Goal: Task Accomplishment & Management: Manage account settings

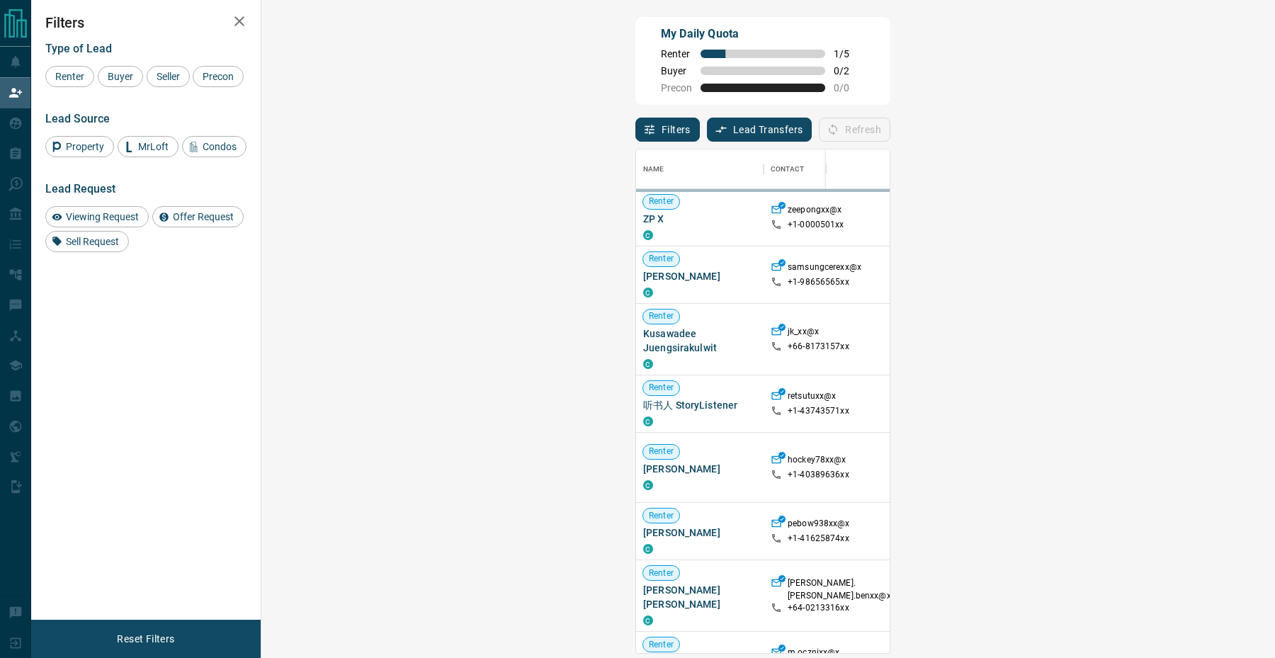
scroll to position [504, 983]
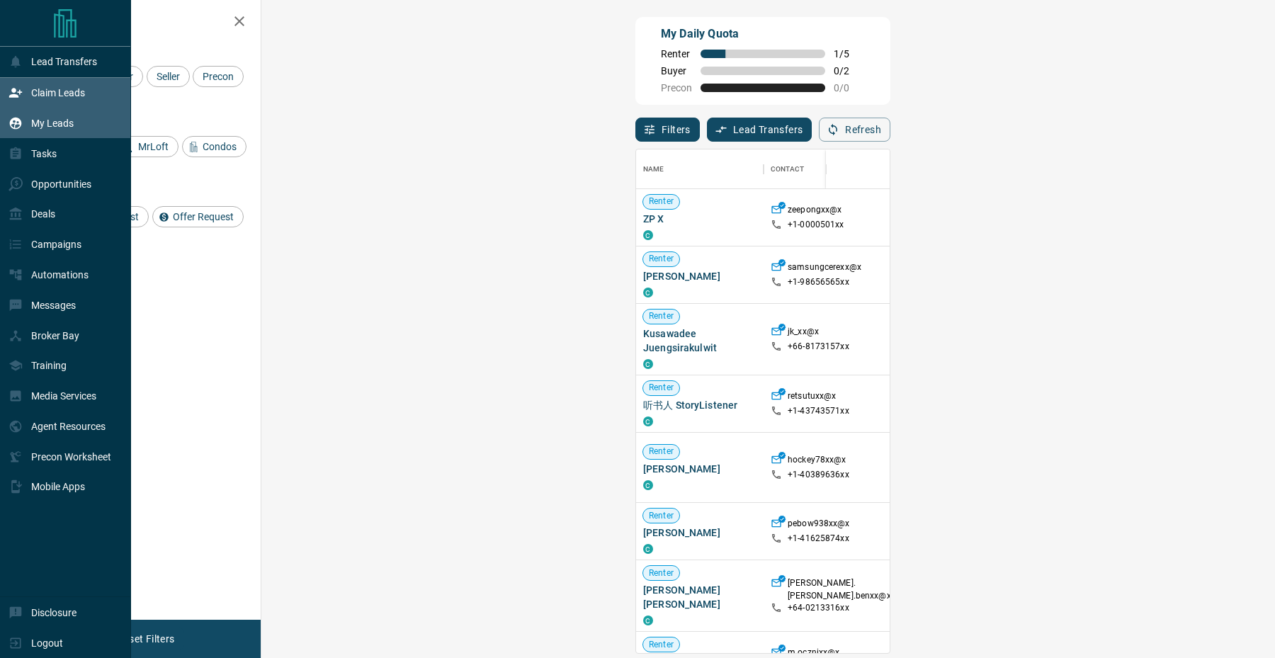
click at [23, 136] on div "My Leads" at bounding box center [65, 123] width 131 height 30
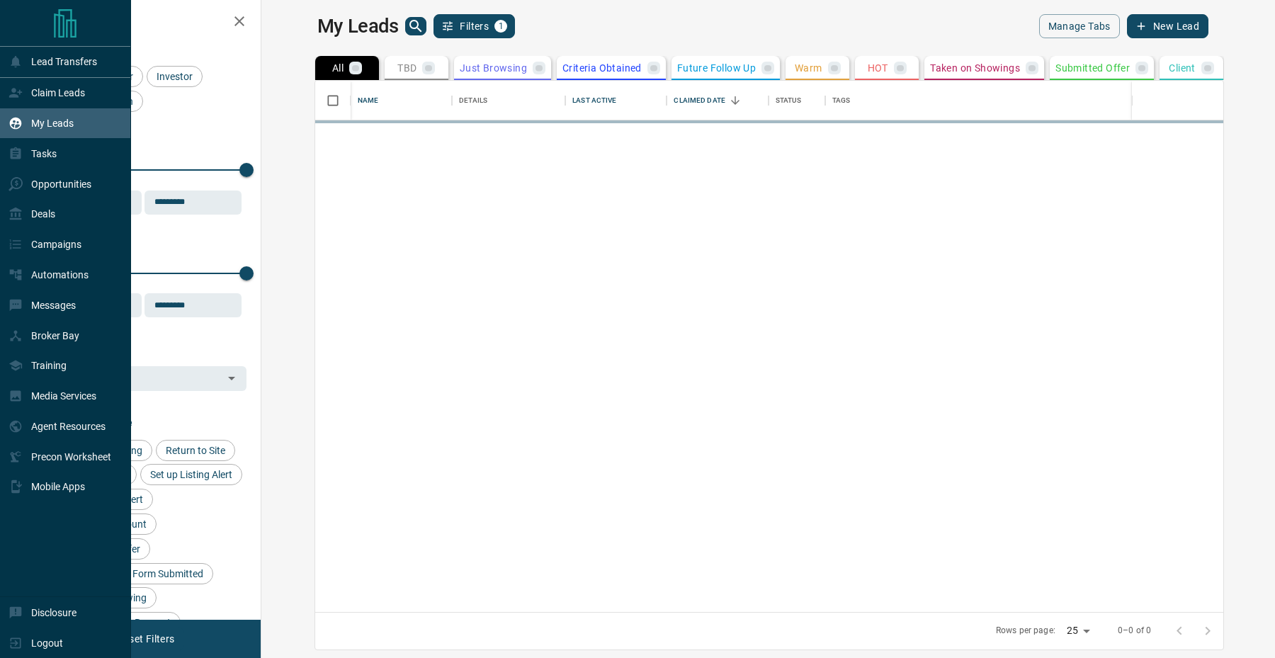
scroll to position [531, 1007]
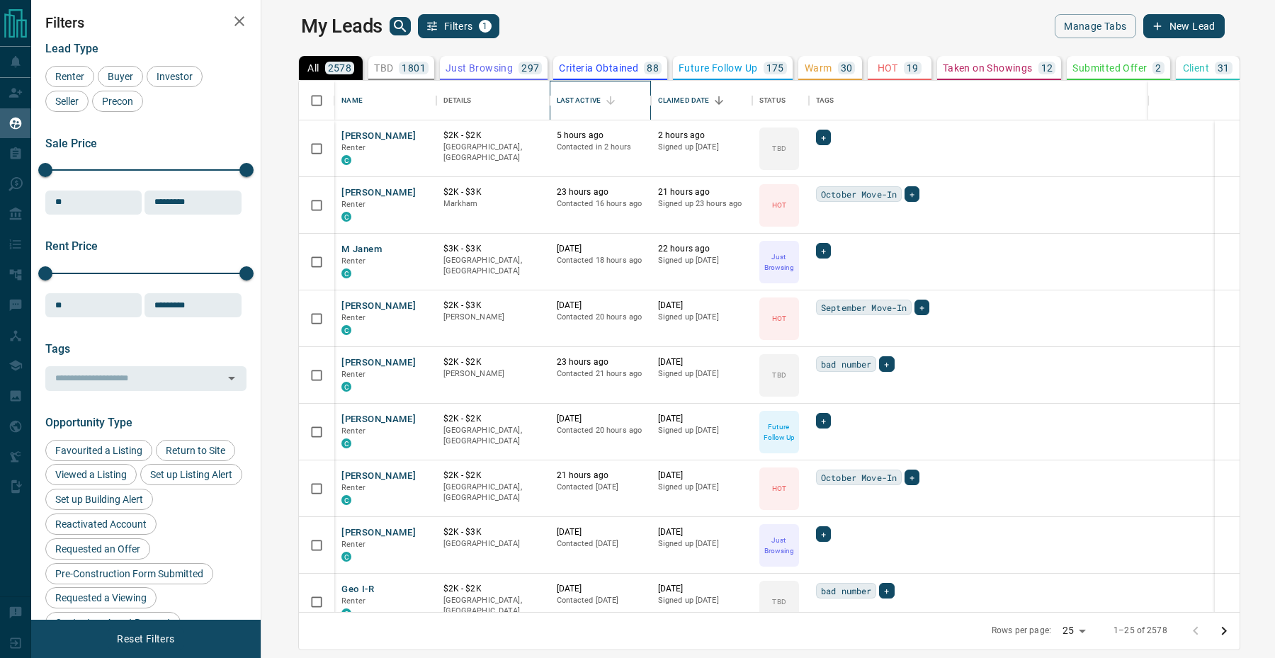
click at [601, 110] on div "Last Active" at bounding box center [611, 101] width 20 height 20
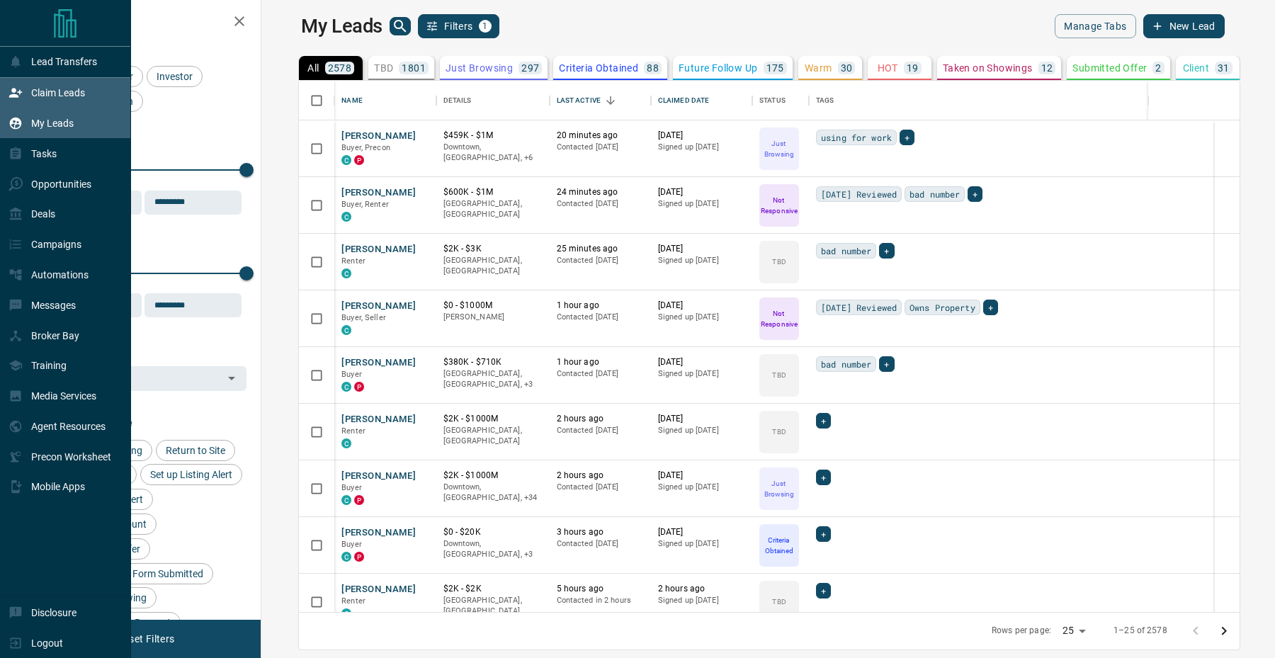
click at [4, 102] on div "Claim Leads" at bounding box center [65, 93] width 131 height 30
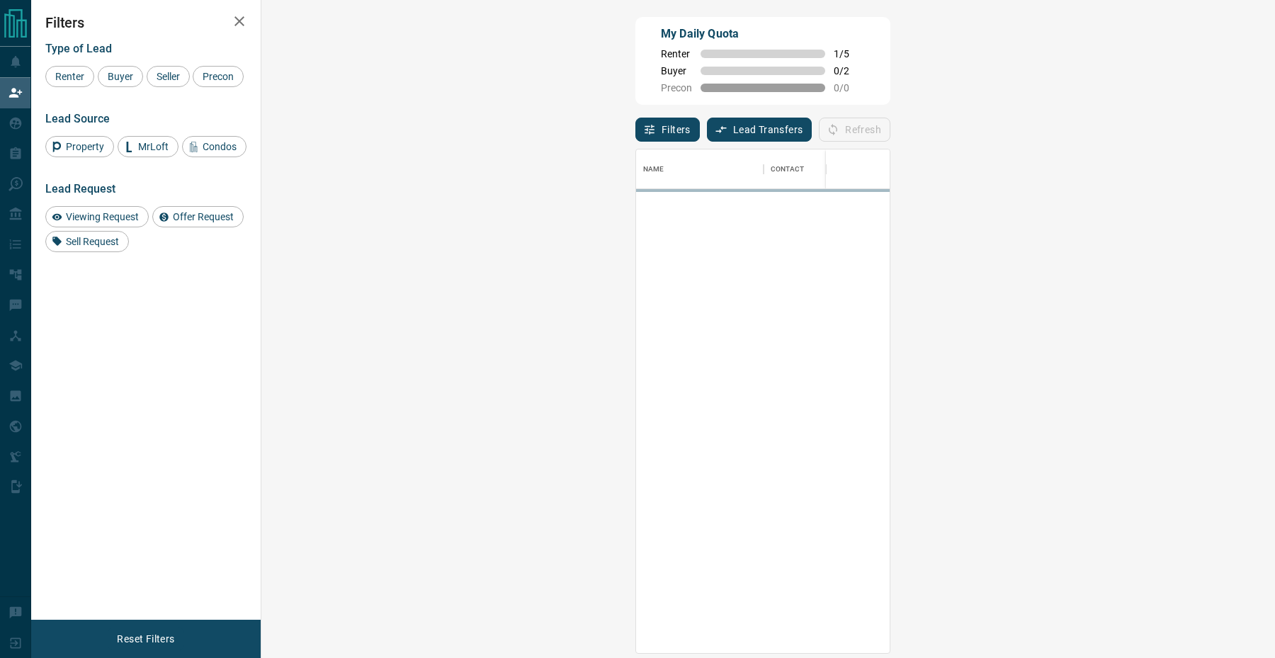
scroll to position [504, 983]
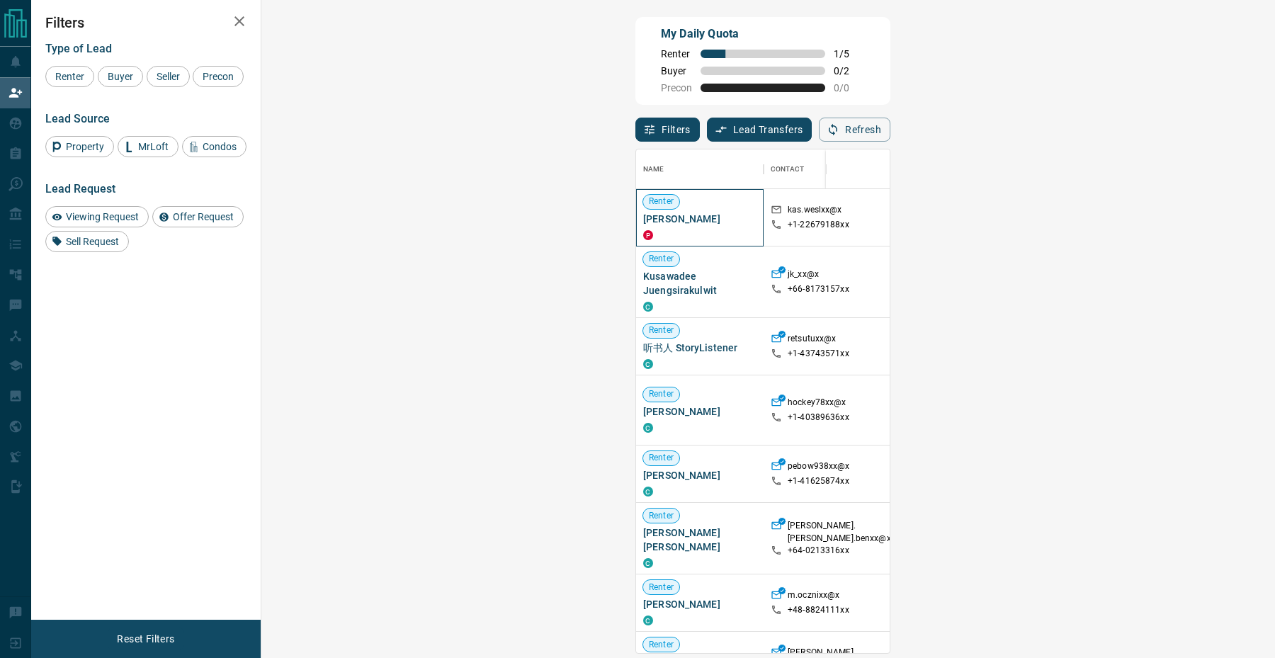
drag, startPoint x: 356, startPoint y: 222, endPoint x: 280, endPoint y: 222, distance: 75.8
click at [643, 222] on span "[PERSON_NAME]" at bounding box center [699, 219] width 113 height 14
copy span "[PERSON_NAME]"
click at [840, 130] on icon "button" at bounding box center [833, 129] width 13 height 13
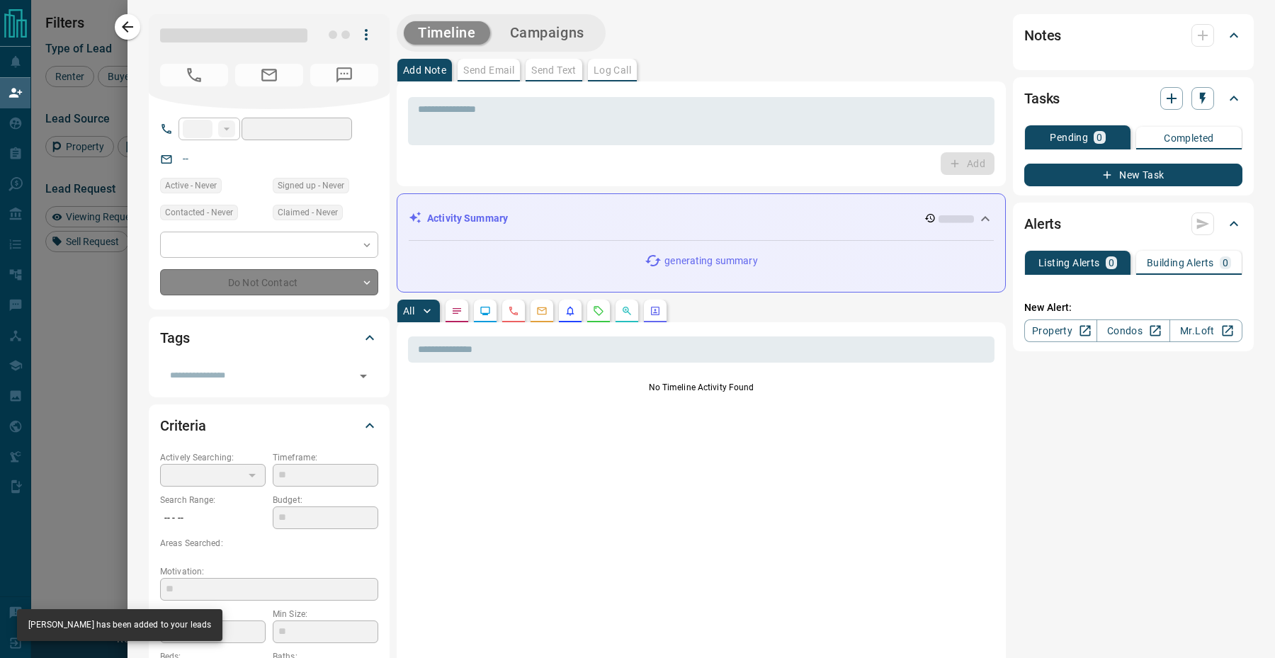
type input "**"
type input "**********"
type input "**"
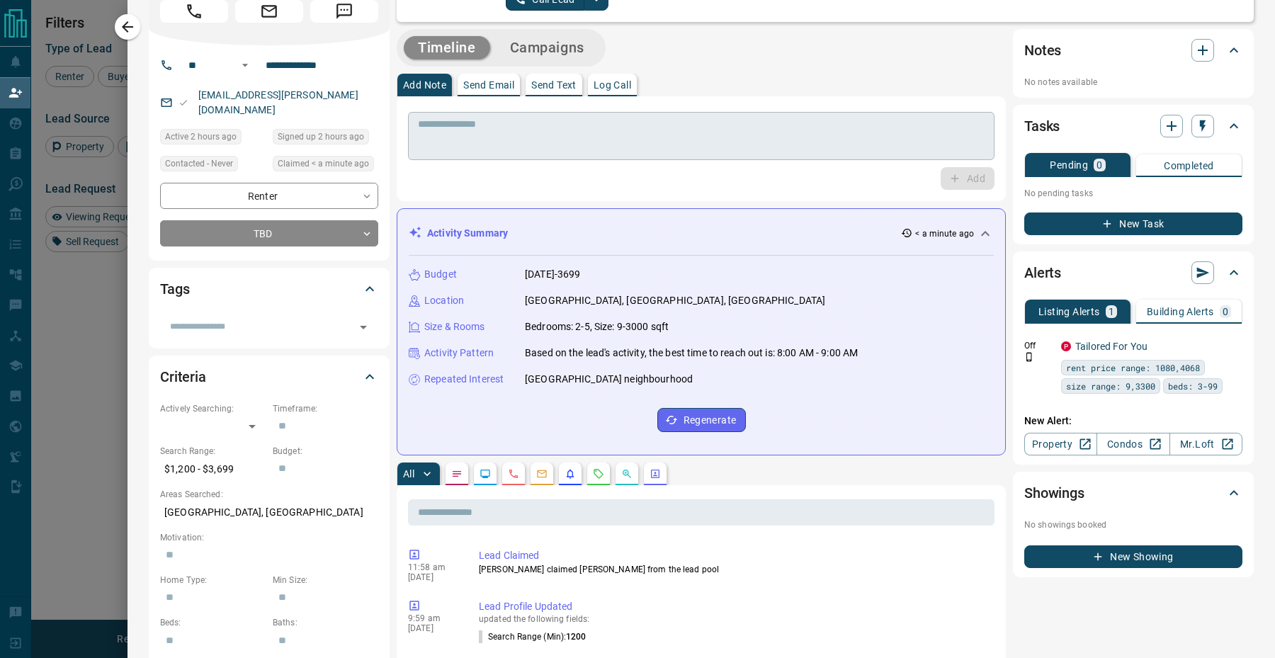
scroll to position [0, 0]
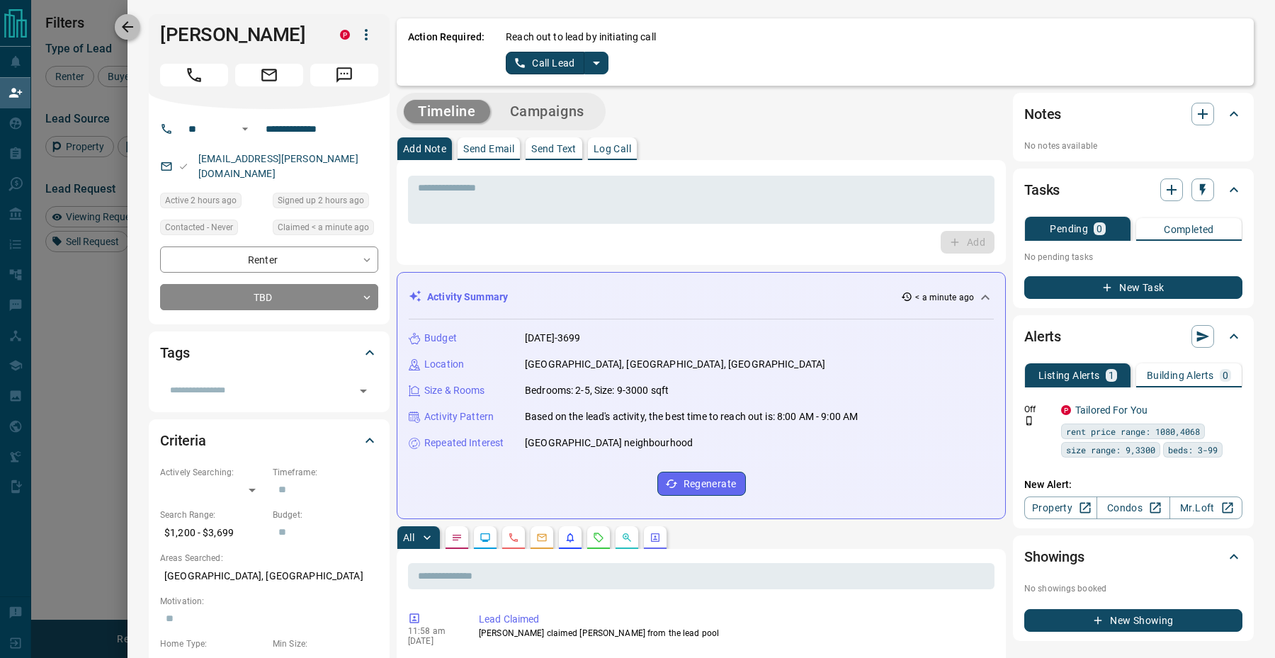
click at [123, 21] on icon "button" at bounding box center [127, 26] width 17 height 17
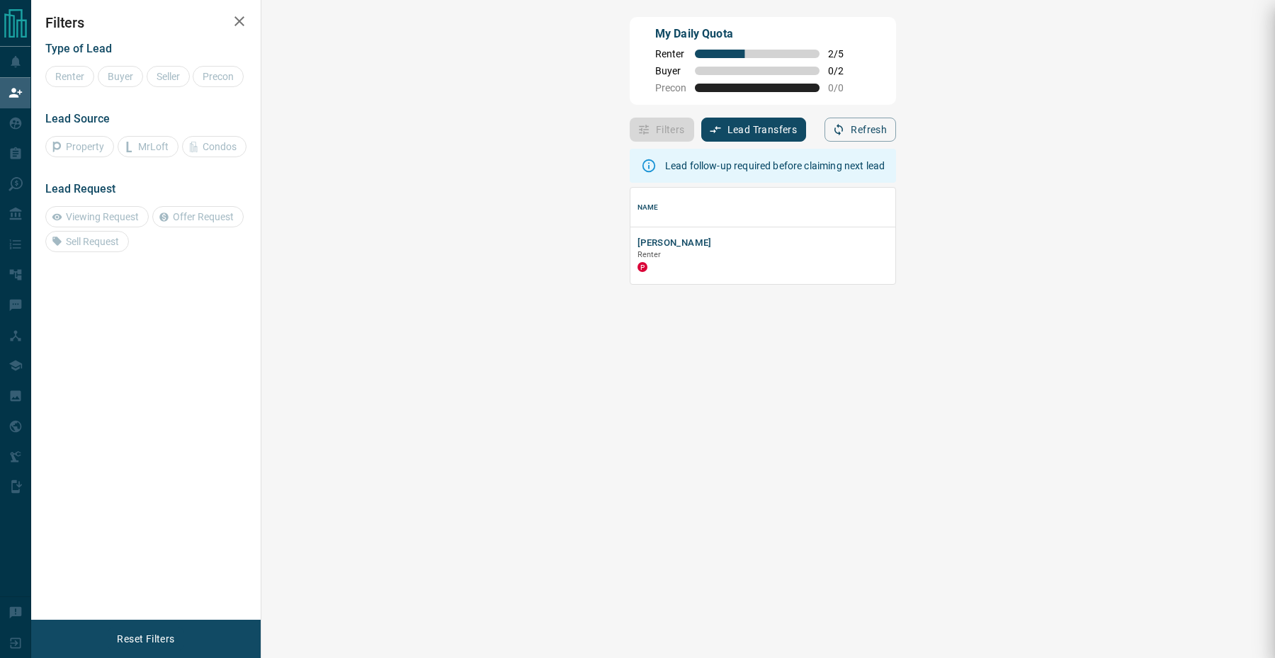
scroll to position [96, 983]
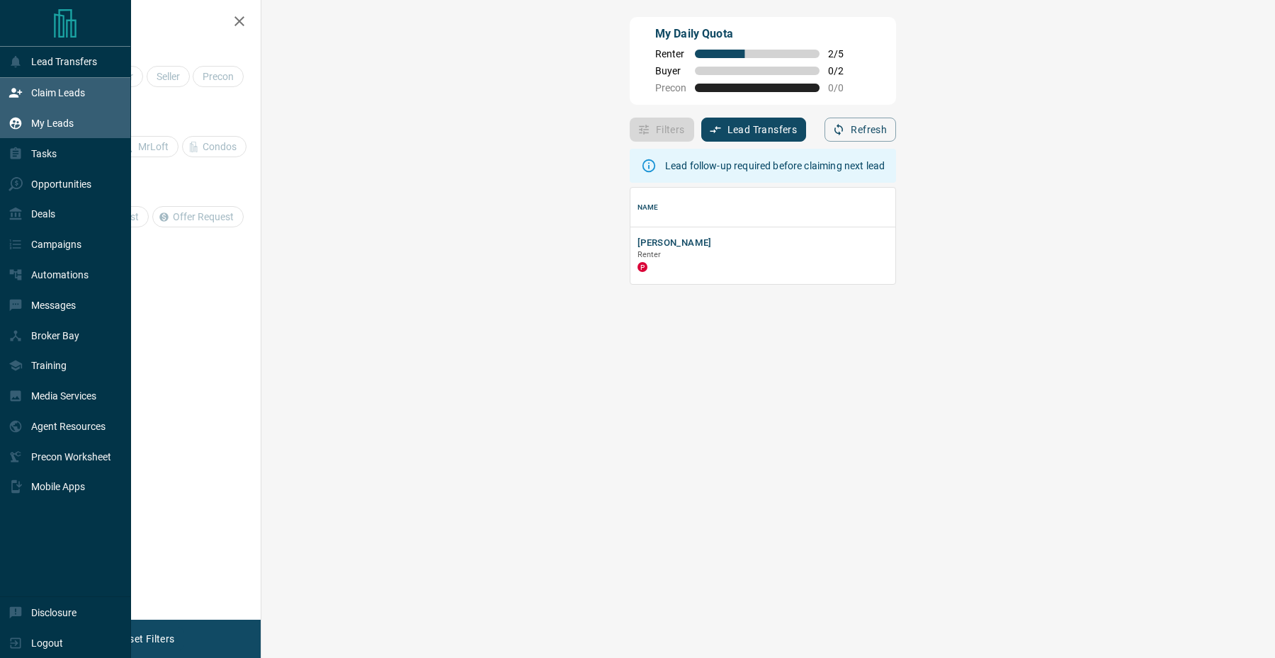
click at [28, 123] on div "My Leads" at bounding box center [41, 123] width 65 height 23
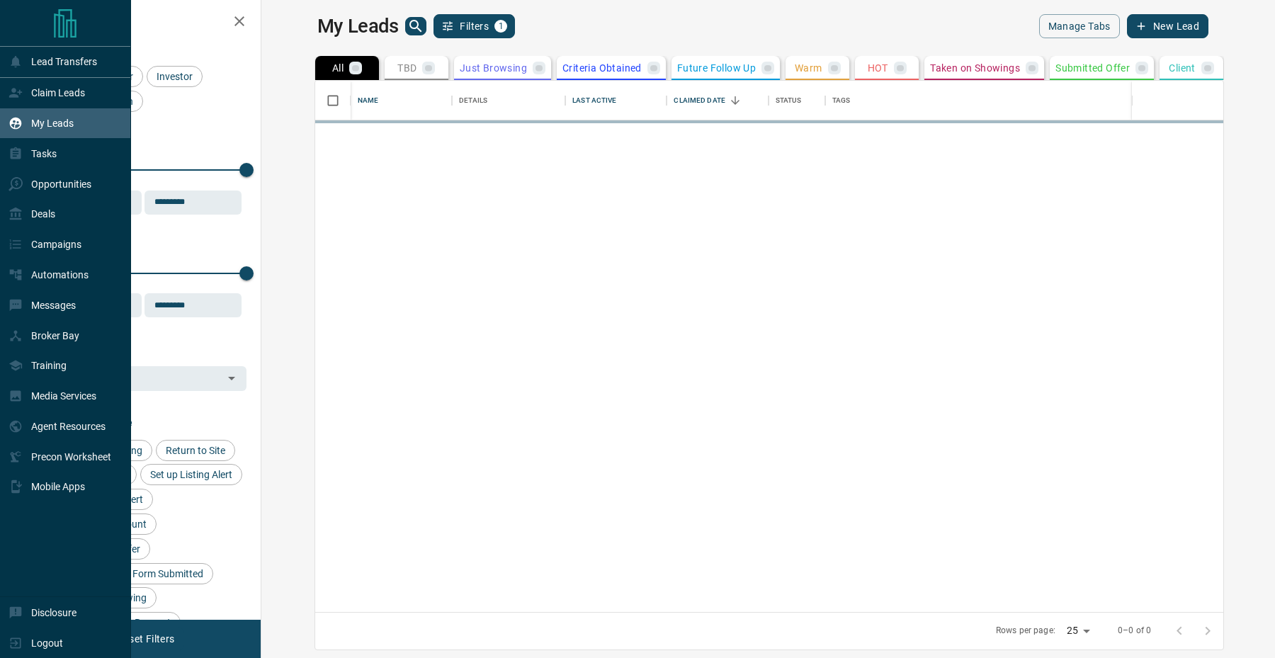
scroll to position [531, 1007]
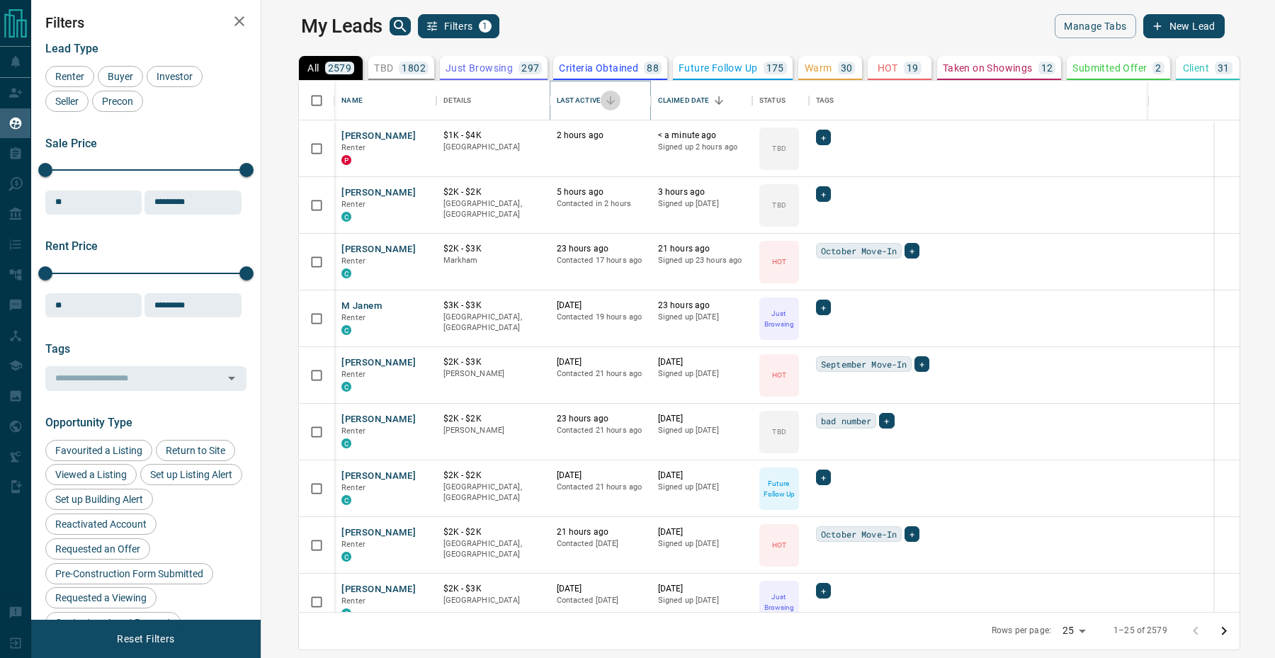
click at [601, 95] on button "Sort" at bounding box center [611, 101] width 20 height 20
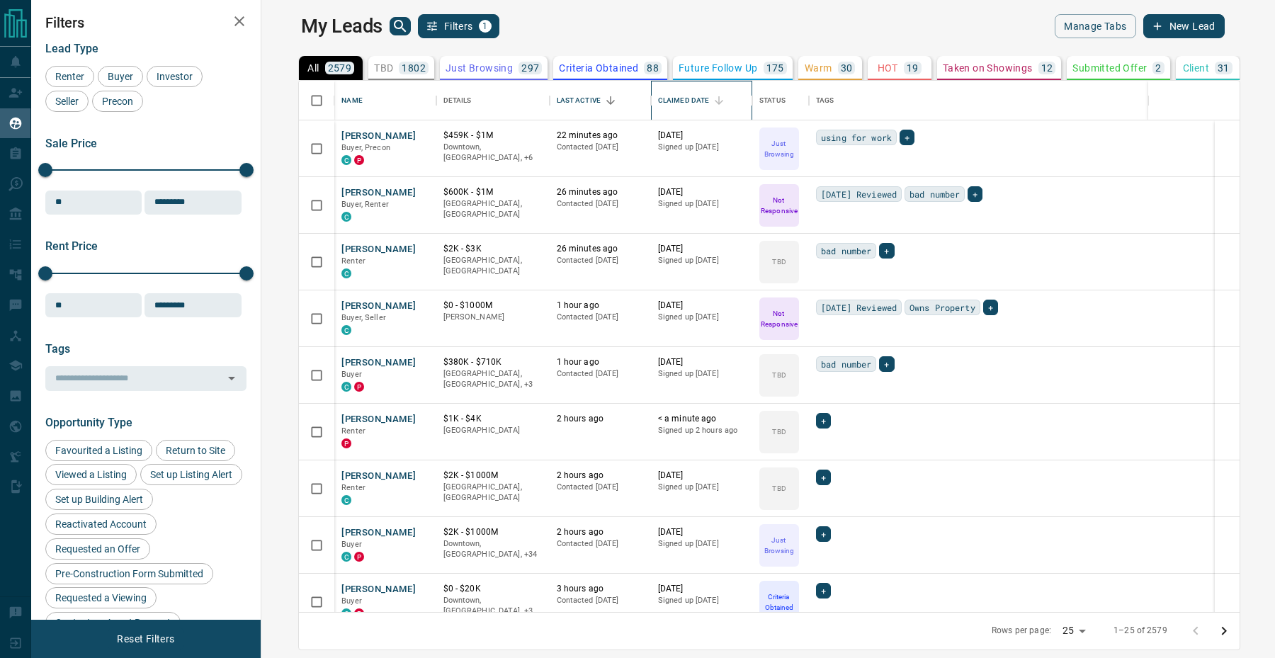
click at [665, 105] on div "Claimed Date" at bounding box center [684, 101] width 52 height 40
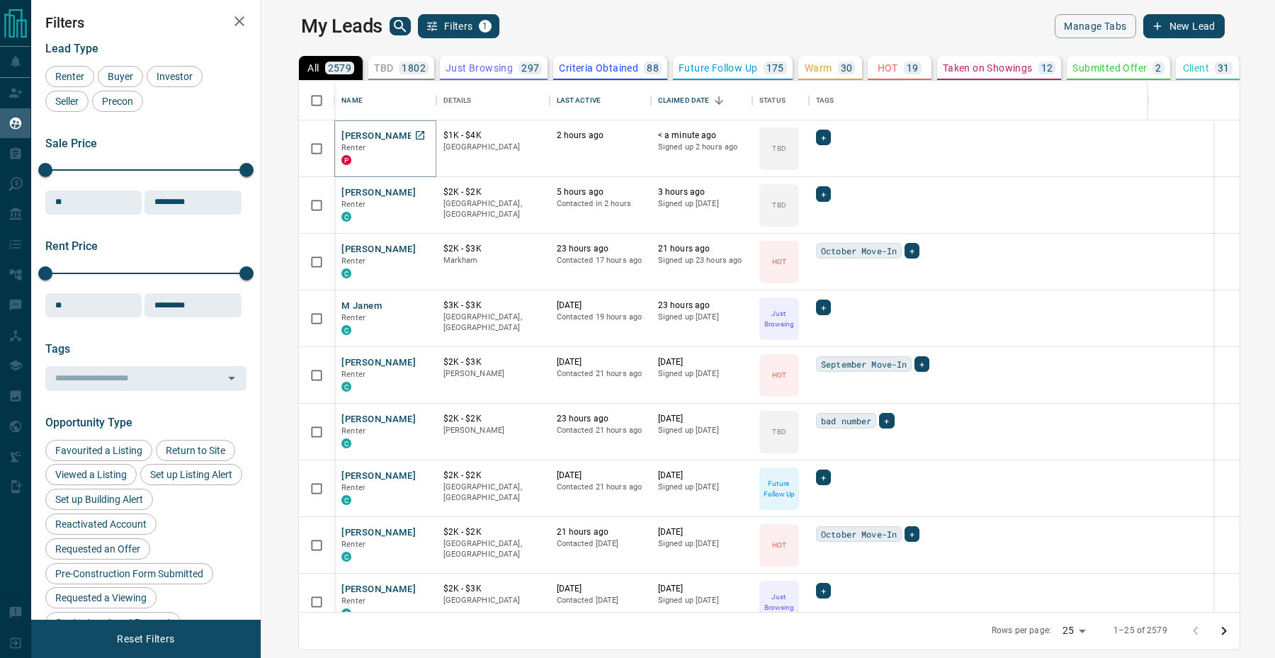
click at [341, 134] on button "[PERSON_NAME]" at bounding box center [378, 136] width 74 height 13
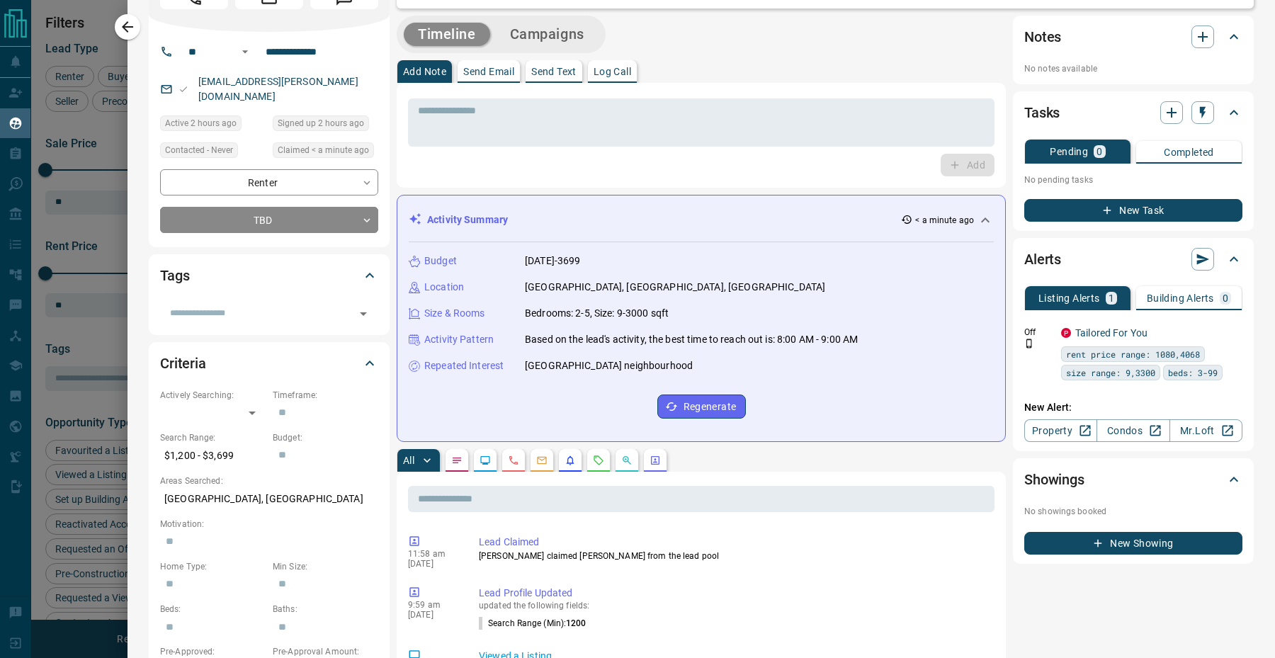
scroll to position [0, 0]
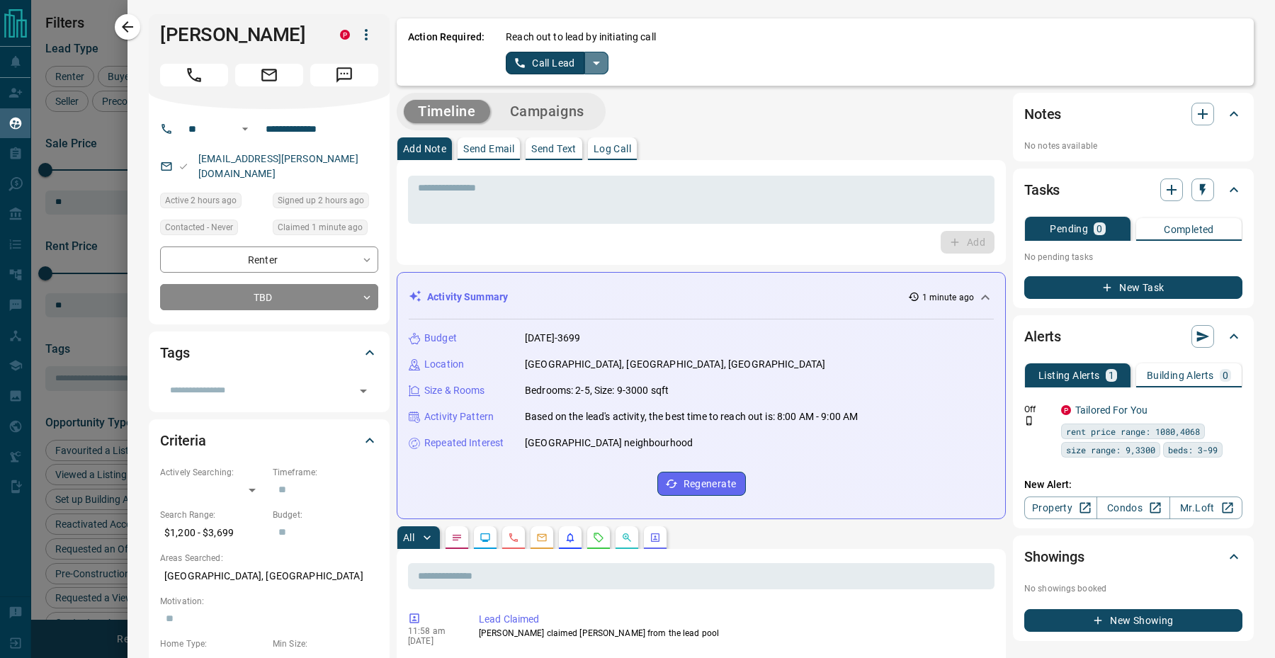
click at [597, 65] on icon "split button" at bounding box center [596, 63] width 17 height 17
click at [546, 115] on li "Log Manual Call" at bounding box center [557, 111] width 86 height 21
click at [544, 64] on button "Log Manual Call" at bounding box center [553, 63] width 94 height 23
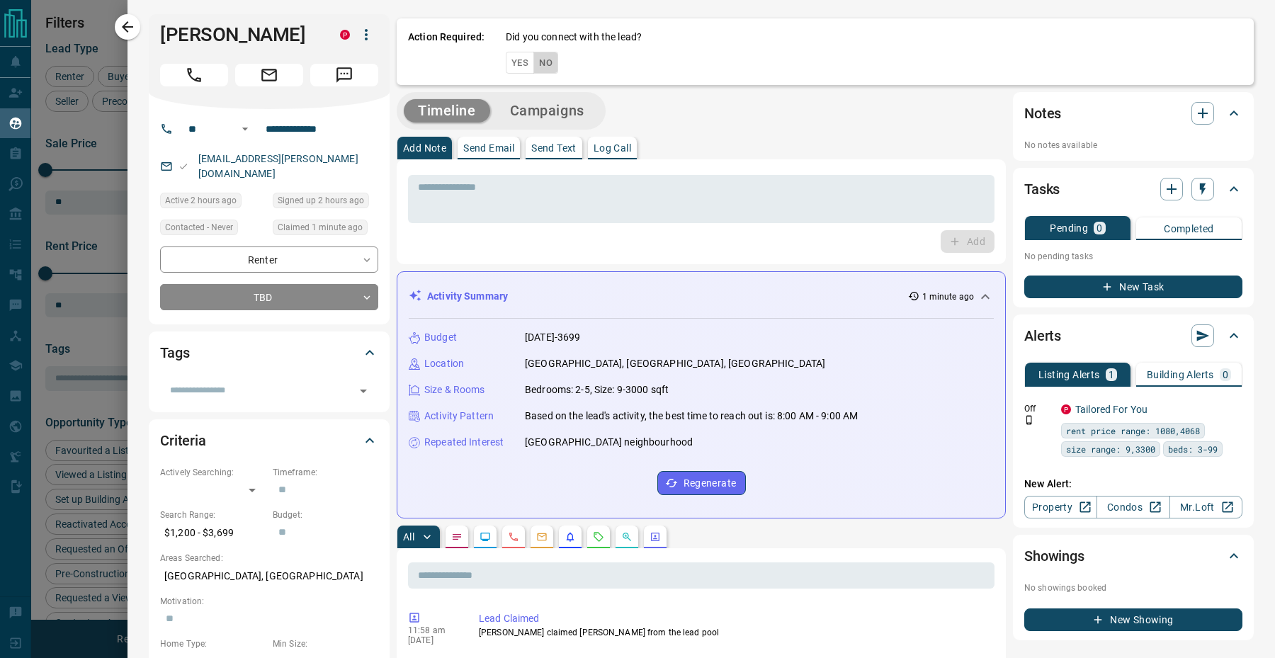
click at [545, 64] on button "No" at bounding box center [545, 63] width 25 height 22
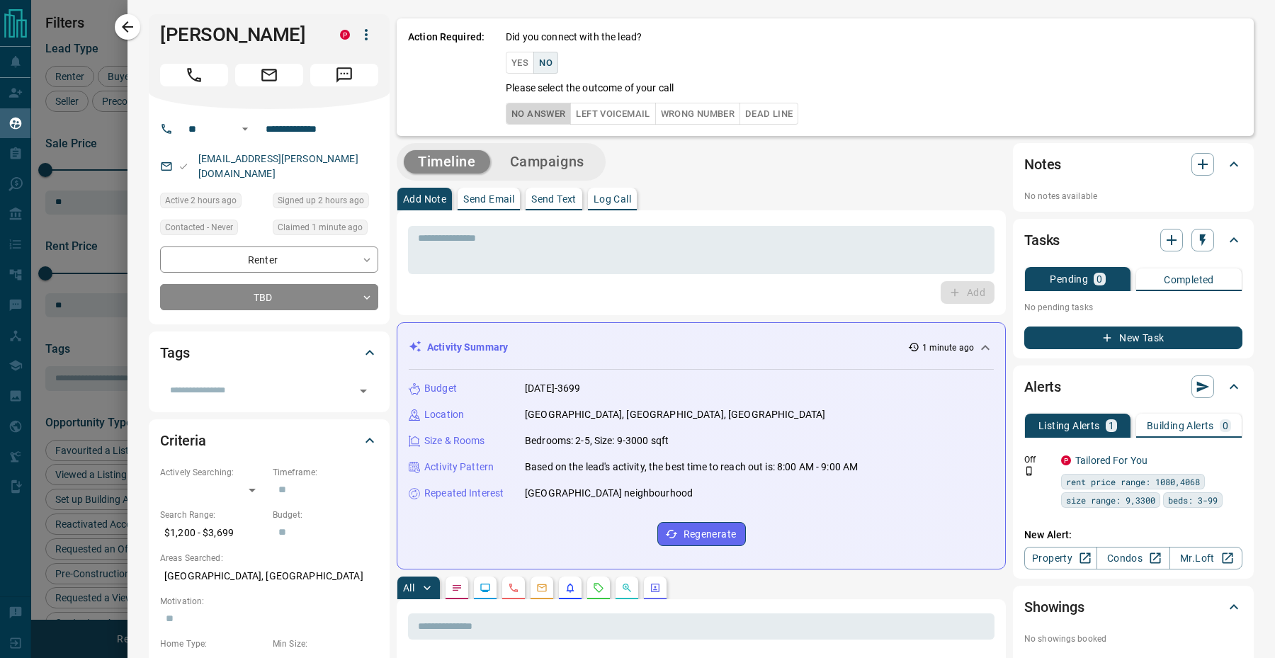
click at [543, 108] on button "No Answer" at bounding box center [538, 114] width 65 height 22
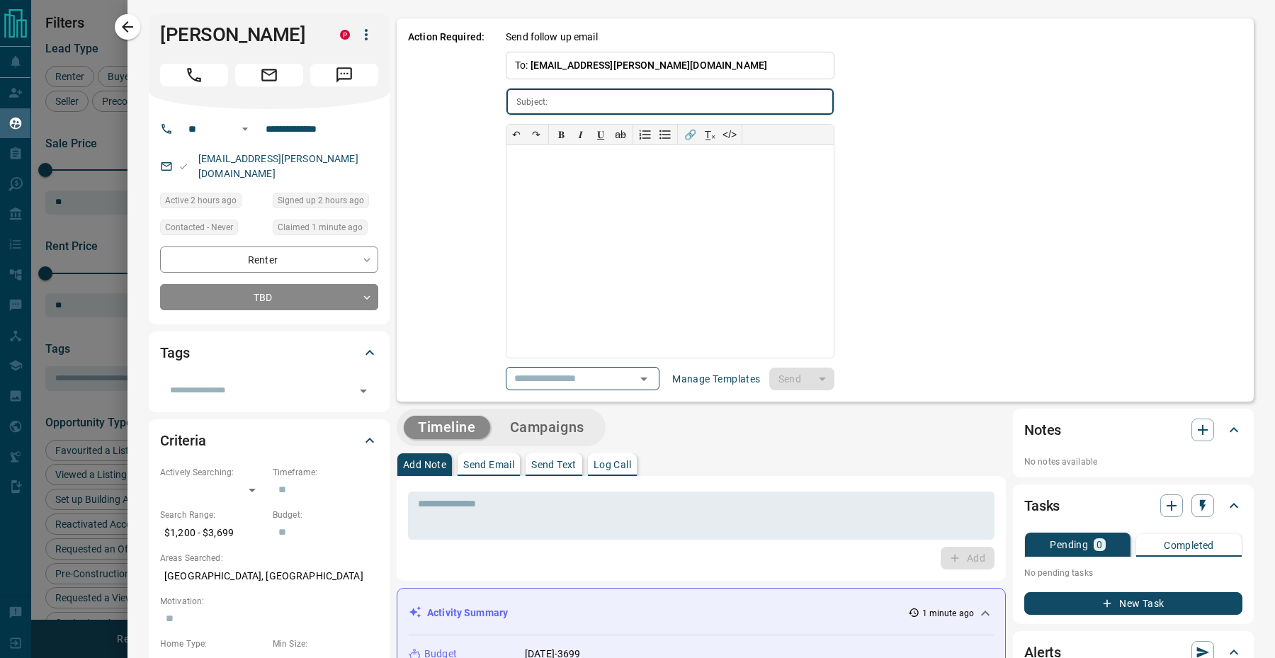
type input "**********"
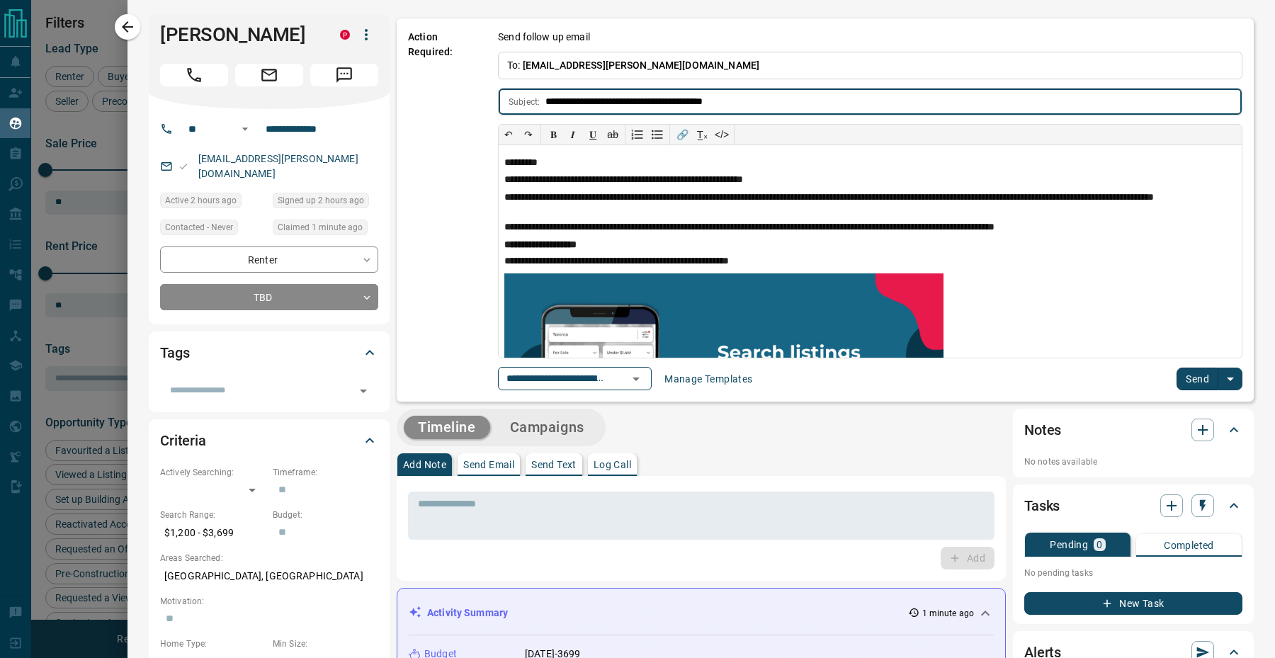
click at [1189, 381] on button "Send" at bounding box center [1198, 379] width 42 height 23
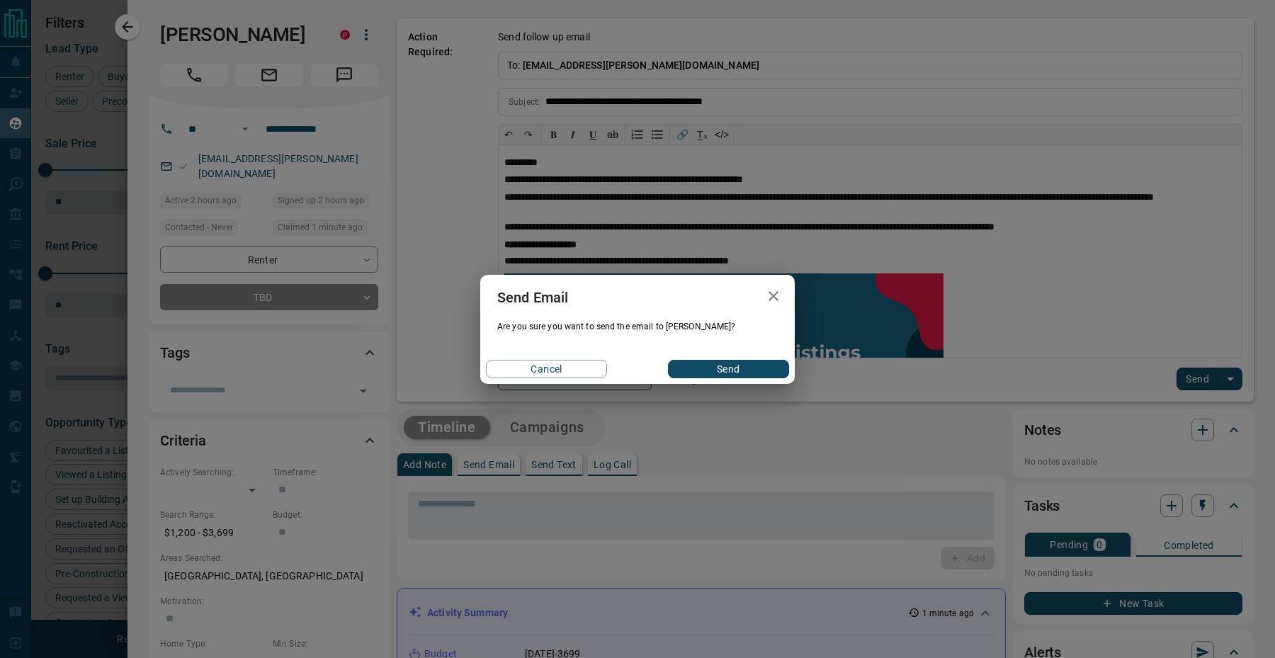
click at [772, 362] on button "Send" at bounding box center [728, 369] width 121 height 18
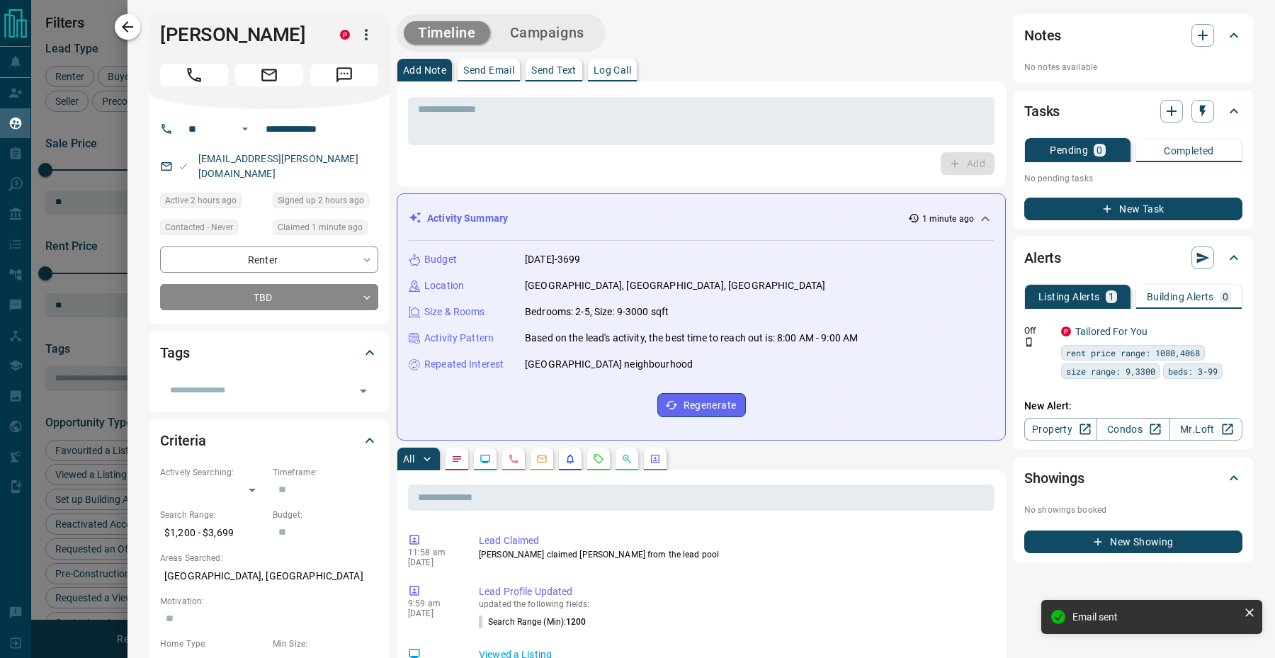
click at [130, 28] on icon "button" at bounding box center [127, 26] width 17 height 17
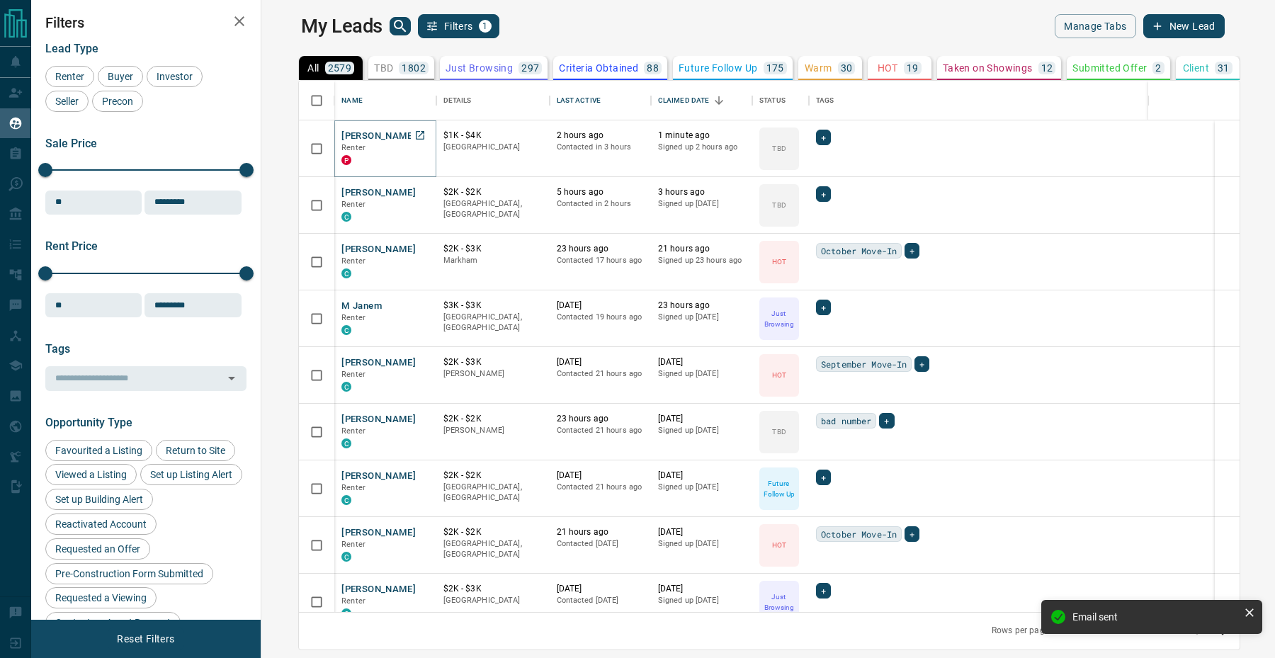
click at [341, 134] on button "[PERSON_NAME]" at bounding box center [378, 136] width 74 height 13
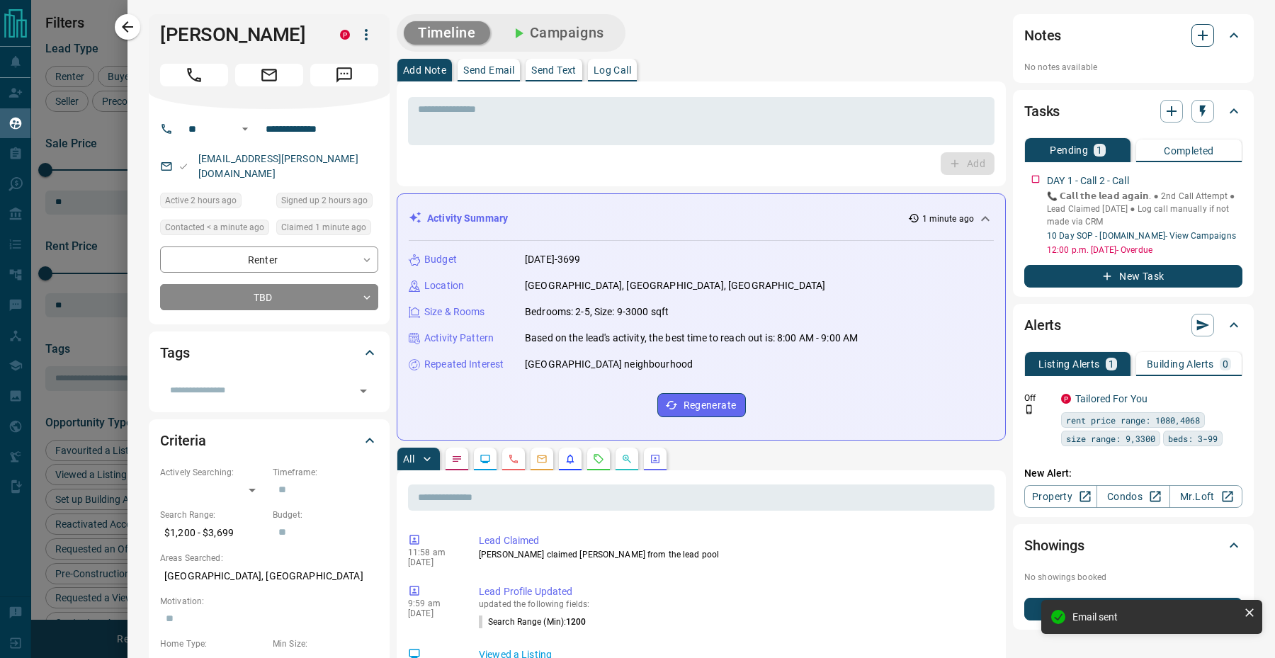
click at [1195, 33] on icon "button" at bounding box center [1202, 35] width 17 height 17
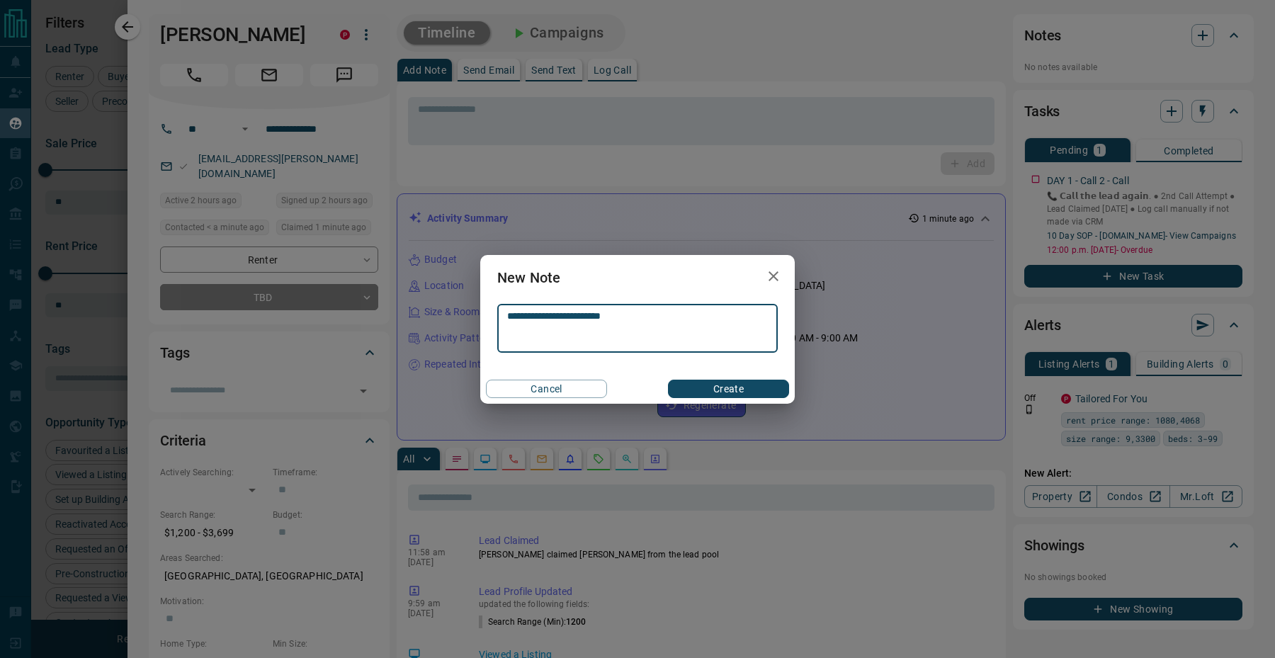
type textarea "**********"
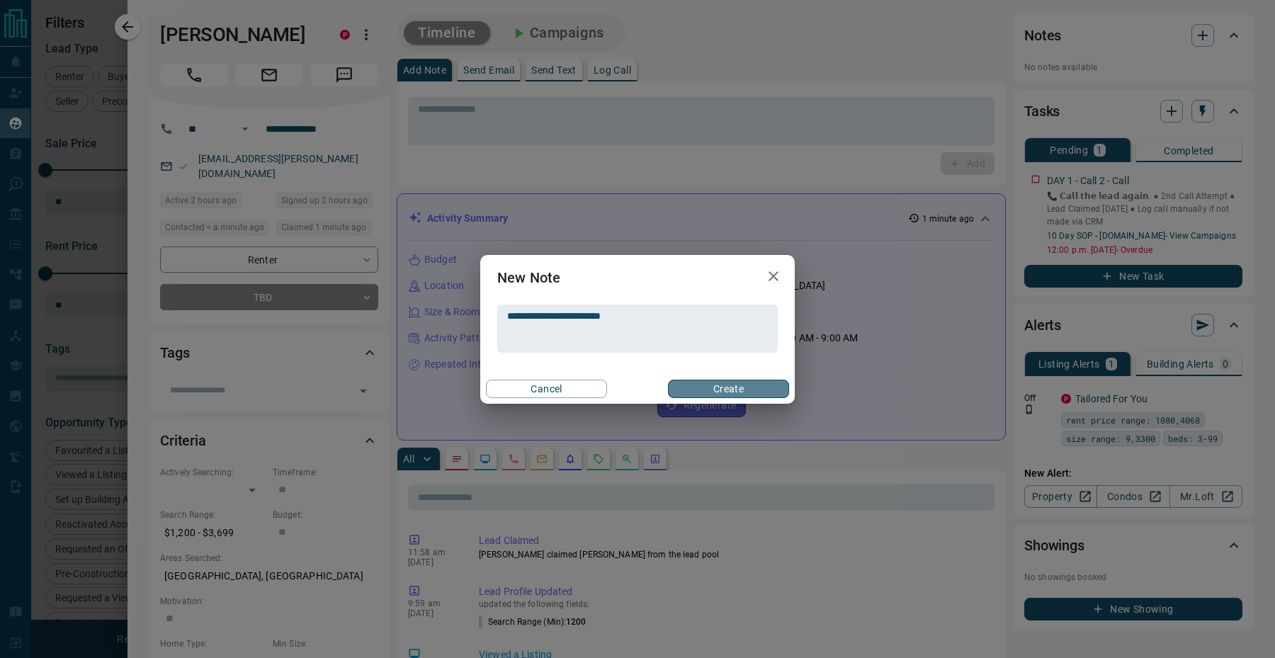
click at [720, 385] on button "Create" at bounding box center [728, 389] width 121 height 18
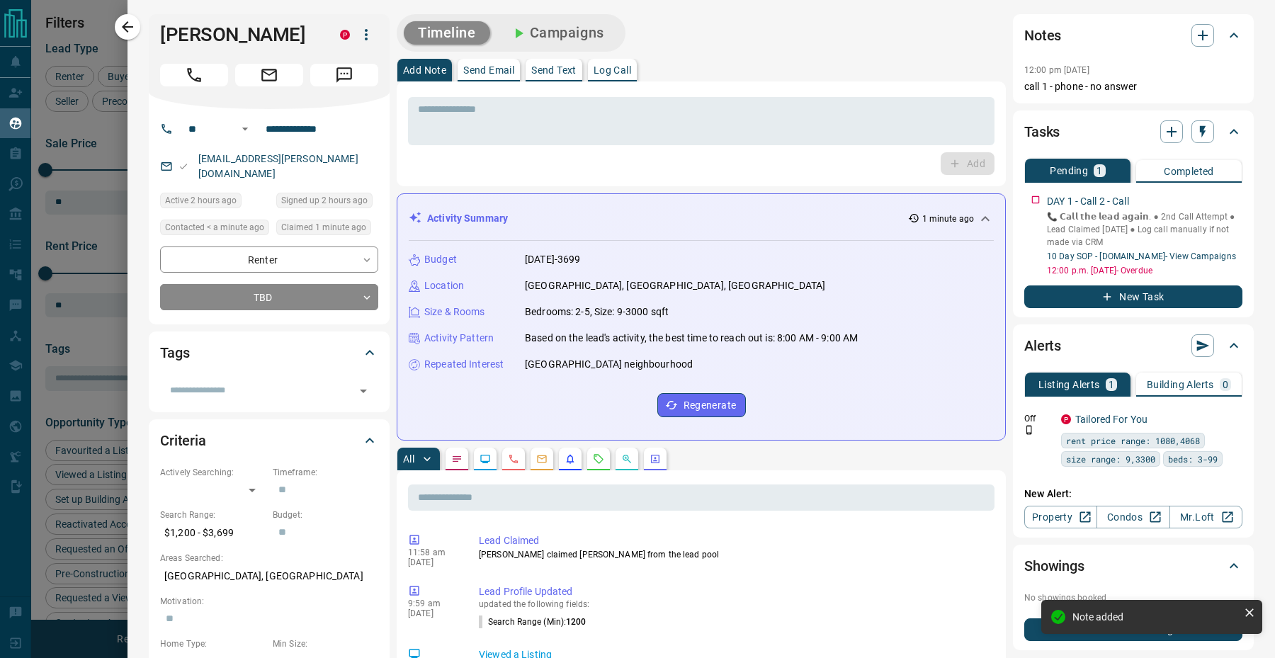
click at [128, 23] on icon "button" at bounding box center [127, 26] width 17 height 17
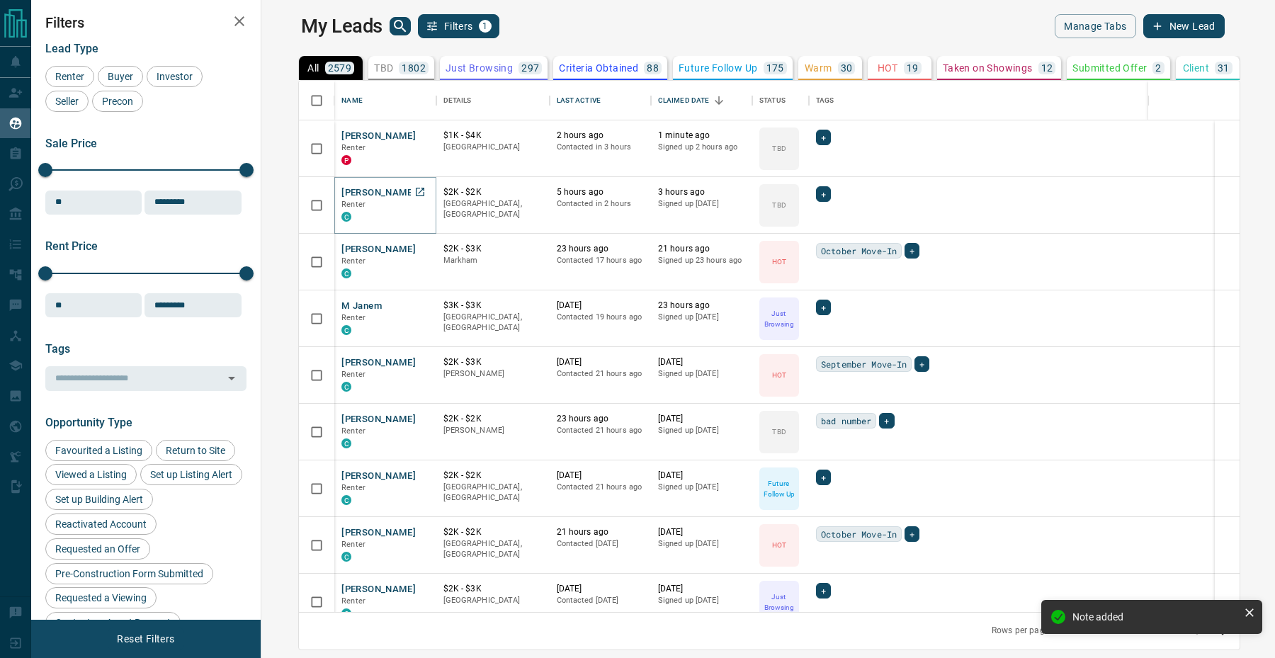
click at [346, 191] on button "[PERSON_NAME]" at bounding box center [378, 192] width 74 height 13
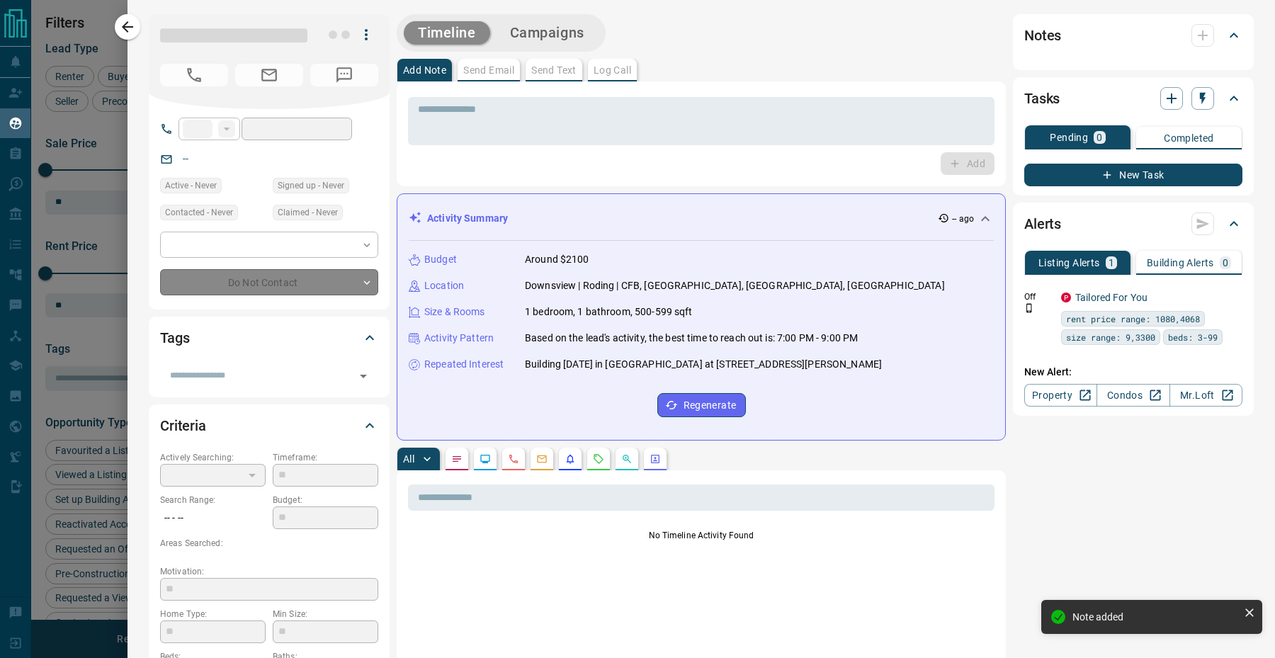
type input "**"
type input "**********"
type input "**"
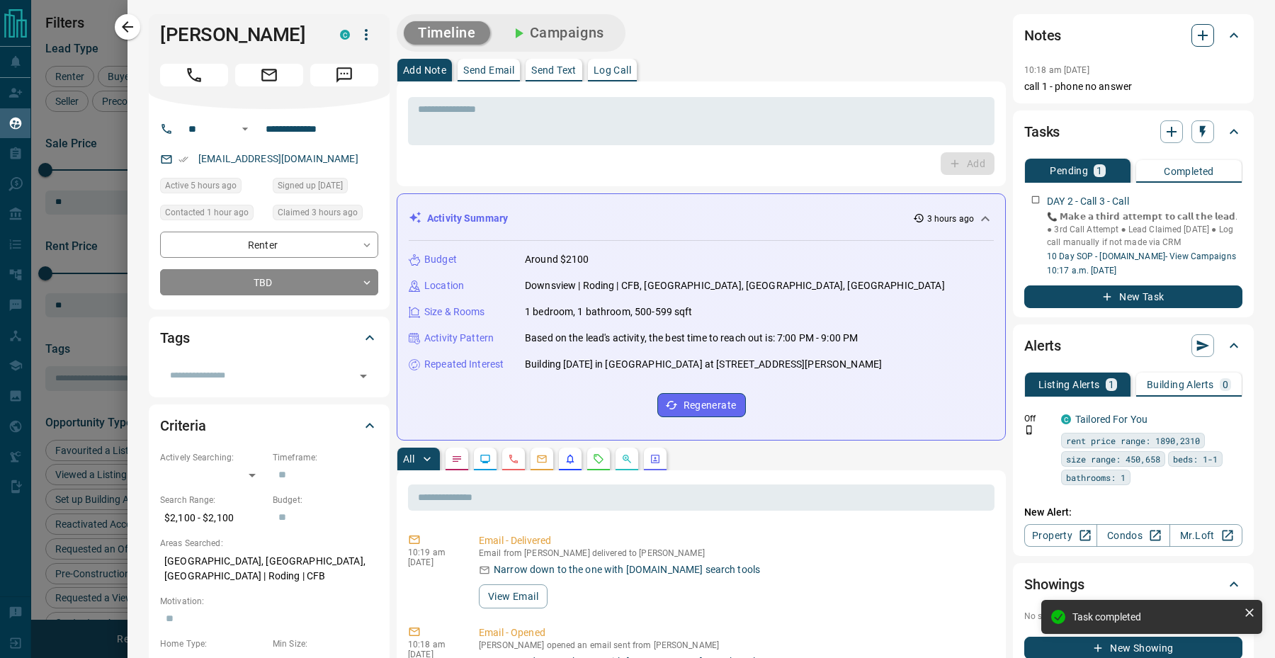
click at [1199, 38] on icon "button" at bounding box center [1202, 35] width 17 height 17
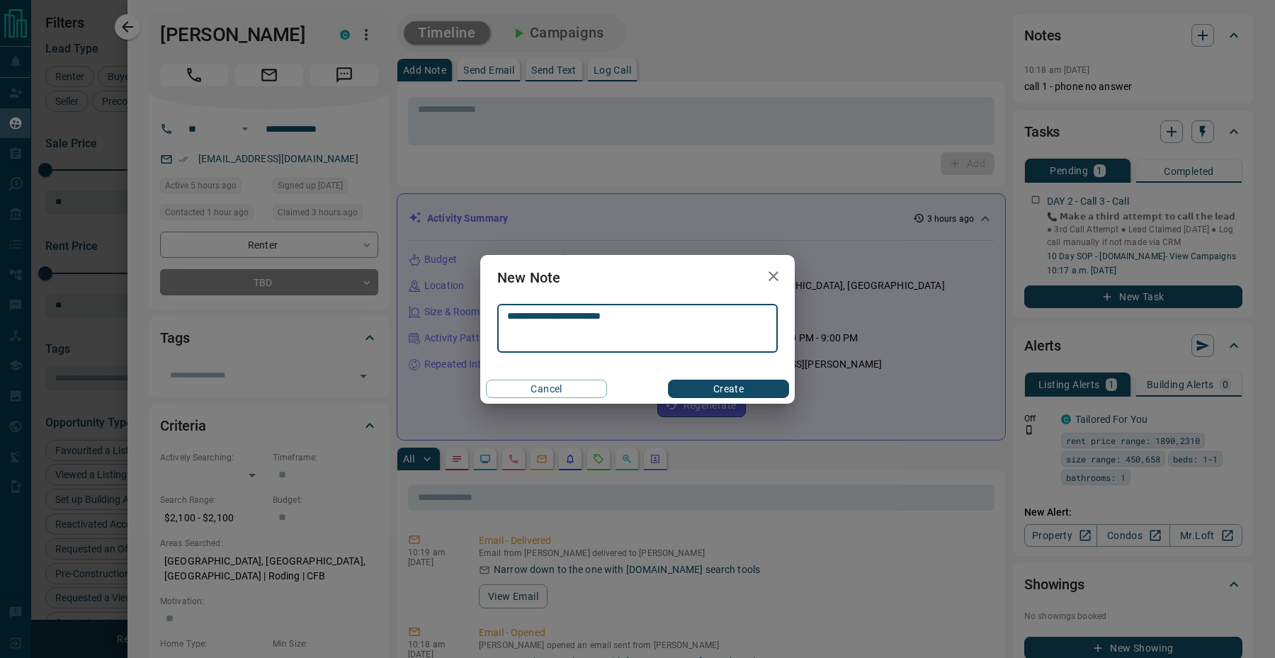
type textarea "**********"
click at [701, 380] on button "Create" at bounding box center [728, 389] width 121 height 18
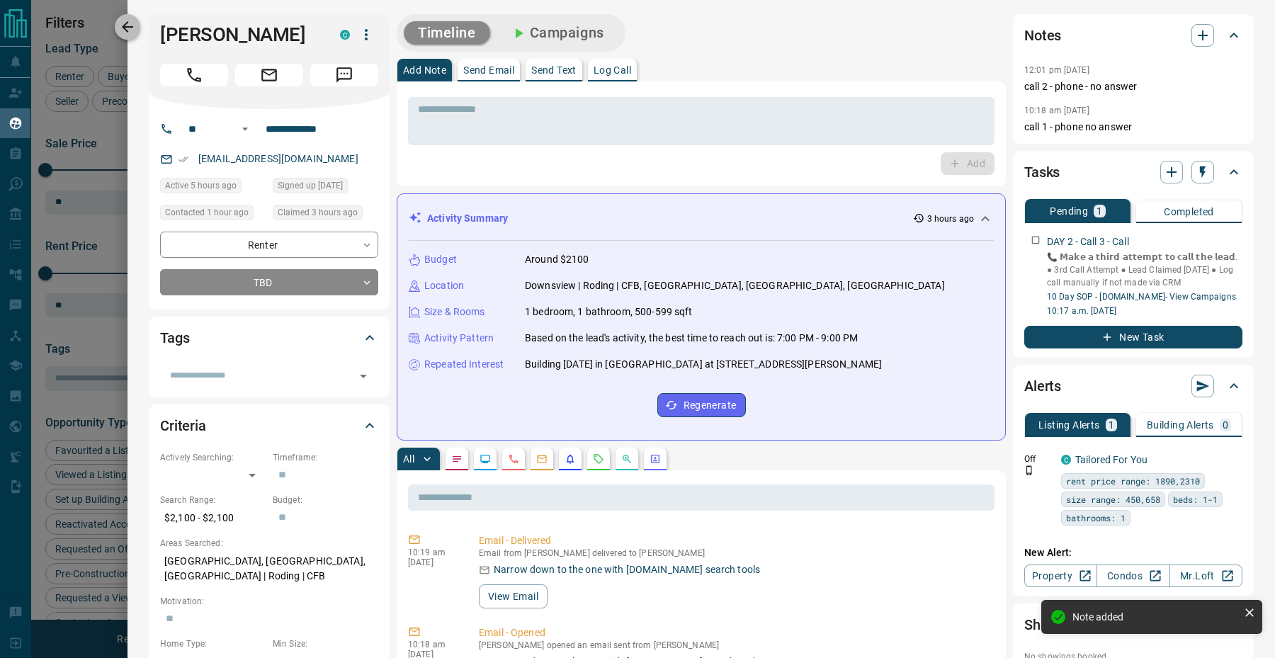
click at [130, 28] on icon "button" at bounding box center [127, 26] width 17 height 17
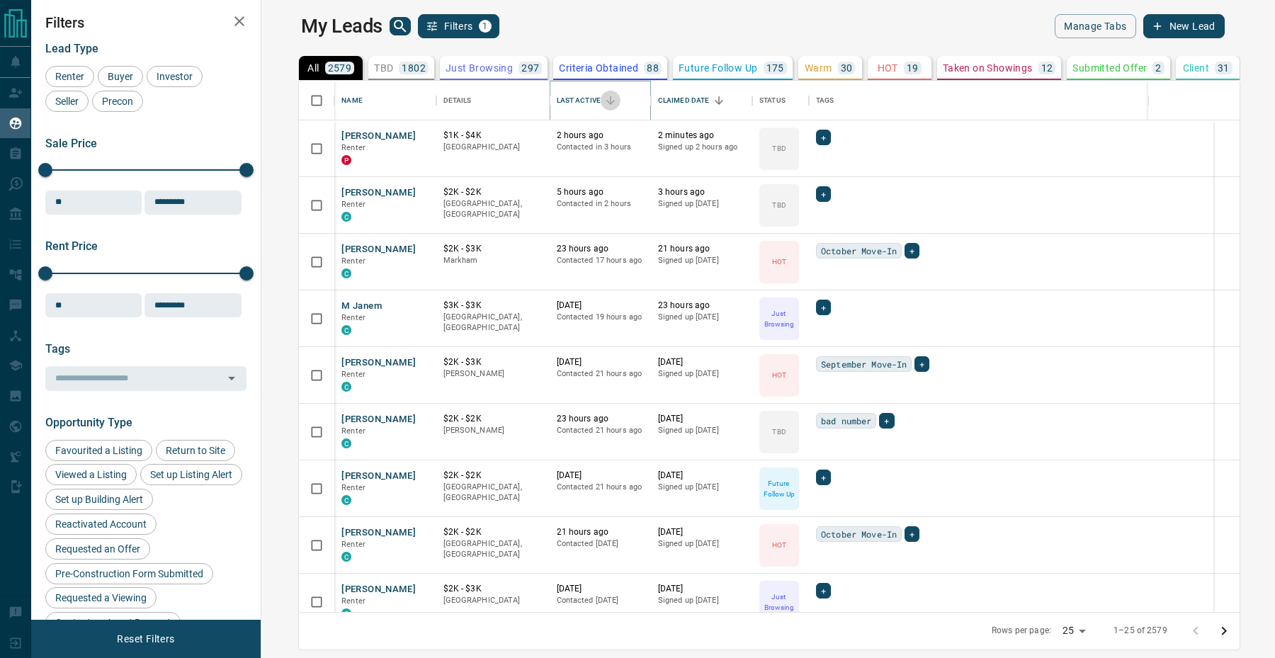
click at [604, 97] on icon "Sort" at bounding box center [610, 100] width 13 height 13
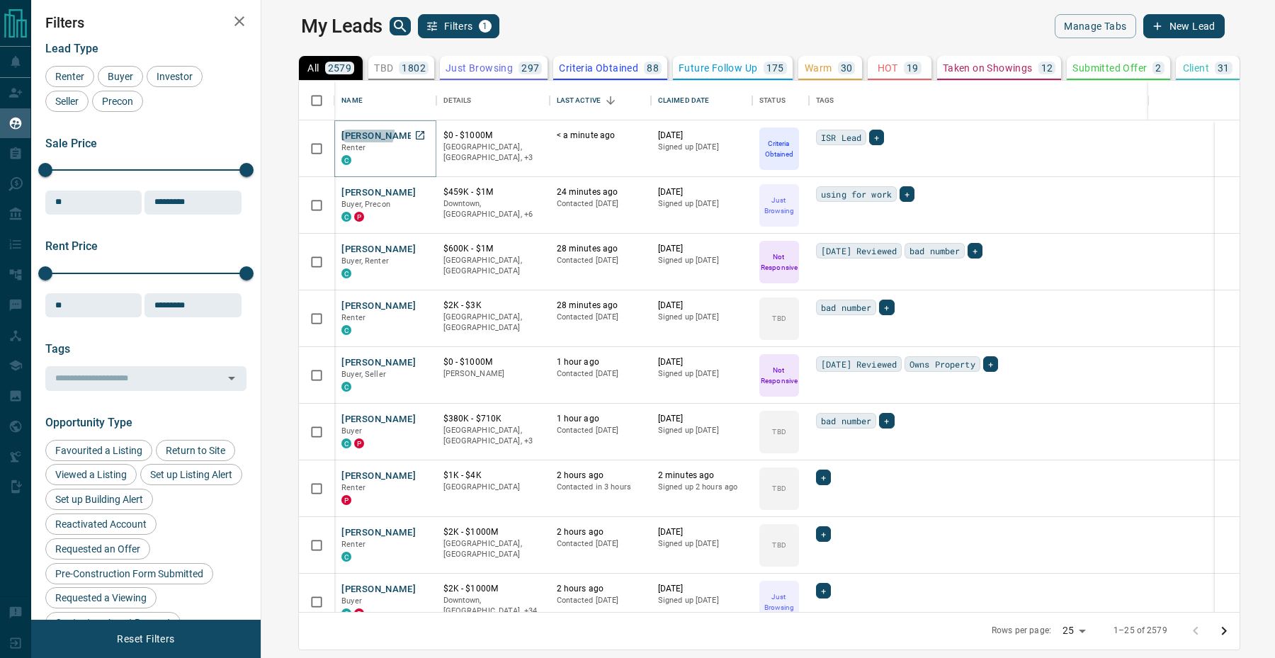
click at [341, 131] on button "[PERSON_NAME]" at bounding box center [378, 136] width 74 height 13
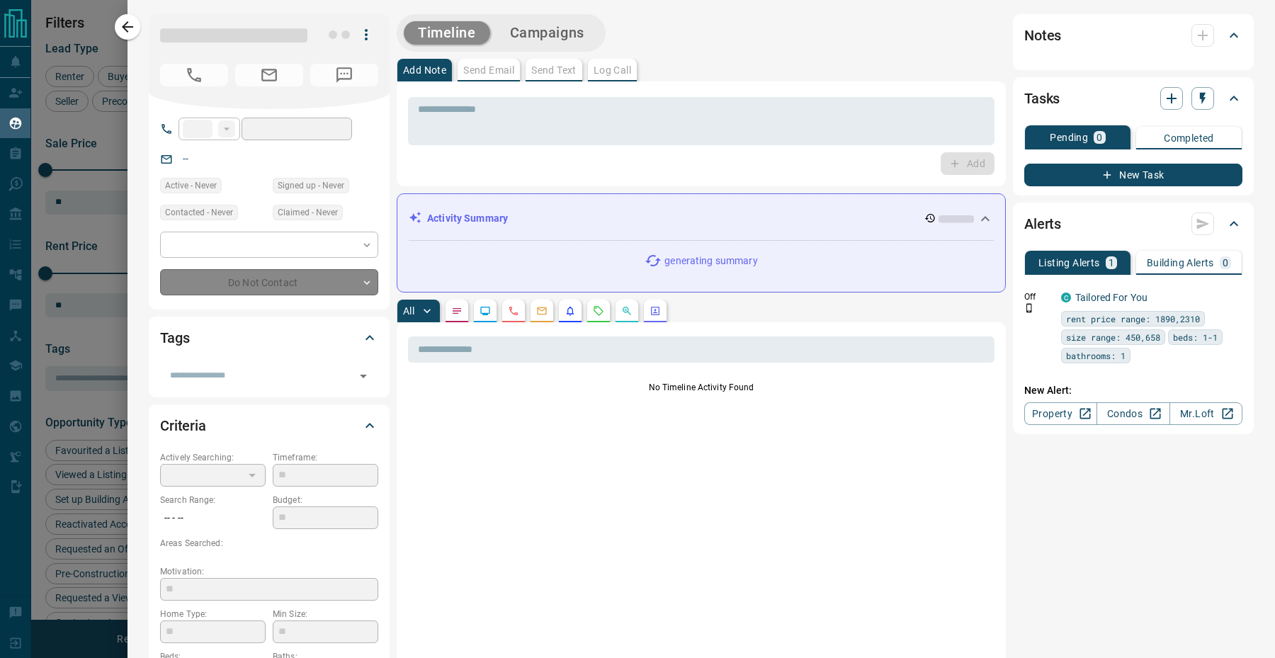
type input "**"
type input "**********"
type input "*"
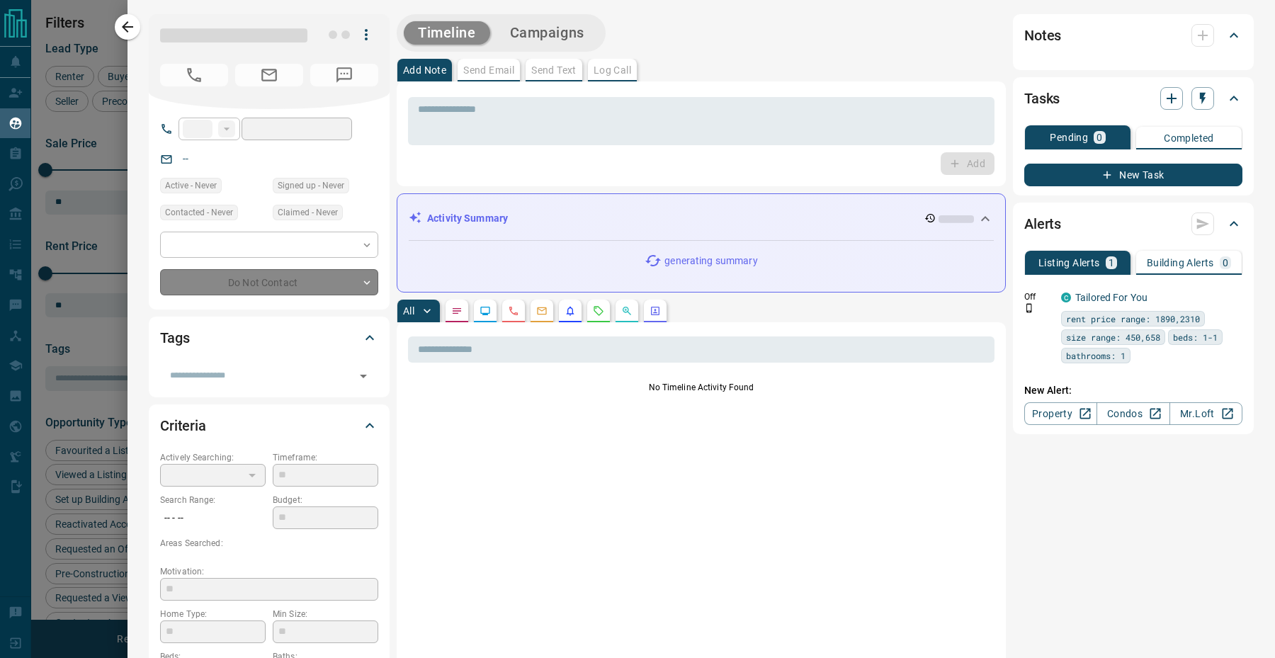
type input "**********"
type input "*******"
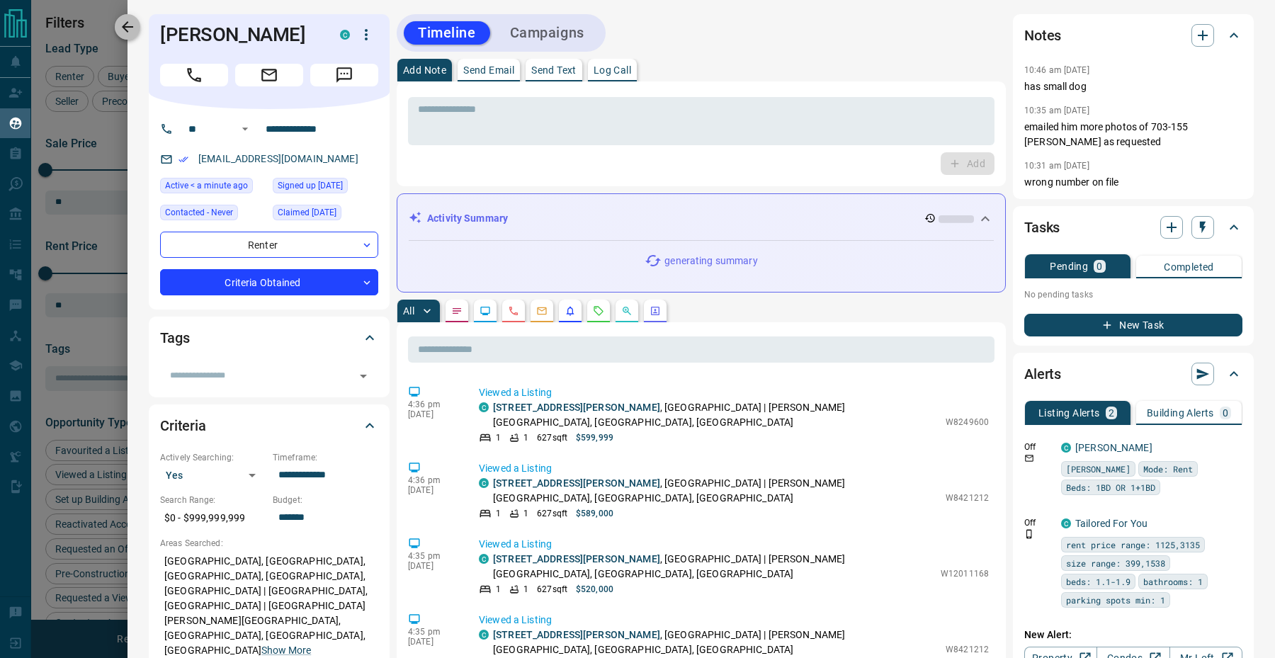
click at [134, 34] on icon "button" at bounding box center [127, 26] width 17 height 17
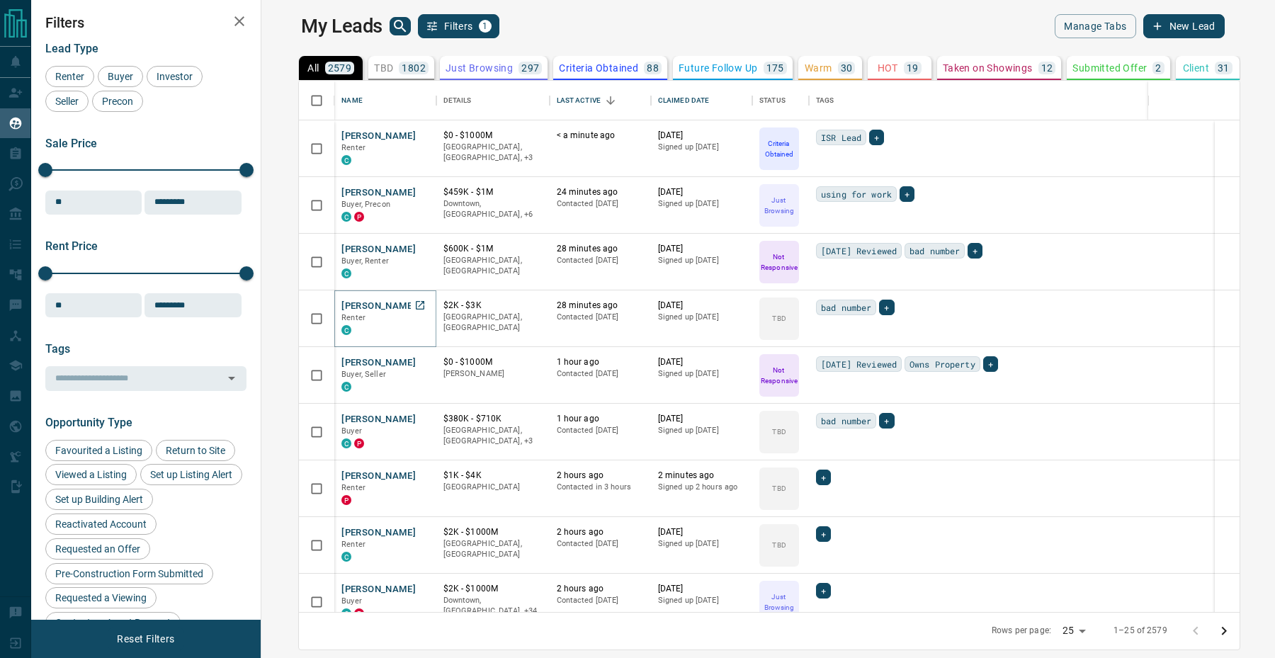
click at [344, 302] on button "[PERSON_NAME]" at bounding box center [378, 306] width 74 height 13
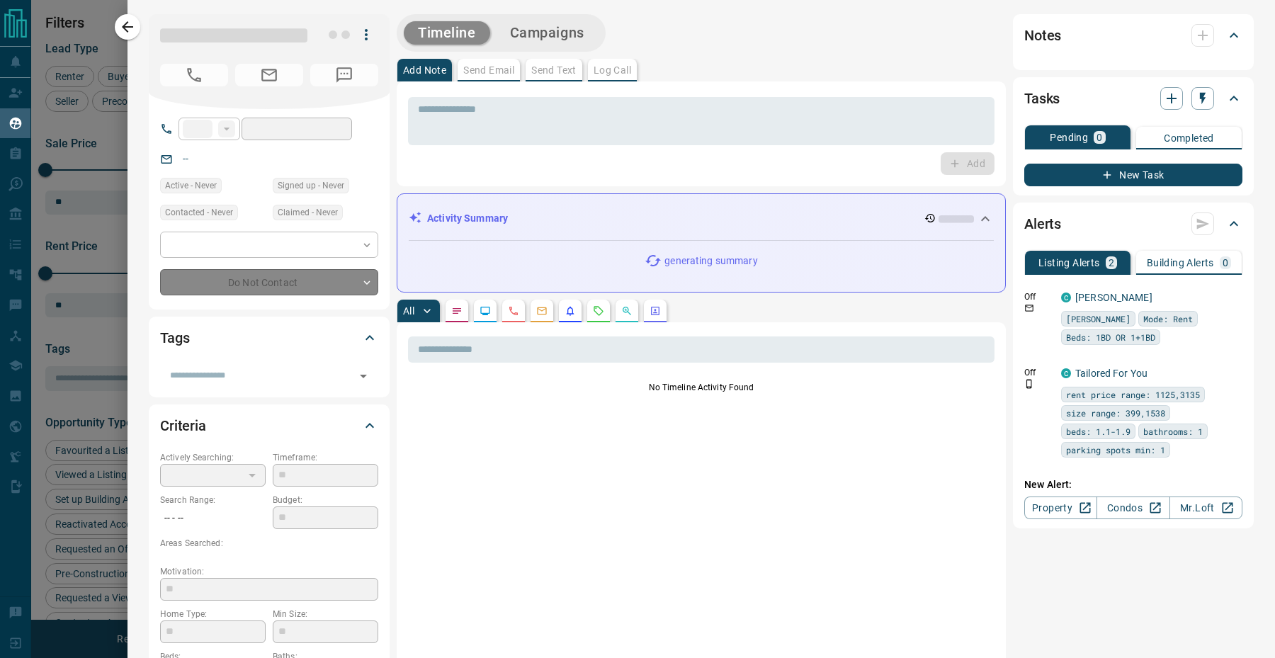
type input "**"
type input "**********"
type input "**"
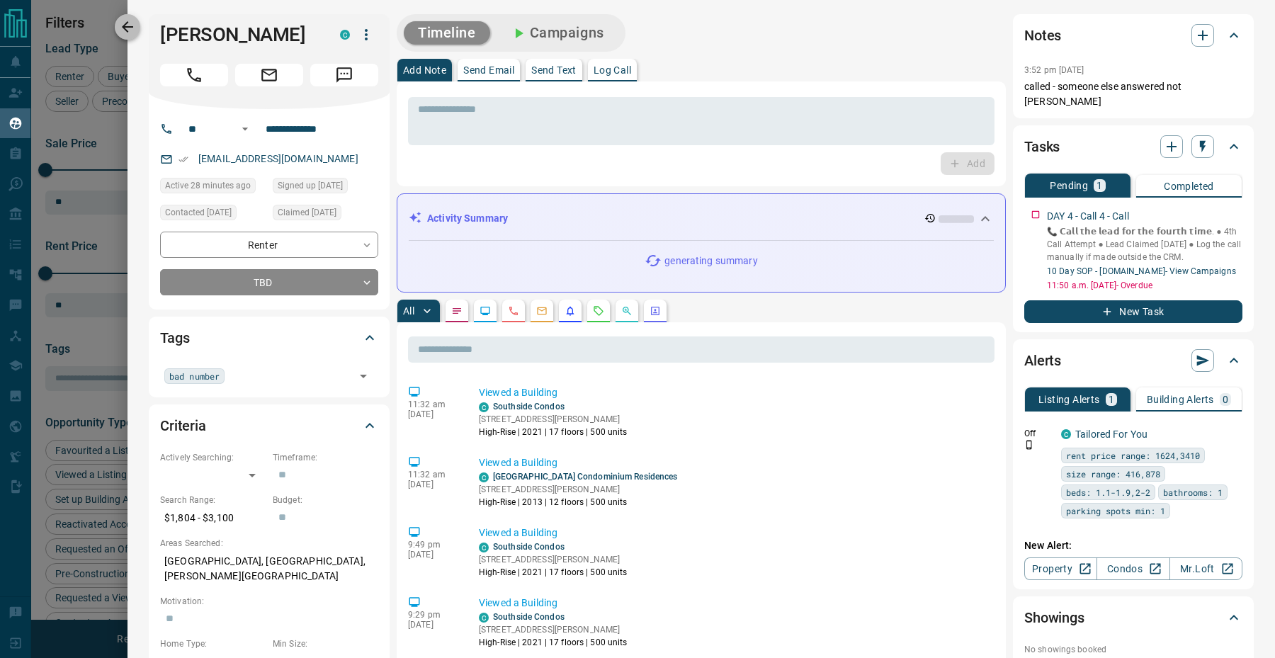
click at [131, 25] on icon "button" at bounding box center [127, 26] width 17 height 17
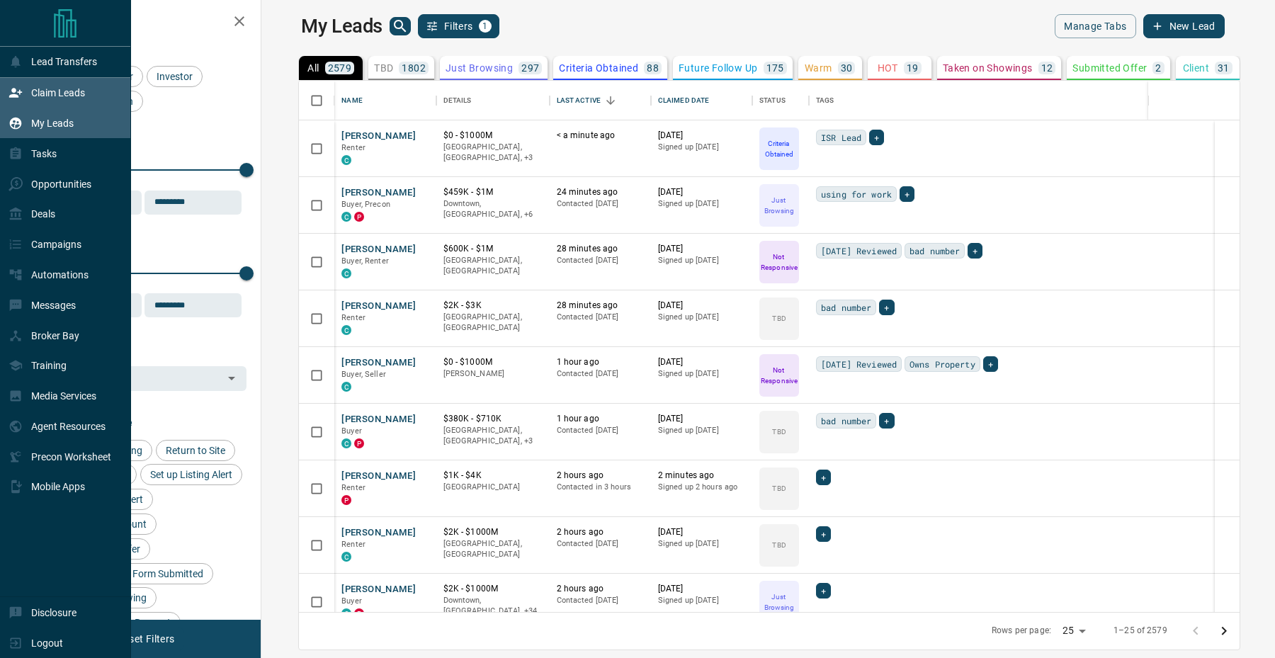
click at [21, 100] on icon at bounding box center [16, 93] width 14 height 14
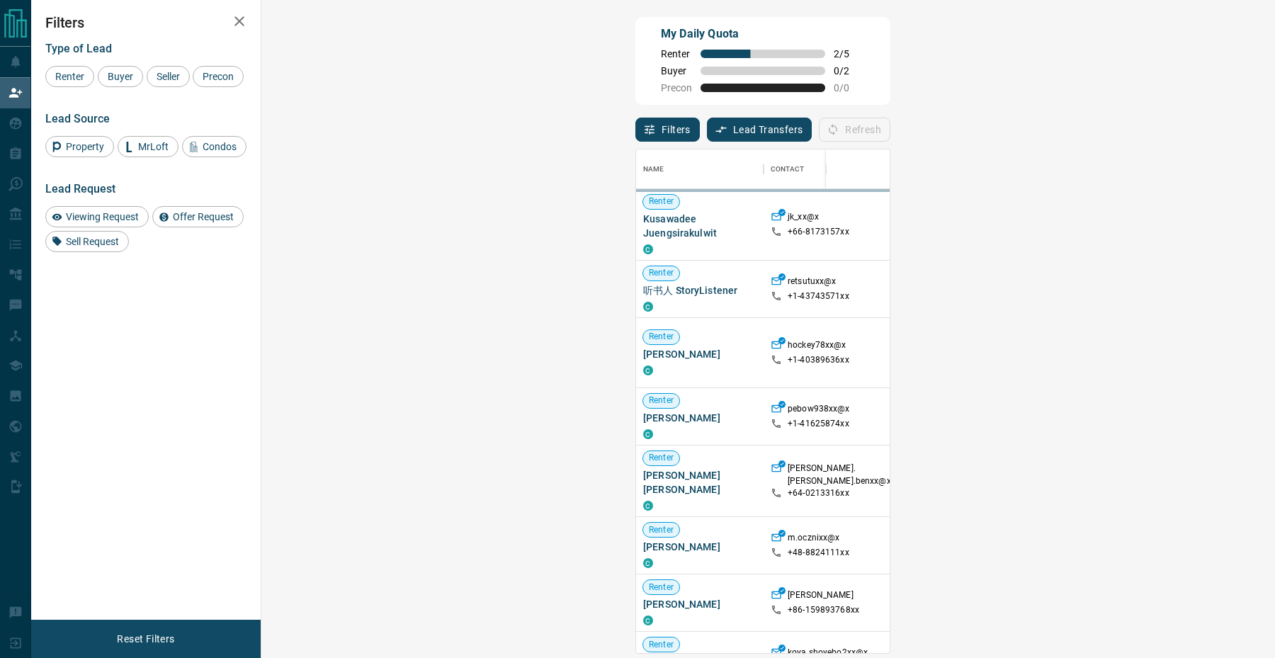
scroll to position [504, 983]
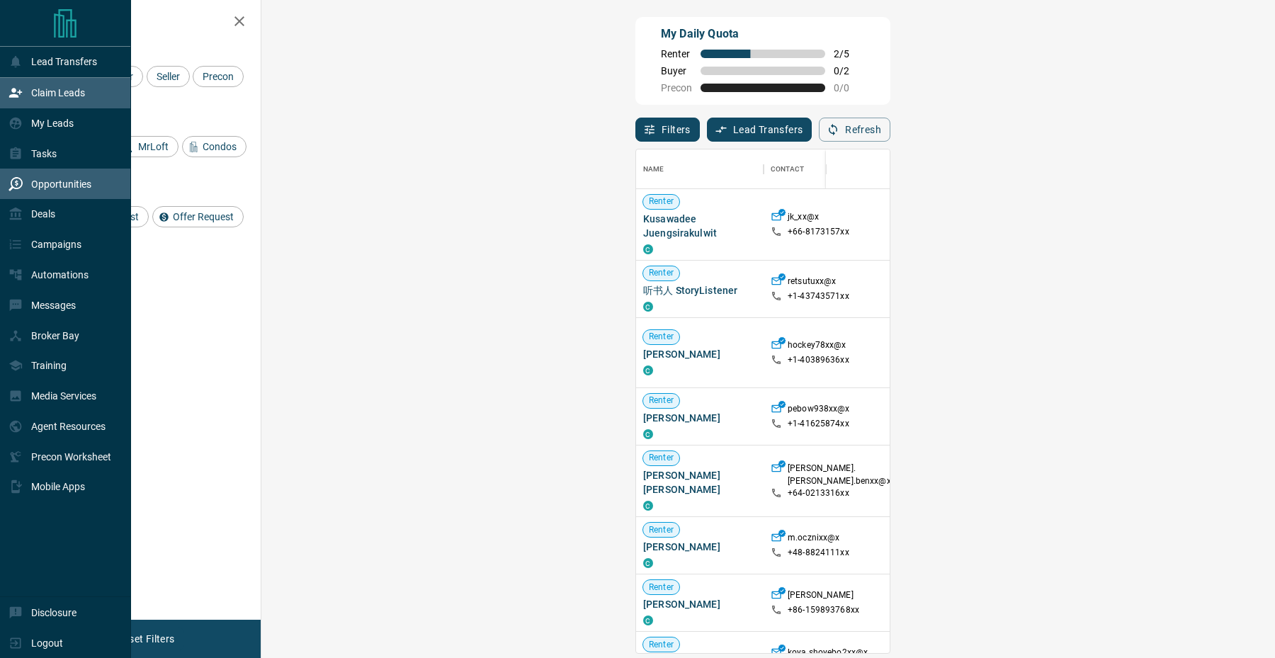
click at [18, 188] on icon at bounding box center [16, 184] width 14 height 14
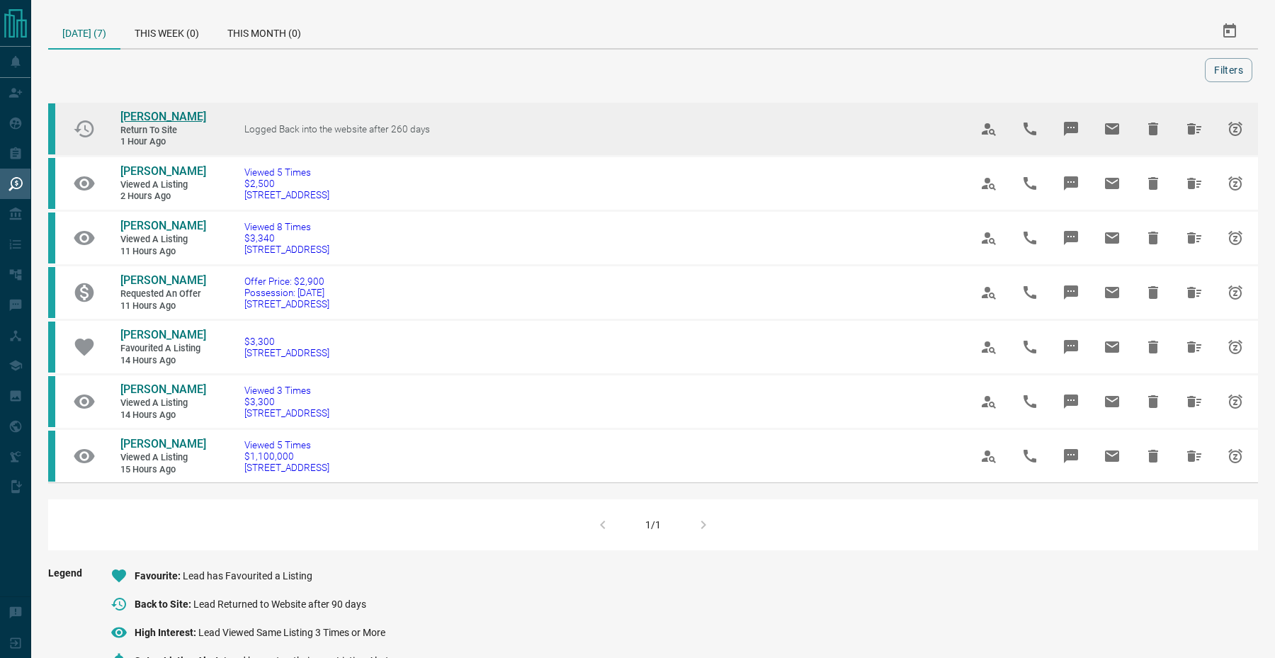
click at [128, 110] on span "[PERSON_NAME]" at bounding box center [163, 116] width 86 height 13
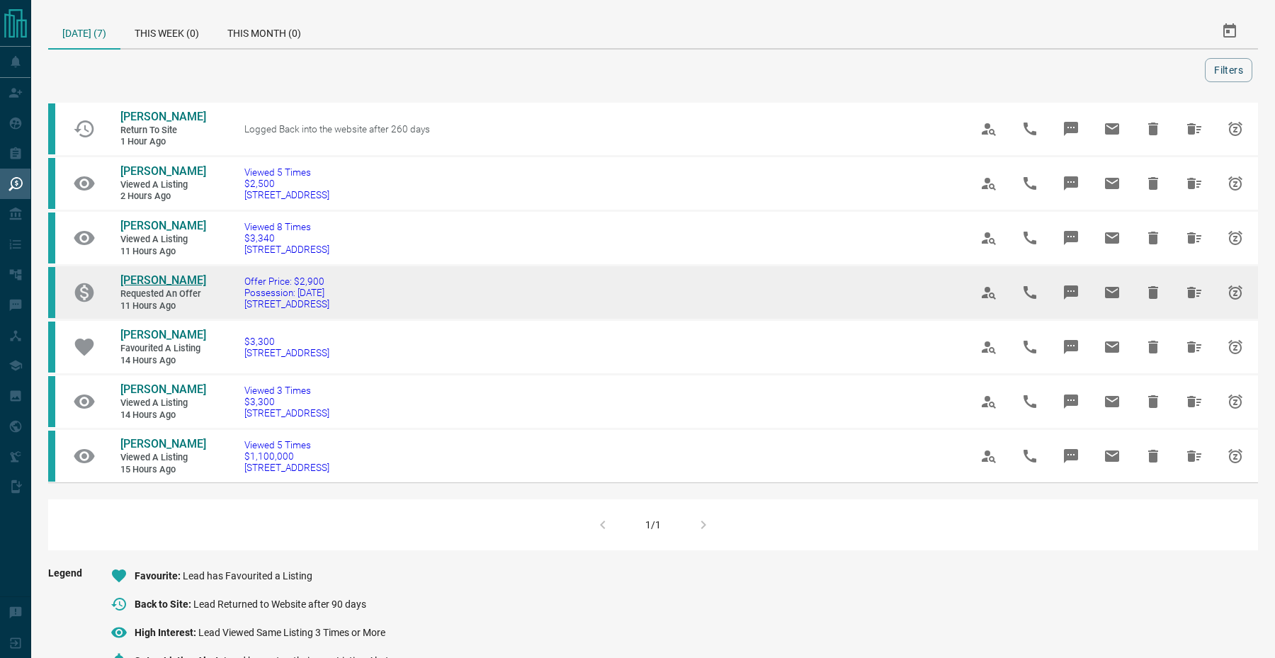
click at [165, 276] on span "[PERSON_NAME]" at bounding box center [163, 279] width 86 height 13
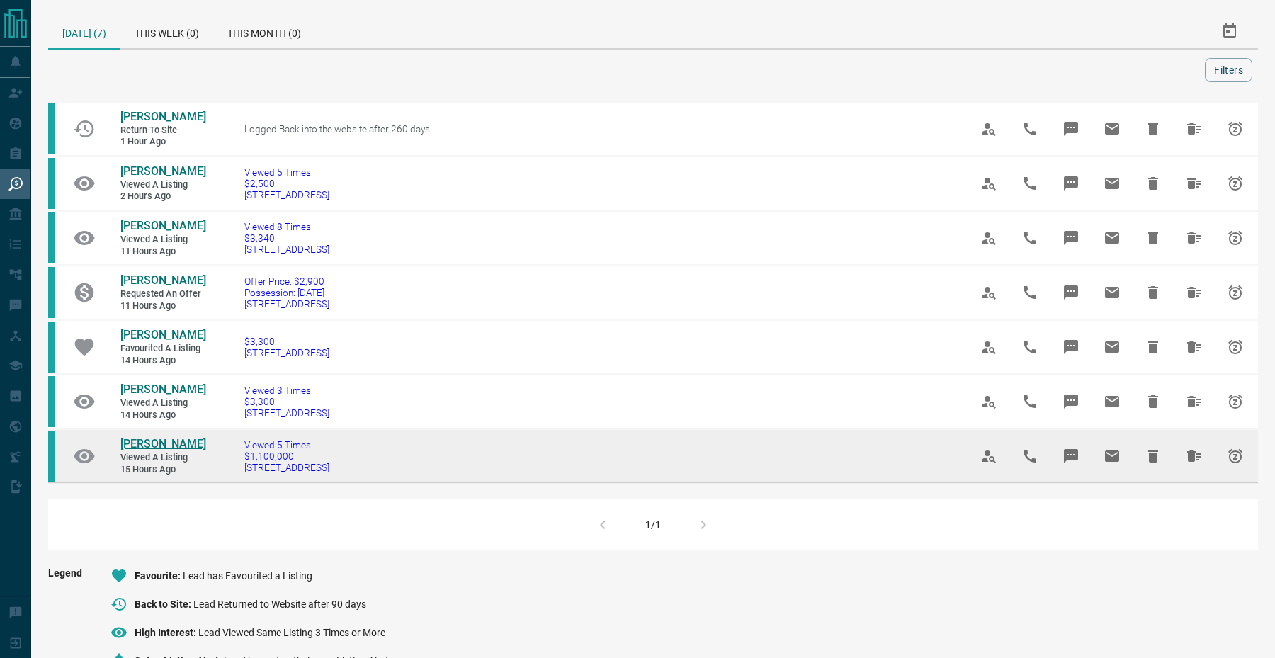
click at [144, 445] on span "[PERSON_NAME]" at bounding box center [163, 443] width 86 height 13
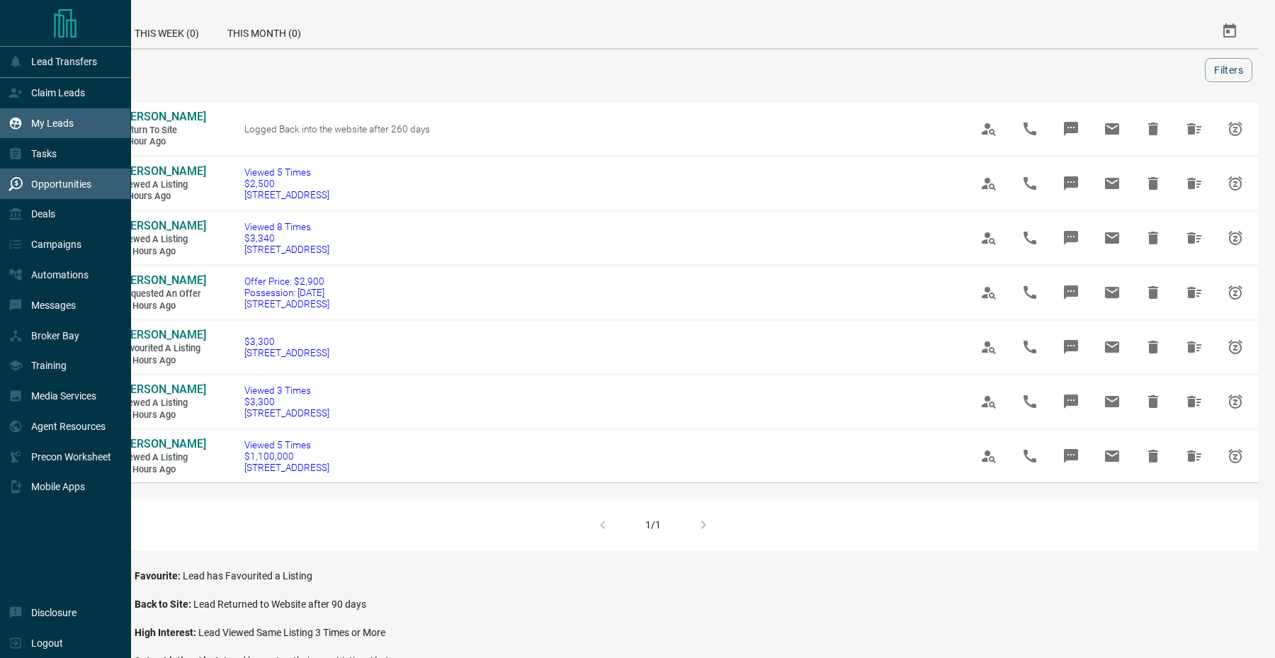
click at [9, 125] on icon at bounding box center [16, 123] width 14 height 14
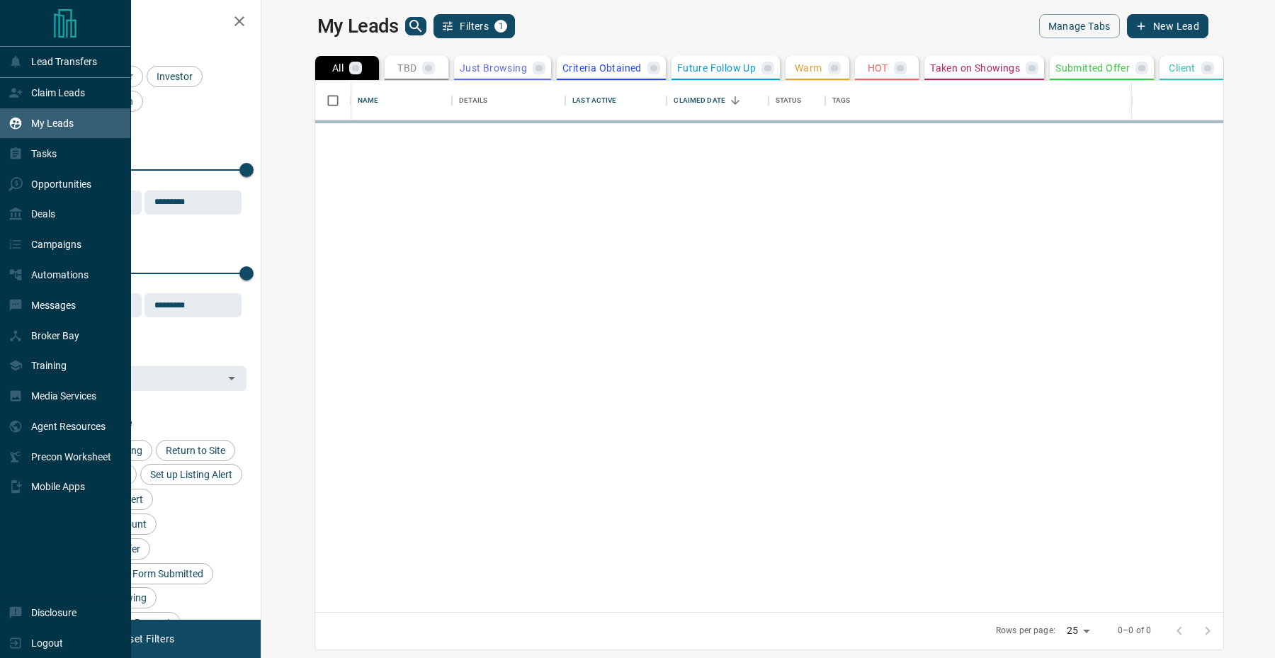
scroll to position [531, 1007]
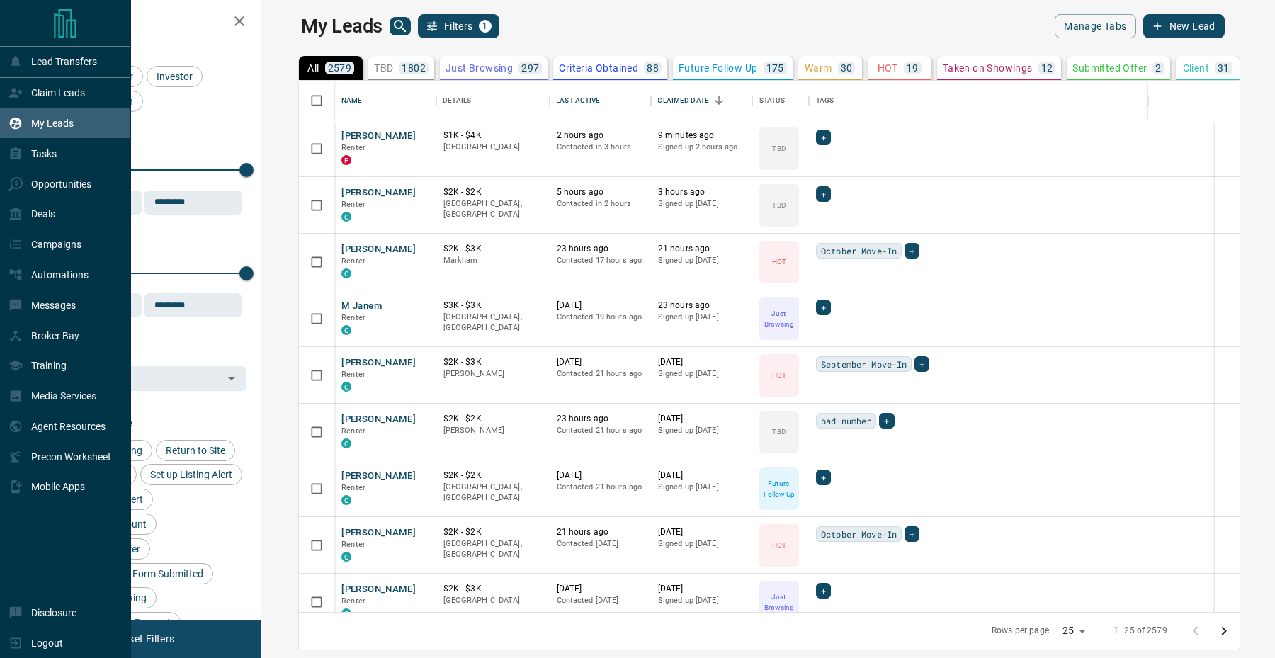
click at [13, 77] on div "Lead Transfers Claim Leads My Leads Tasks Opportunities Deals Campaigns Automat…" at bounding box center [65, 321] width 130 height 550
click at [16, 86] on icon at bounding box center [16, 93] width 14 height 14
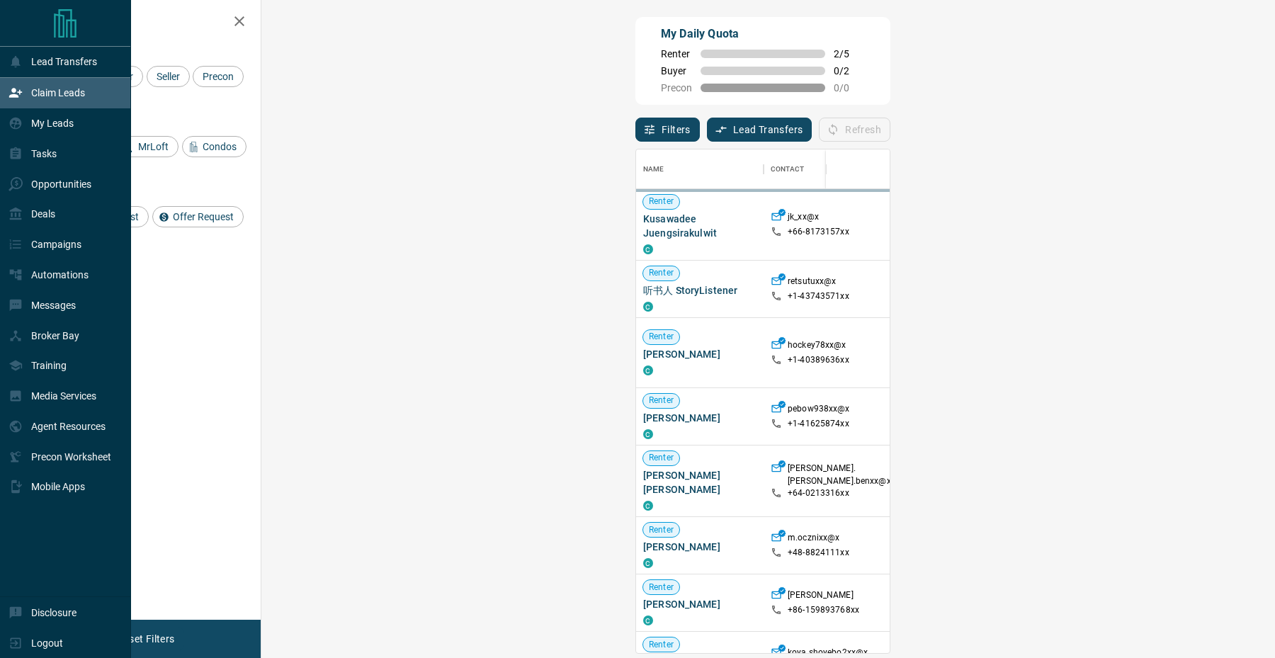
scroll to position [504, 983]
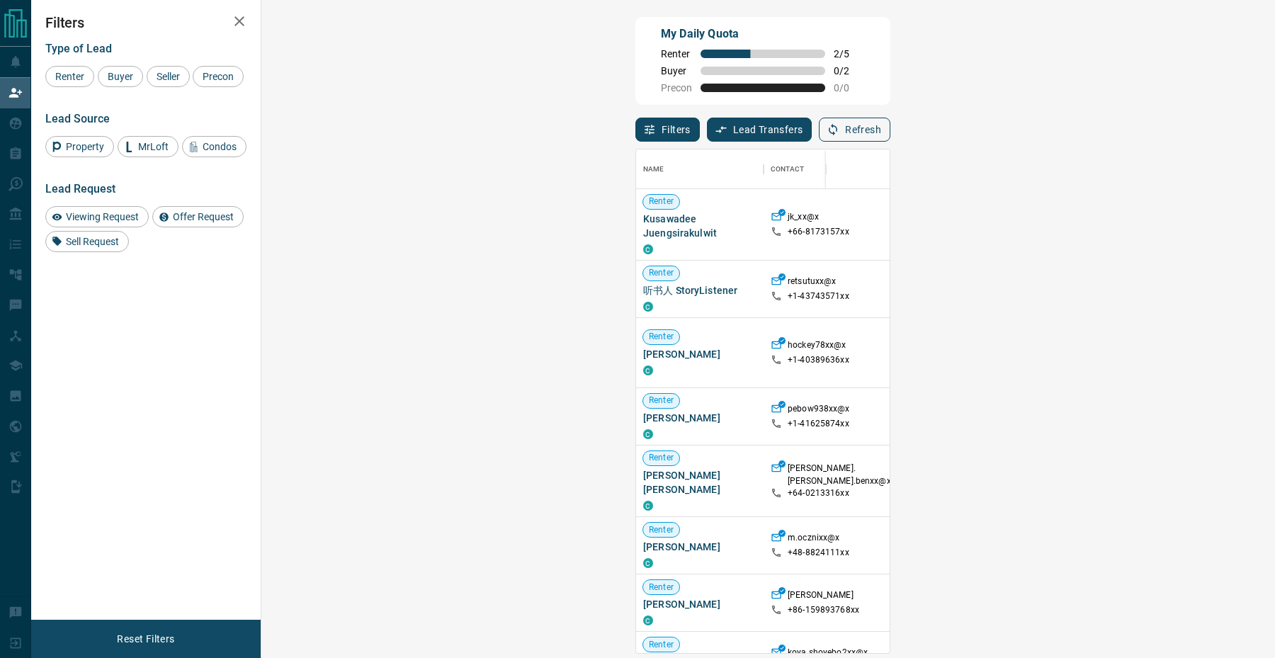
click at [891, 132] on button "Refresh" at bounding box center [855, 130] width 72 height 24
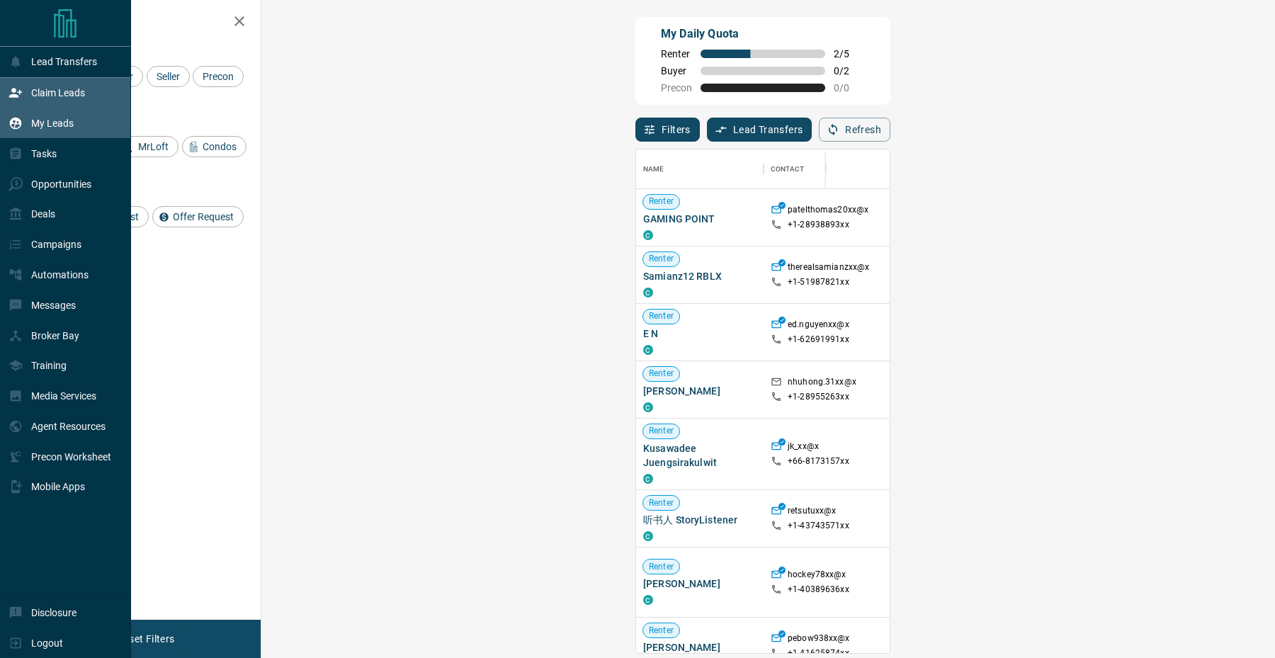
click at [19, 117] on icon at bounding box center [16, 123] width 14 height 14
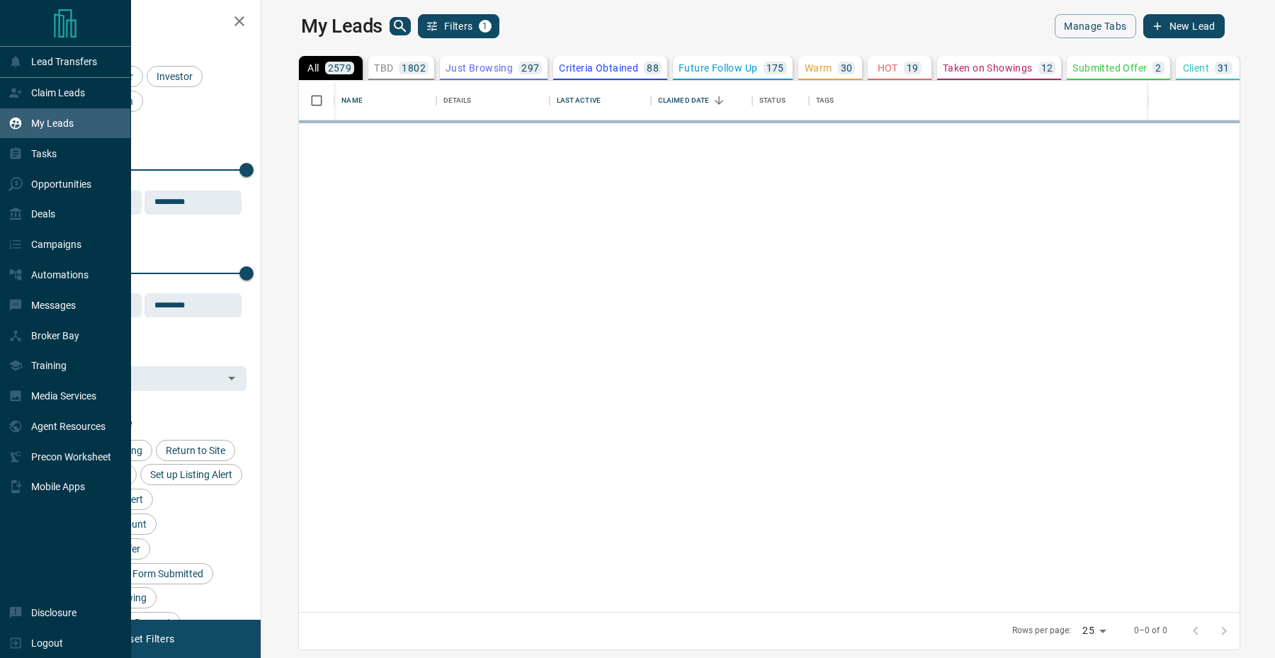
scroll to position [531, 1007]
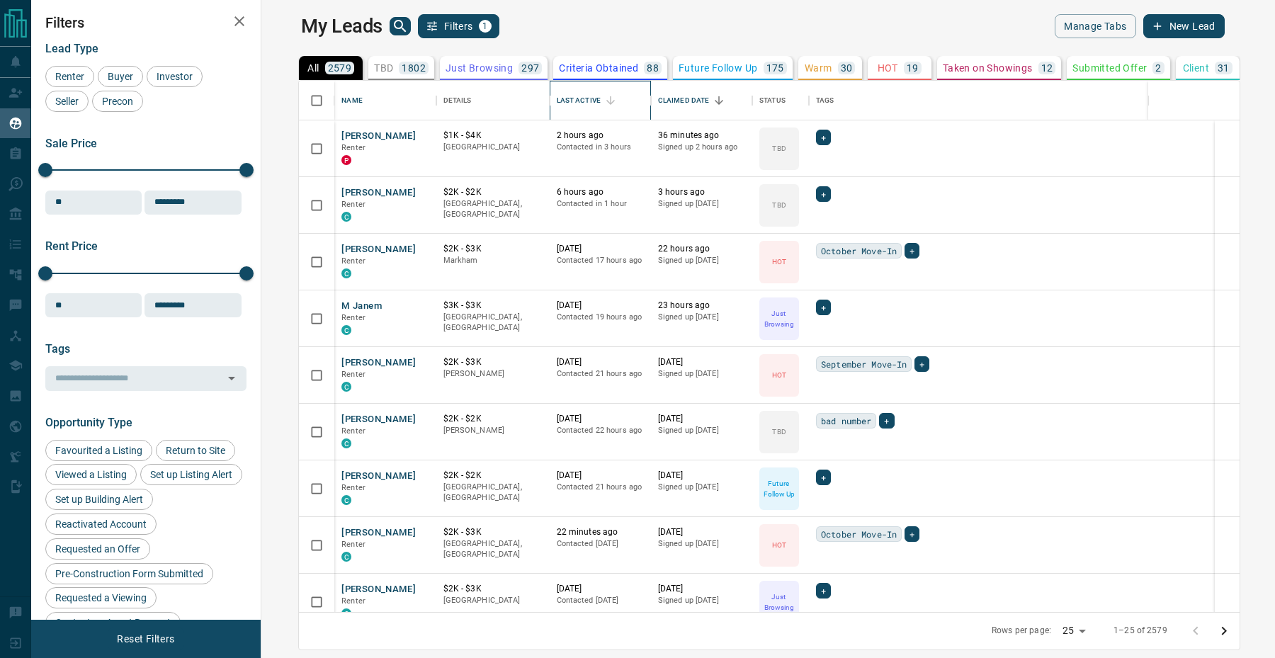
click at [557, 105] on div "Last Active" at bounding box center [579, 101] width 44 height 40
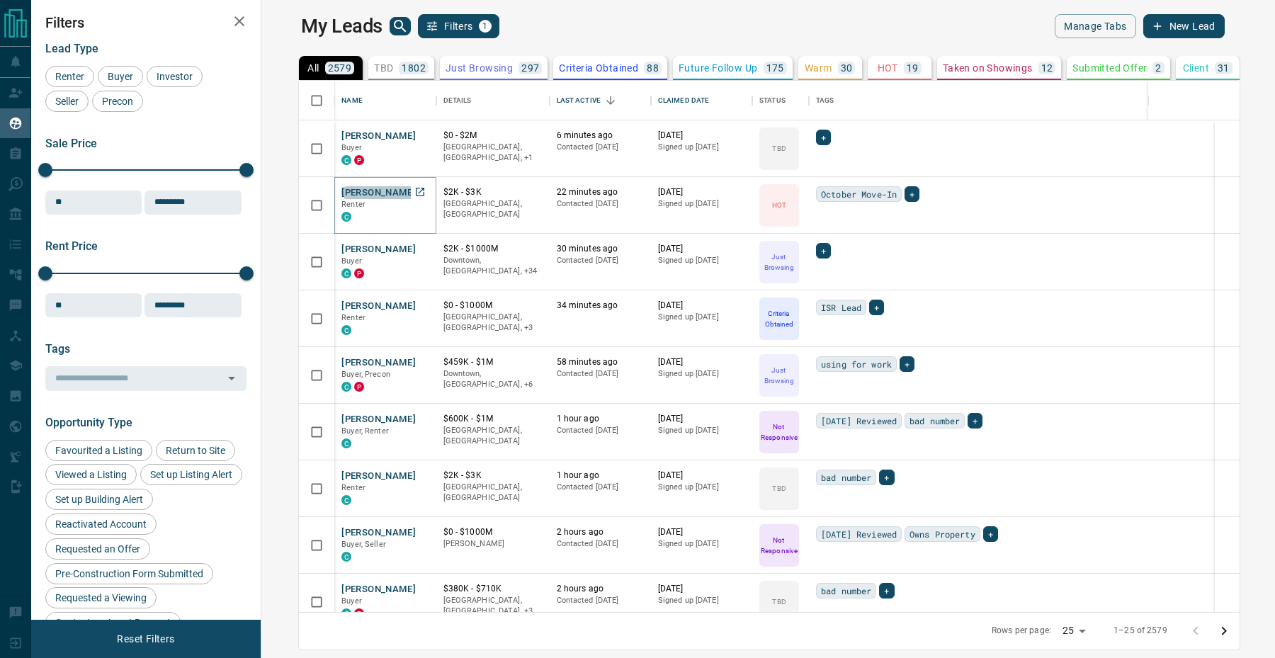
click at [341, 194] on button "[PERSON_NAME]" at bounding box center [378, 192] width 74 height 13
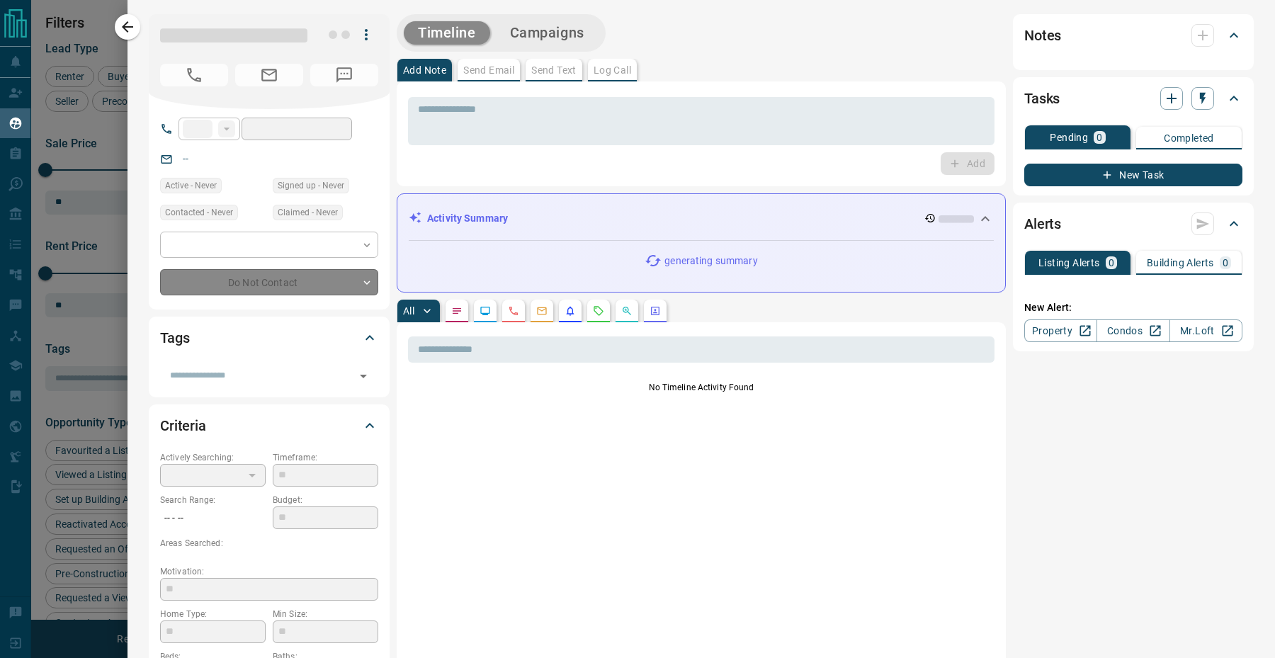
type input "**"
type input "**********"
type input "*"
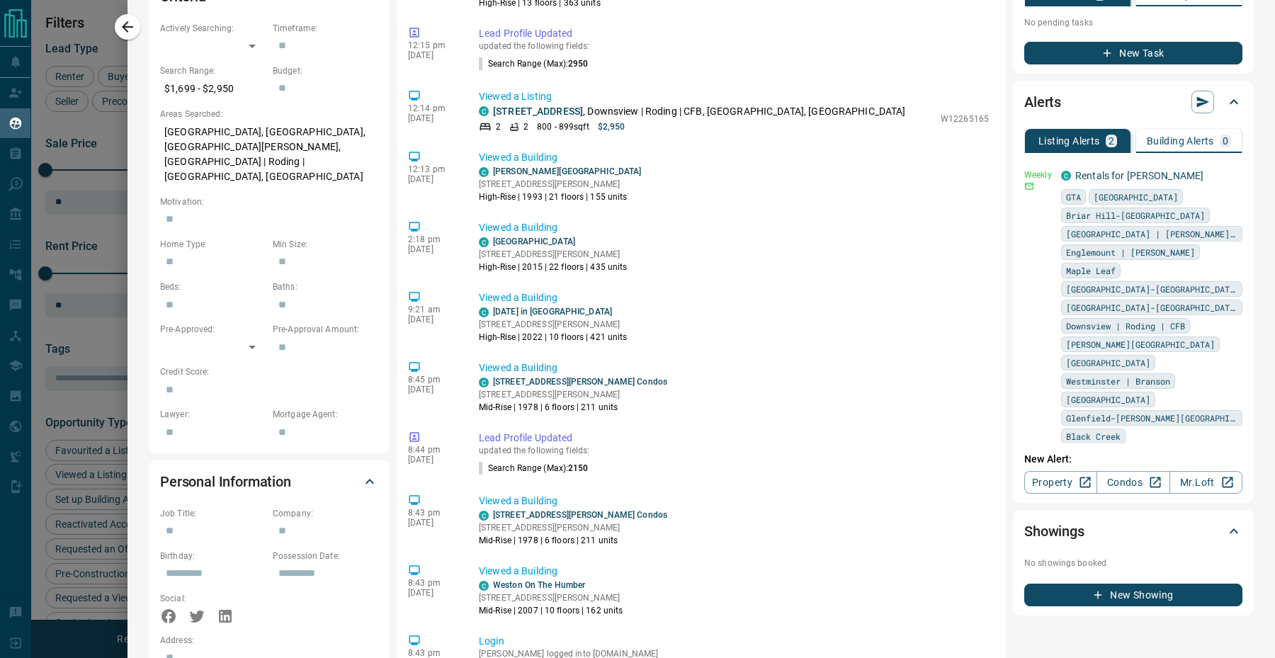
scroll to position [0, 0]
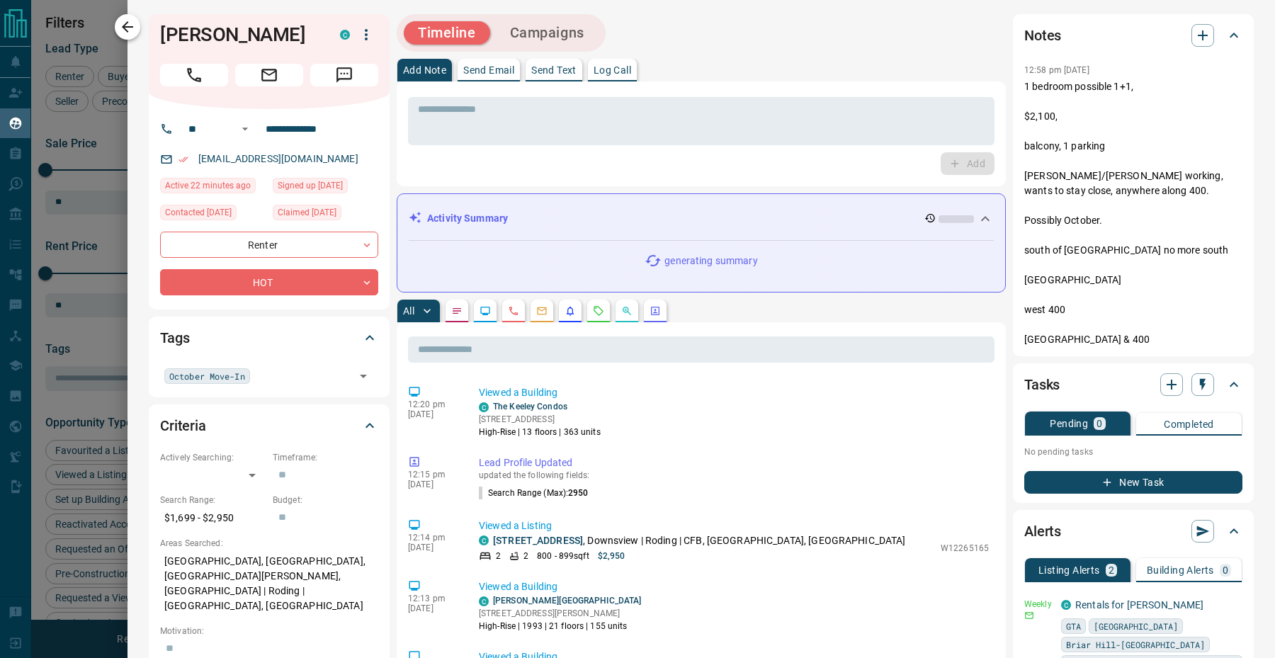
click at [123, 25] on icon "button" at bounding box center [127, 26] width 11 height 11
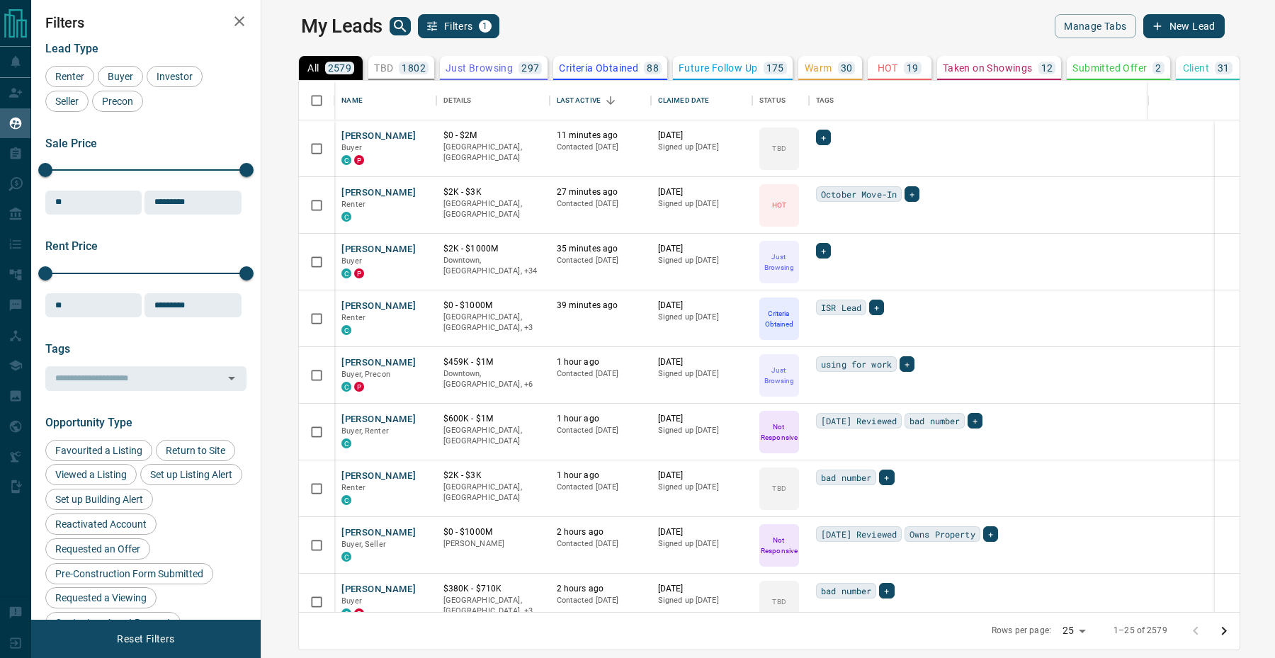
click at [390, 17] on button "search button" at bounding box center [400, 26] width 21 height 18
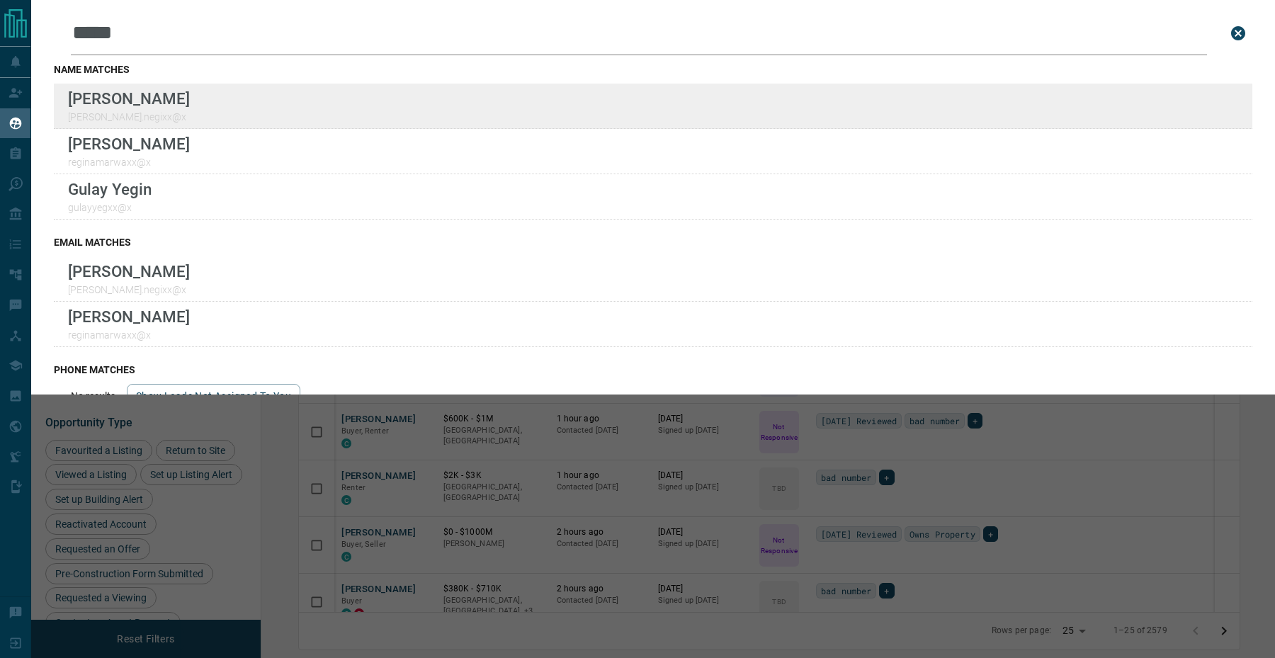
type input "*****"
click at [0, 0] on div "Lead Transfers Claim Leads My Leads Tasks Opportunities Deals Campaigns Automat…" at bounding box center [637, 320] width 1275 height 640
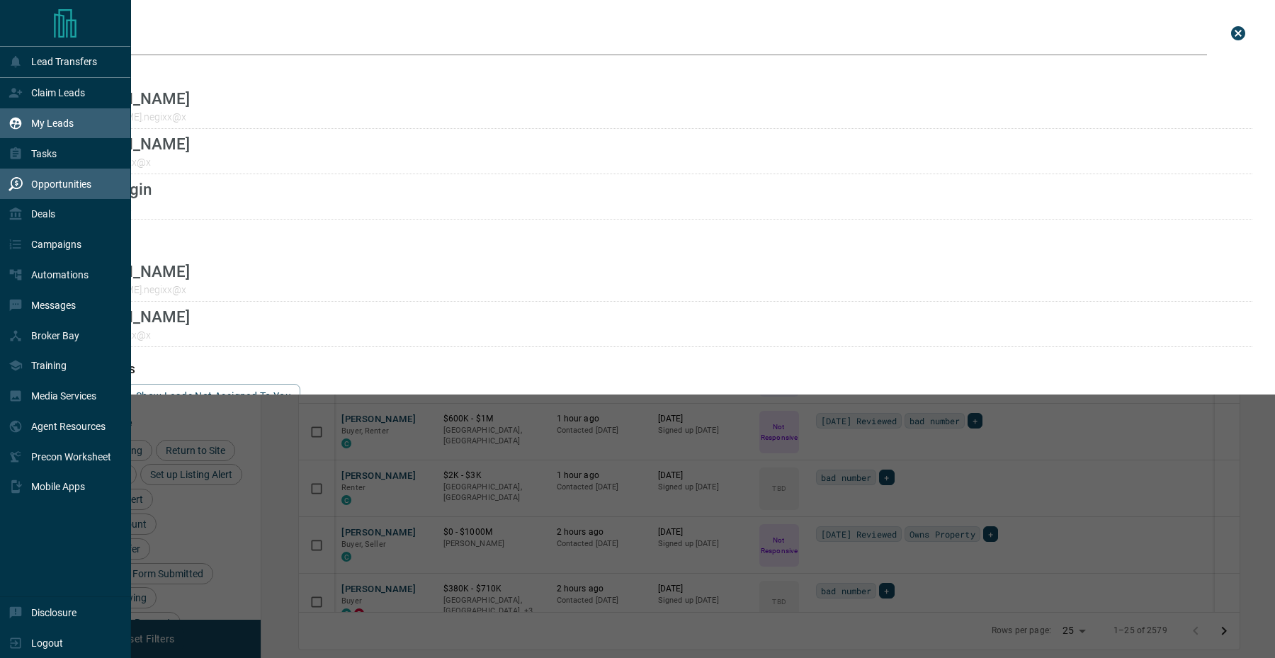
click at [23, 179] on div "Opportunities" at bounding box center [50, 183] width 83 height 23
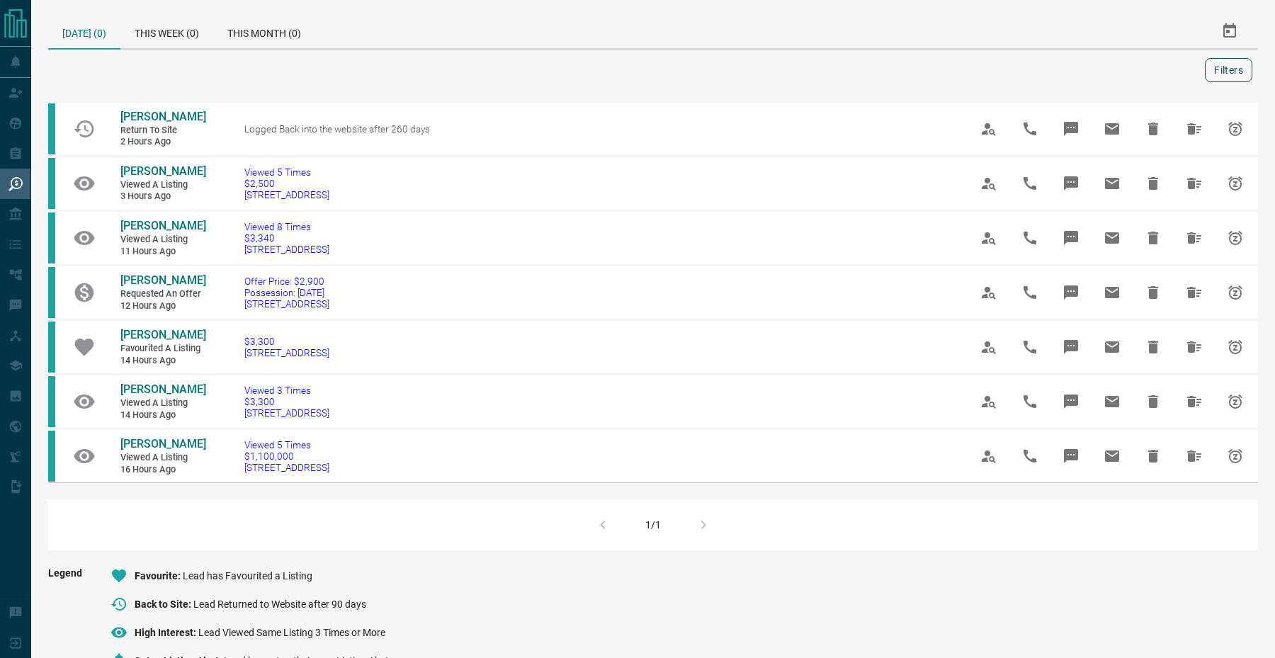
click at [1228, 62] on button "Filters" at bounding box center [1228, 70] width 47 height 24
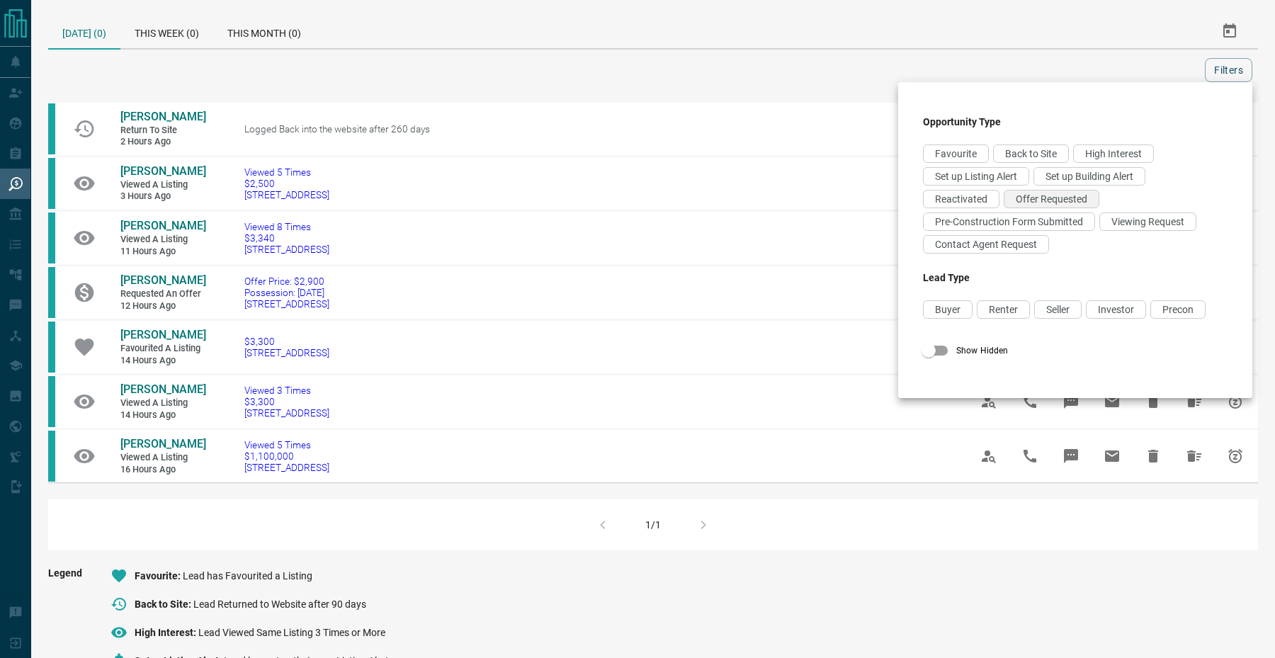
click at [1021, 205] on span "Offer Requested" at bounding box center [1052, 198] width 72 height 11
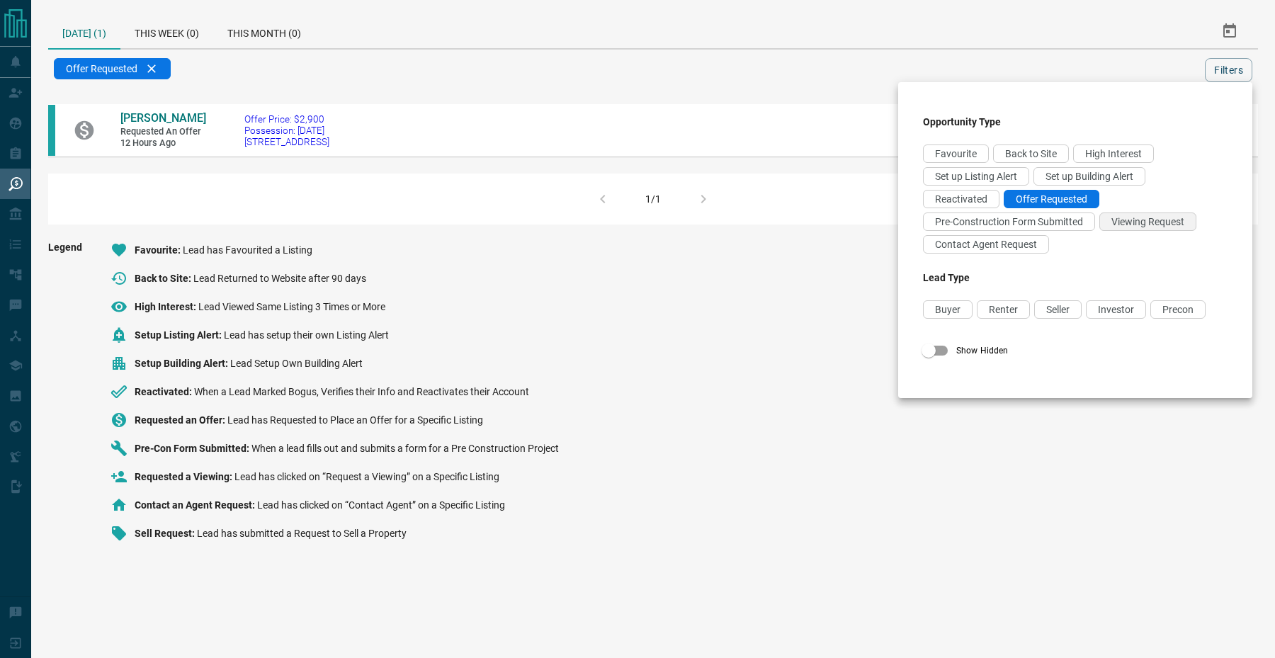
click at [1118, 227] on span "Viewing Request" at bounding box center [1148, 221] width 73 height 11
click at [1034, 239] on div "Contact Agent Request" at bounding box center [986, 244] width 126 height 18
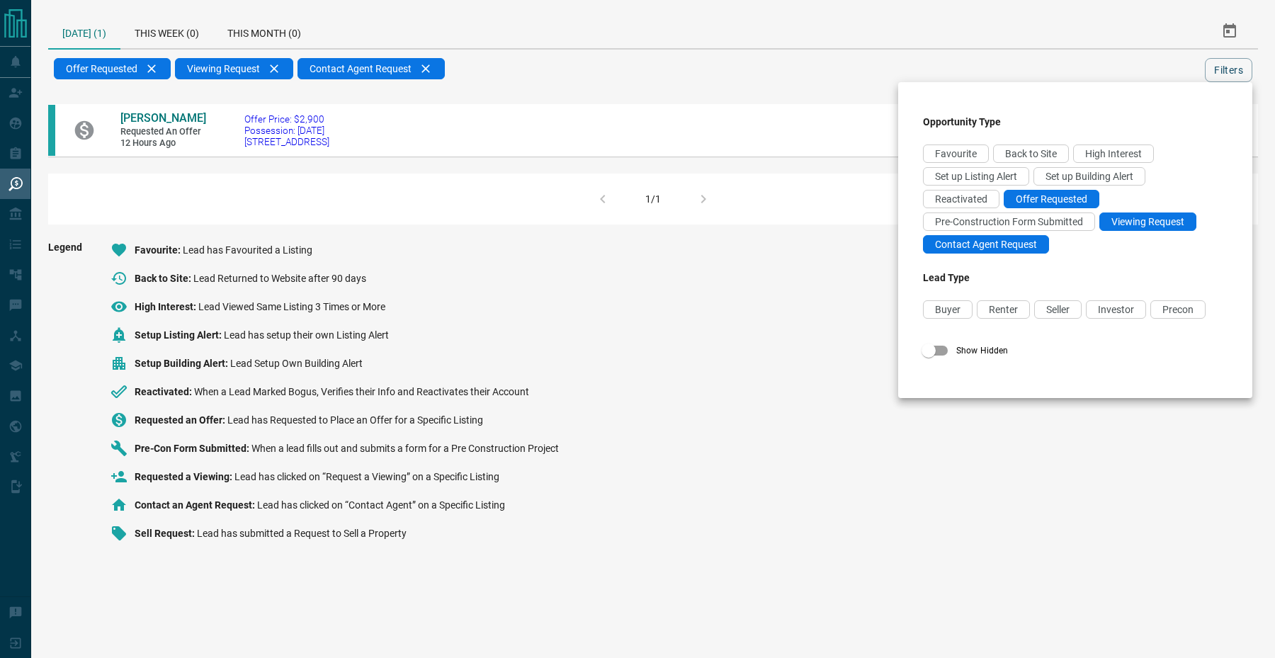
click at [740, 96] on div at bounding box center [637, 329] width 1275 height 658
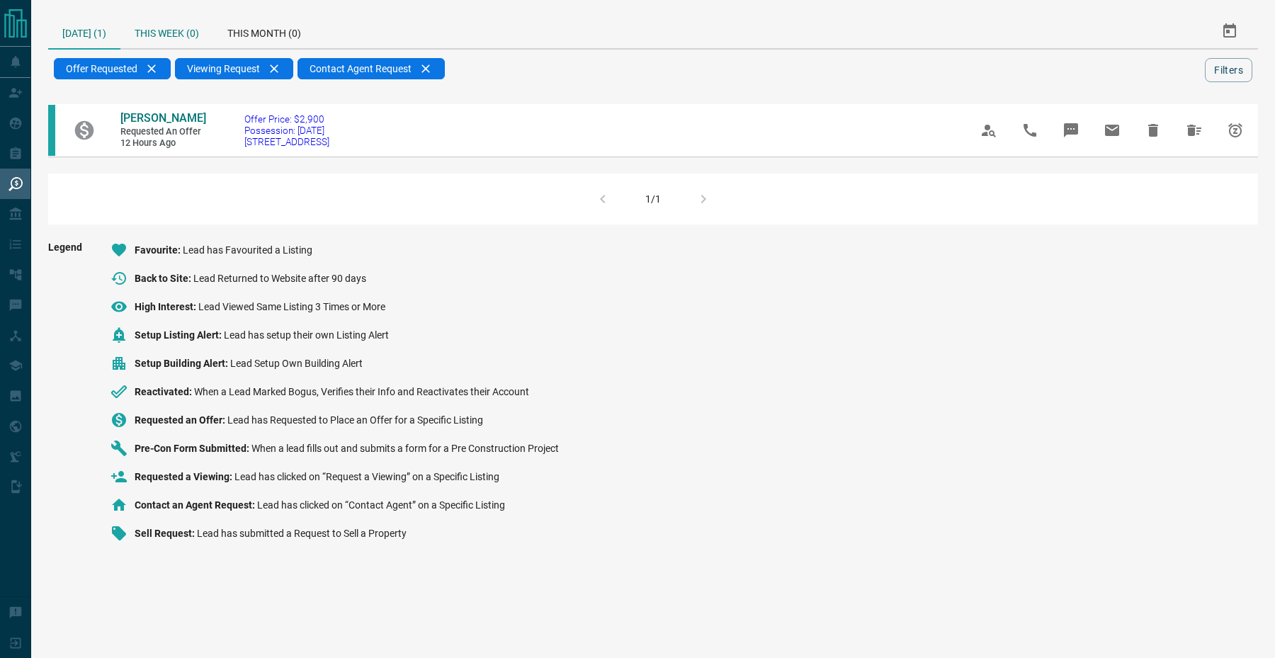
click at [176, 33] on div "This Week (0)" at bounding box center [166, 31] width 93 height 34
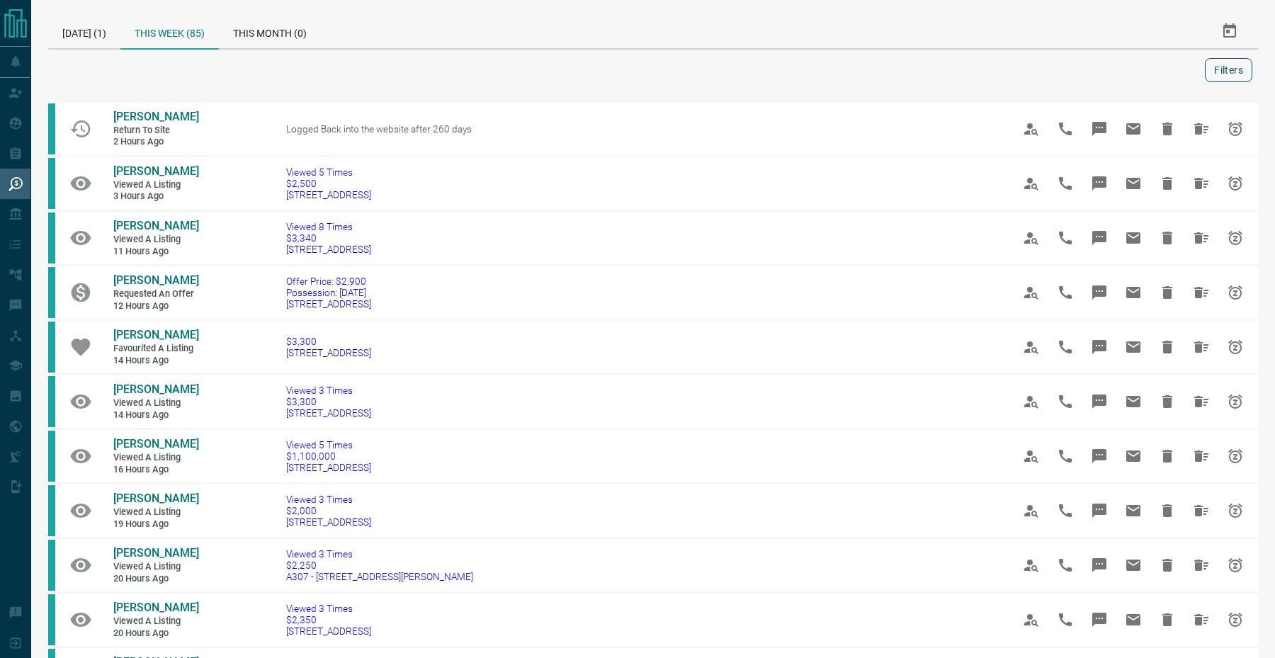
click at [1220, 72] on button "Filters" at bounding box center [1228, 70] width 47 height 24
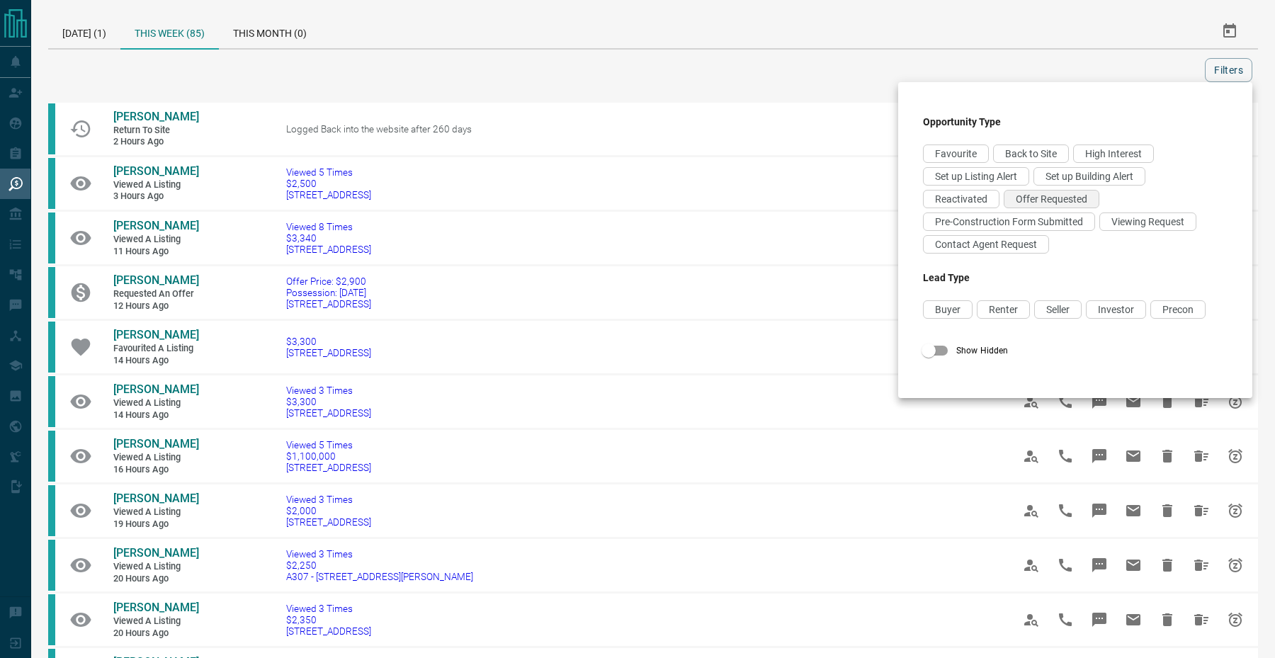
click at [1044, 208] on div "Offer Requested" at bounding box center [1052, 199] width 96 height 18
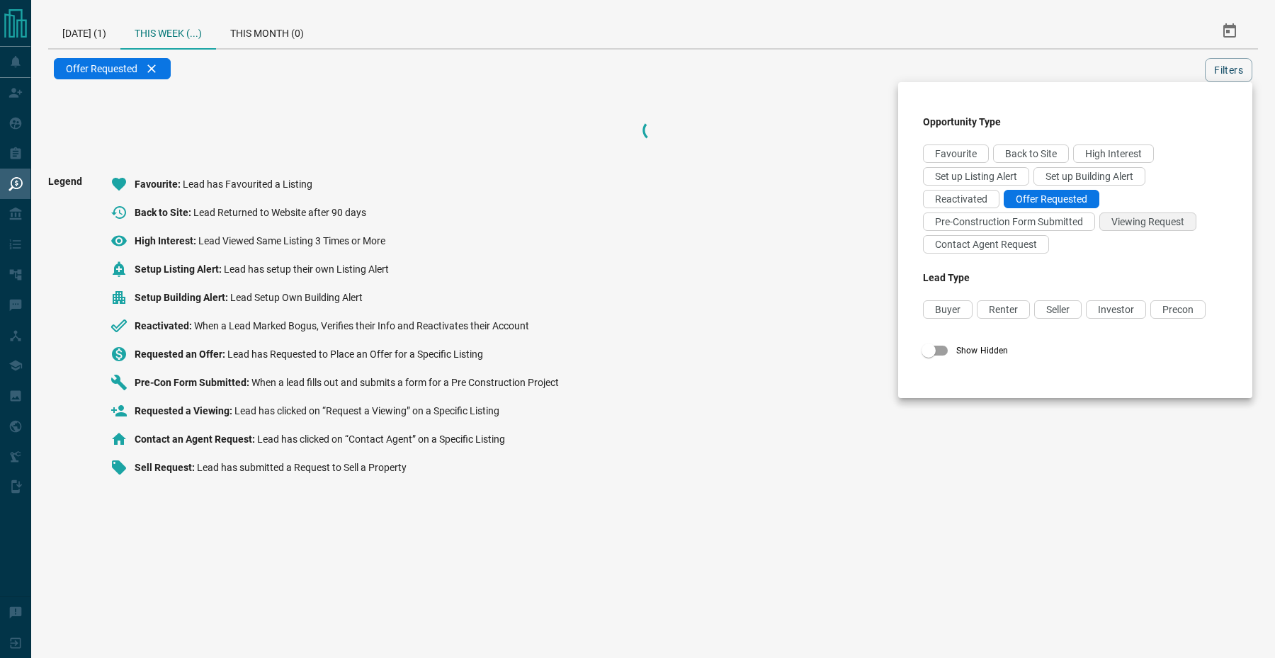
click at [1152, 220] on span "Viewing Request" at bounding box center [1148, 221] width 73 height 11
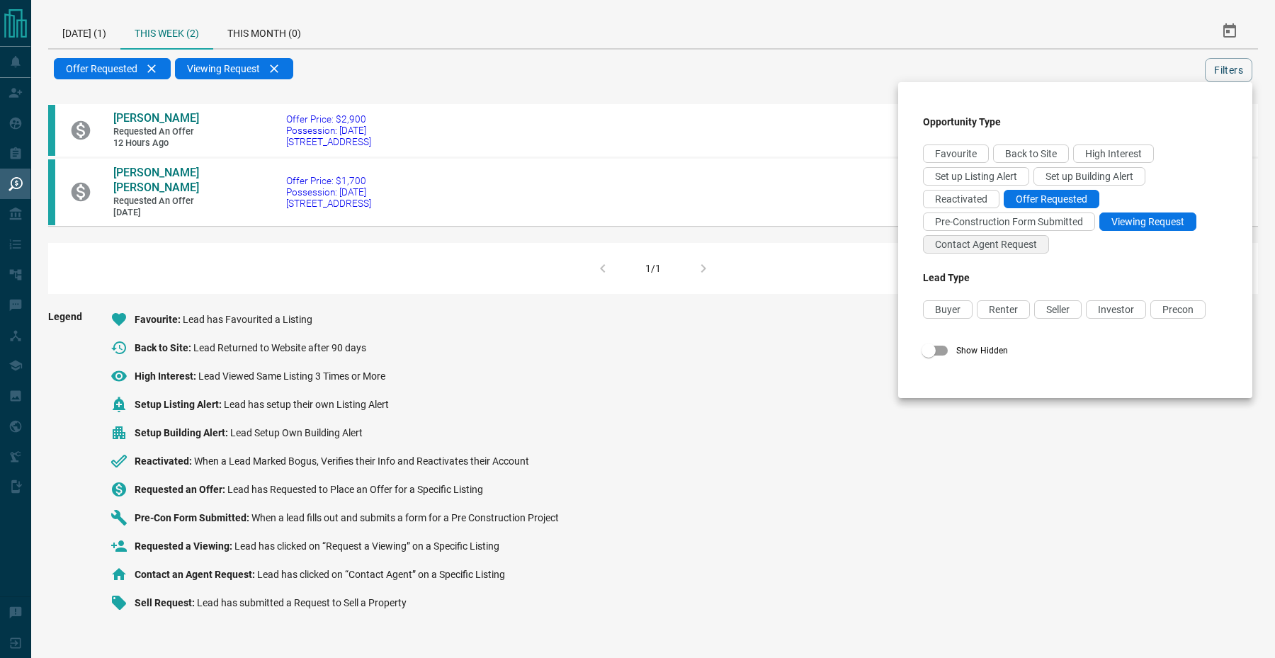
click at [1034, 241] on span "Contact Agent Request" at bounding box center [986, 244] width 102 height 11
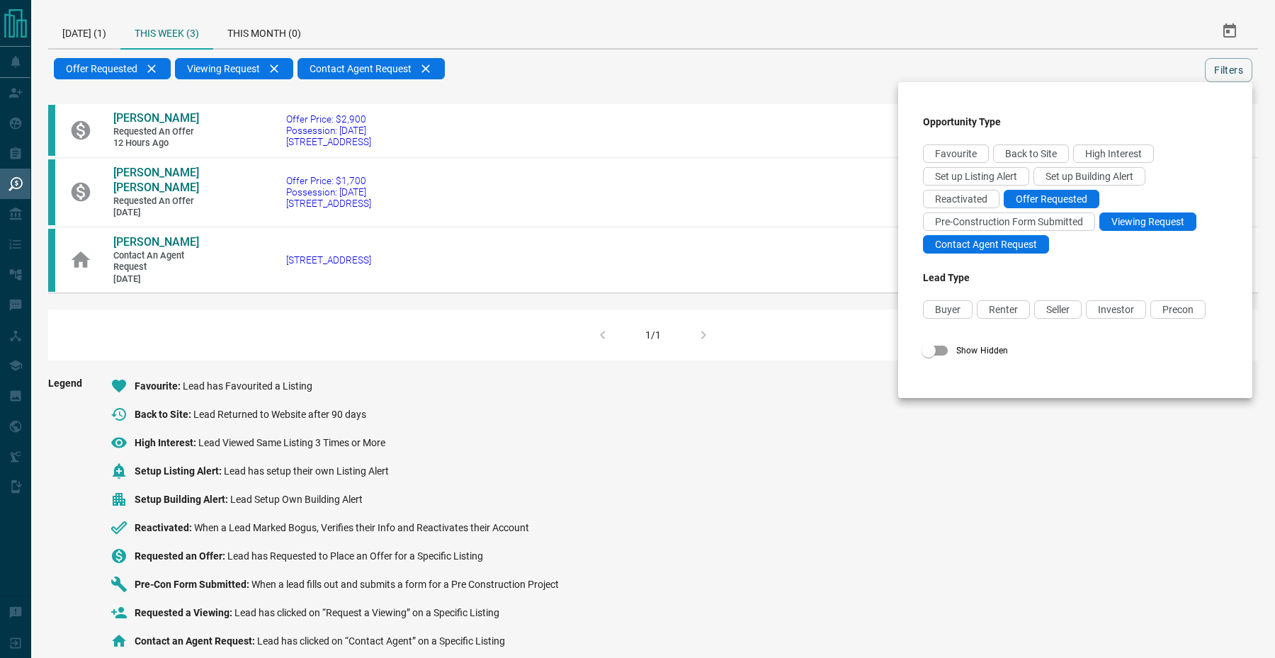
click at [740, 62] on div at bounding box center [637, 329] width 1275 height 658
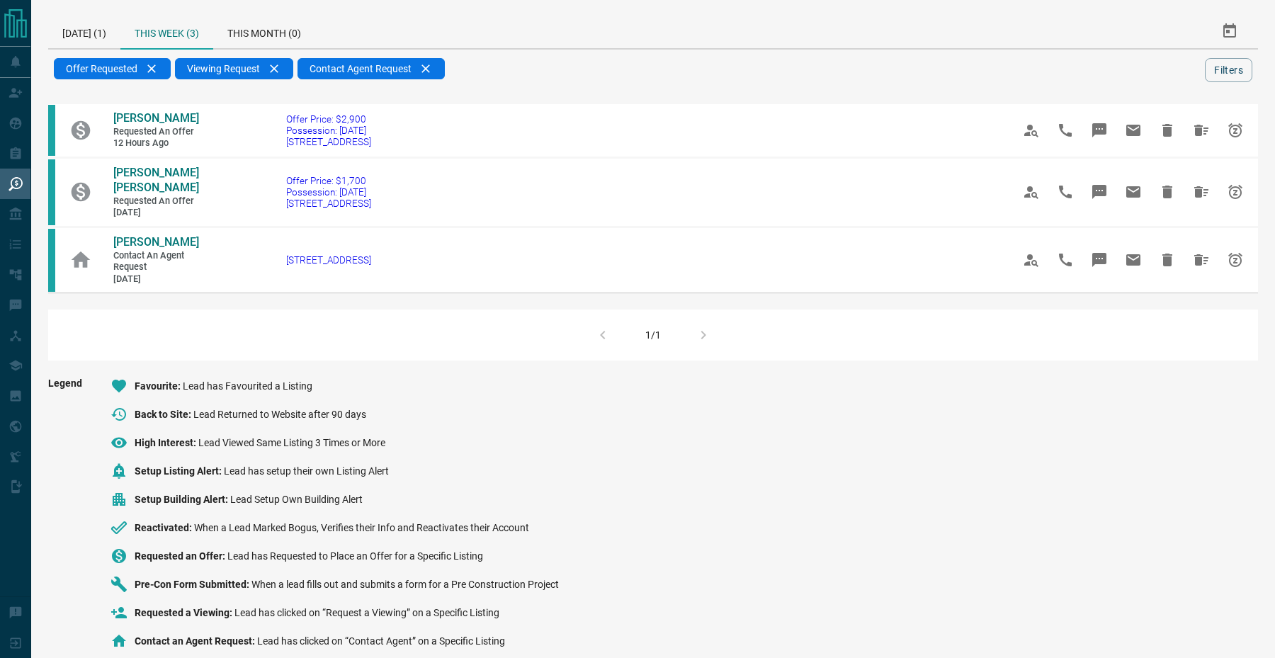
click at [705, 351] on div "1/1" at bounding box center [653, 335] width 1210 height 51
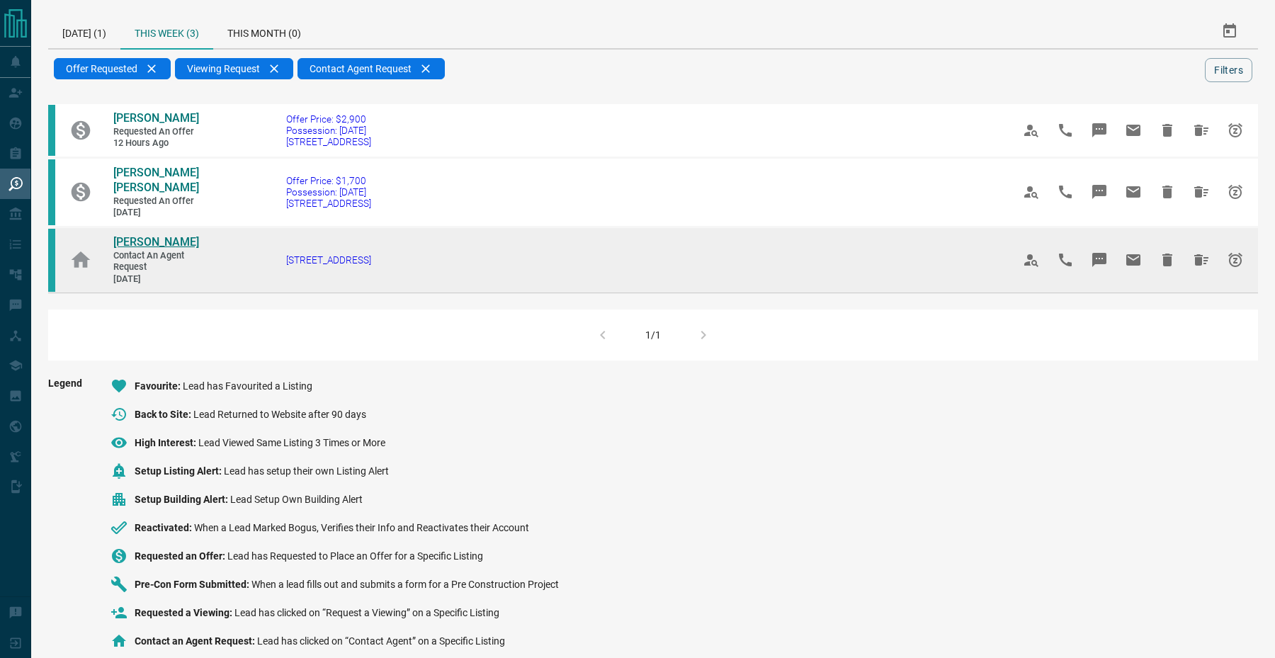
click at [132, 247] on span "[PERSON_NAME]" at bounding box center [156, 241] width 86 height 13
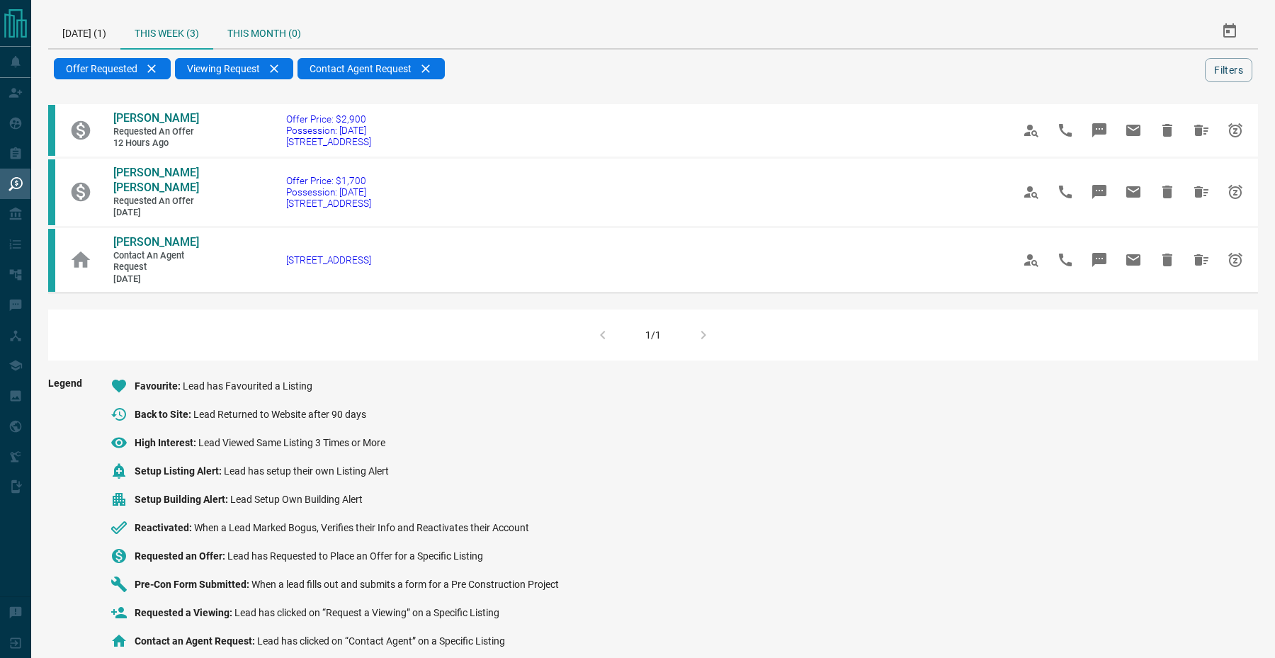
click at [252, 32] on div "This Month (0)" at bounding box center [264, 31] width 102 height 34
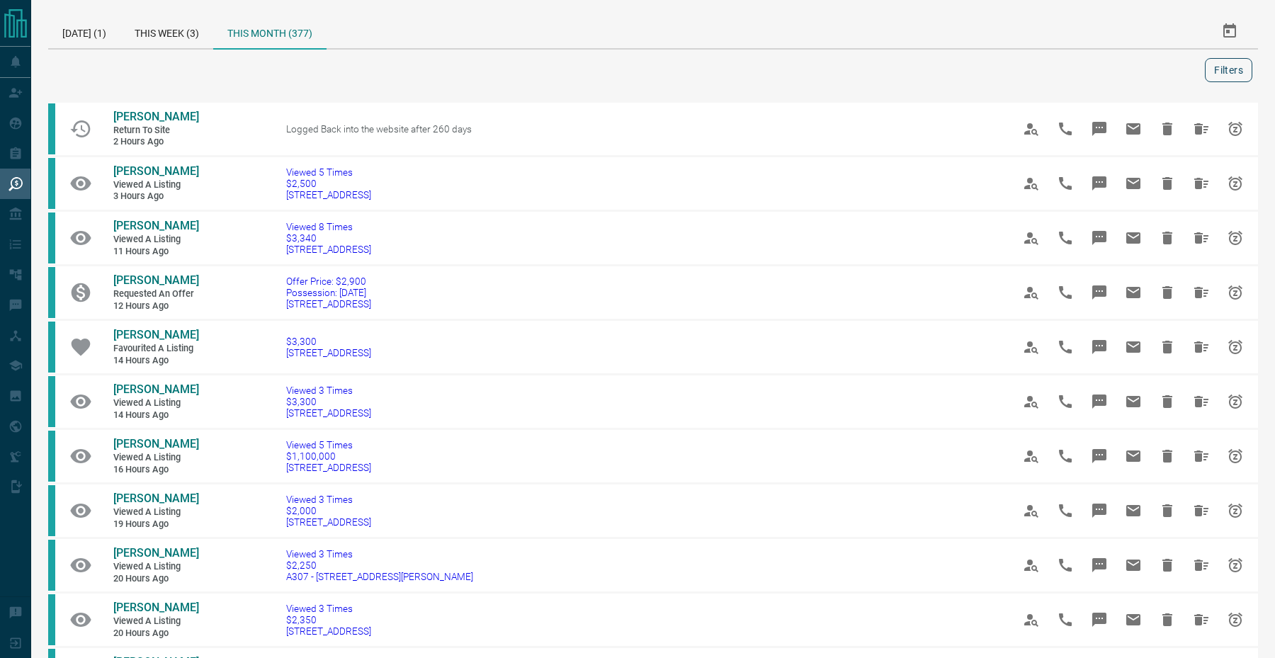
click at [1220, 72] on button "Filters" at bounding box center [1228, 70] width 47 height 24
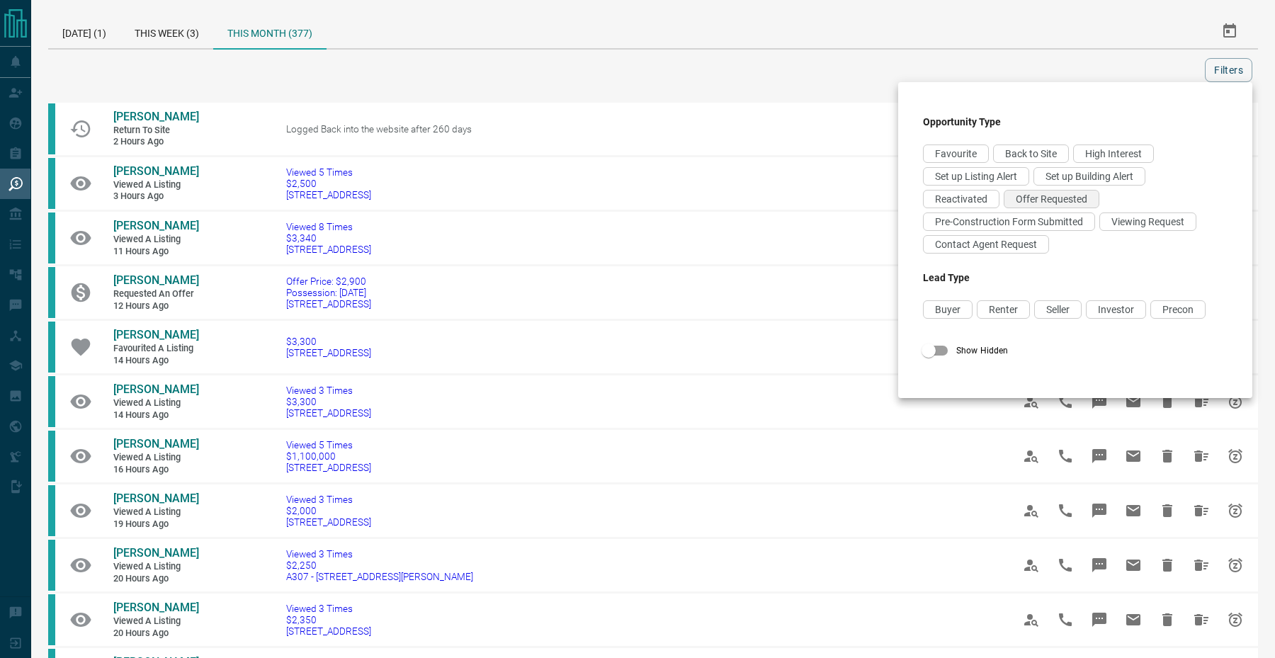
click at [1051, 206] on div "Offer Requested" at bounding box center [1052, 199] width 96 height 18
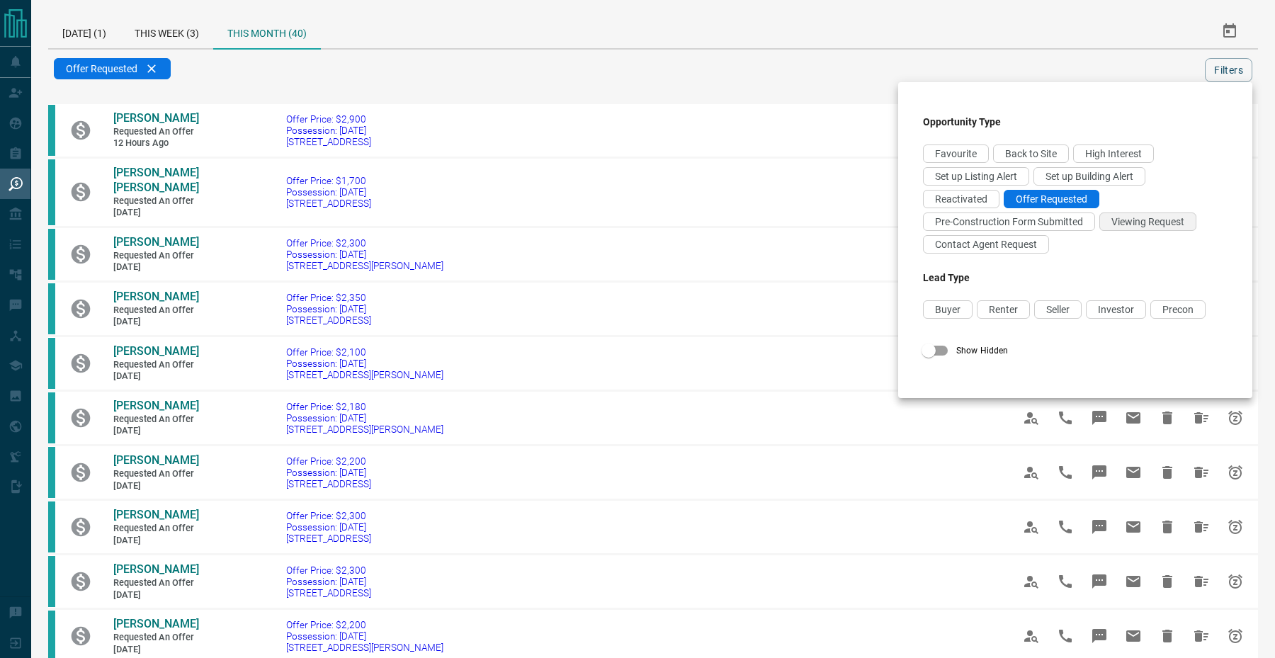
click at [1136, 230] on div "Viewing Request" at bounding box center [1148, 222] width 97 height 18
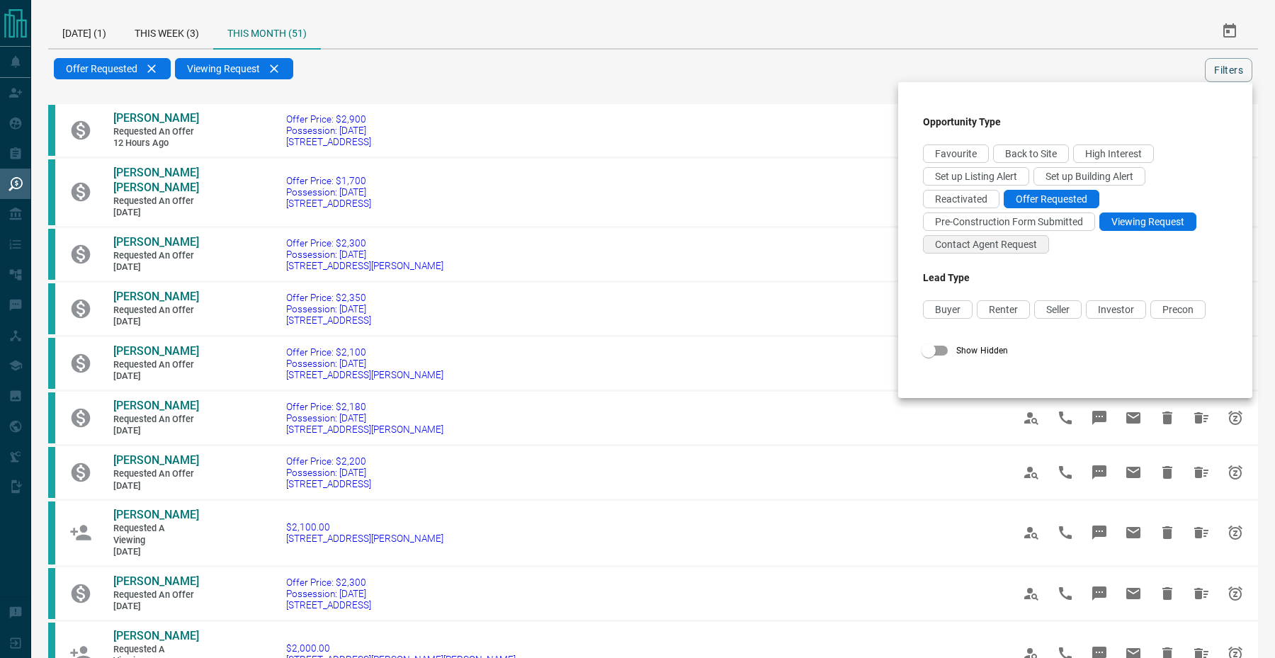
click at [993, 247] on span "Contact Agent Request" at bounding box center [986, 244] width 102 height 11
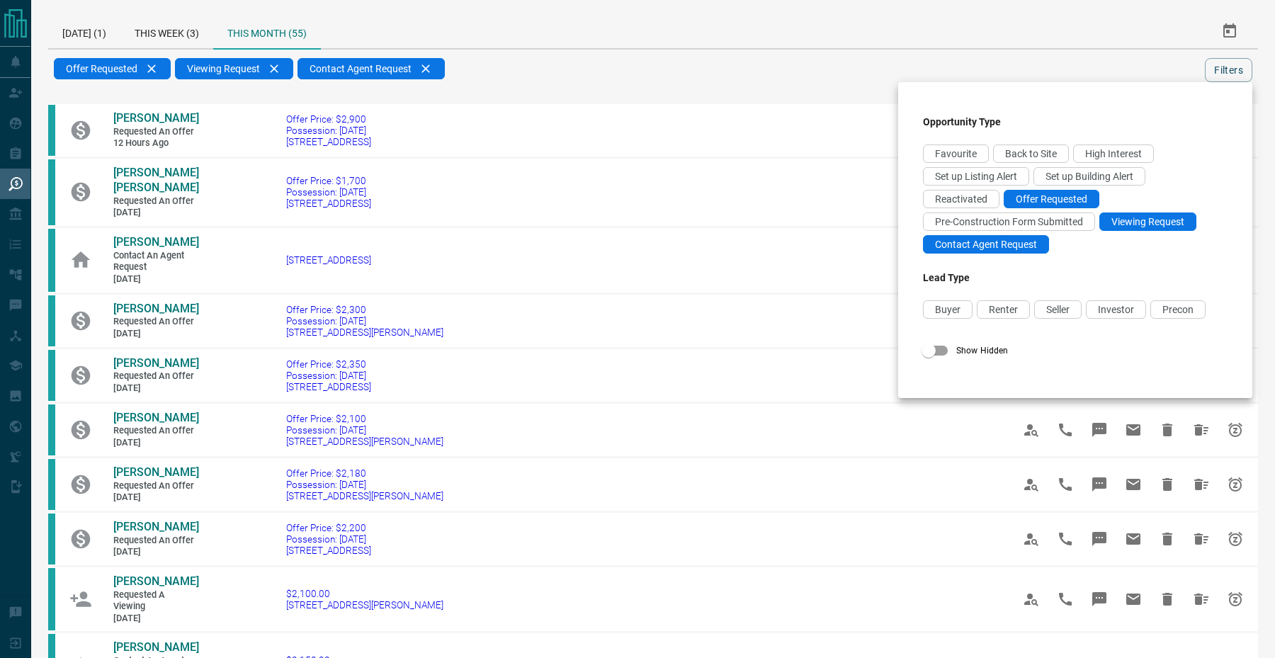
click at [694, 81] on div at bounding box center [637, 329] width 1275 height 658
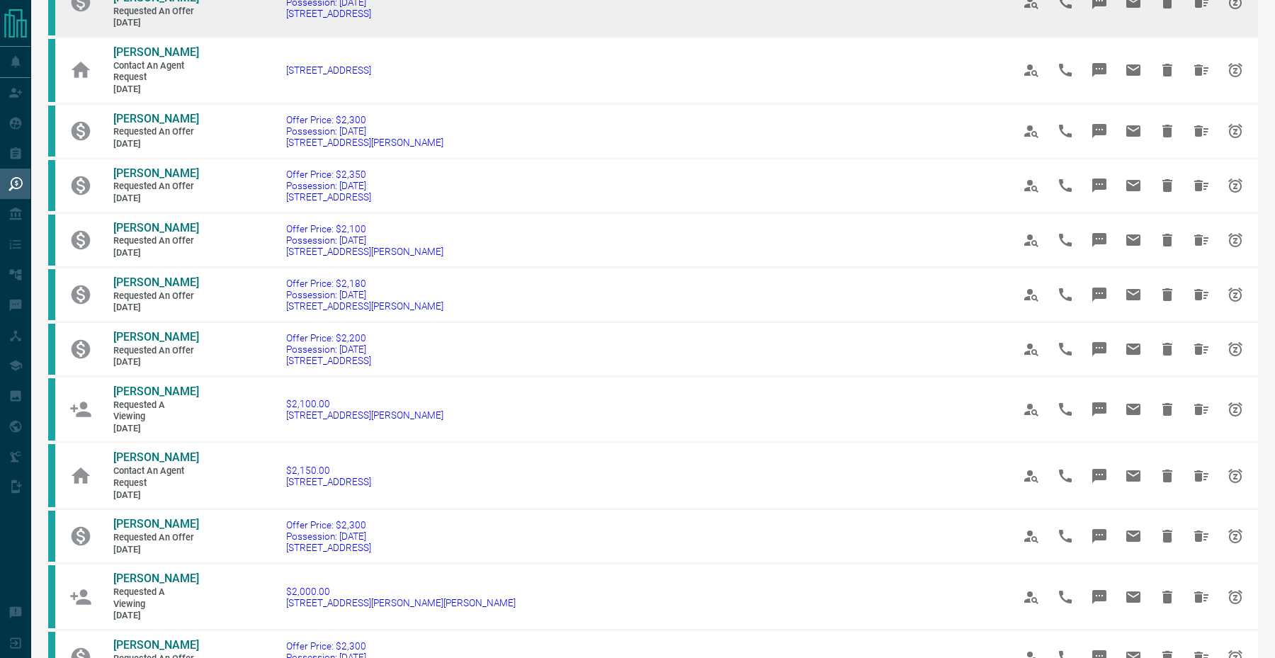
scroll to position [194, 0]
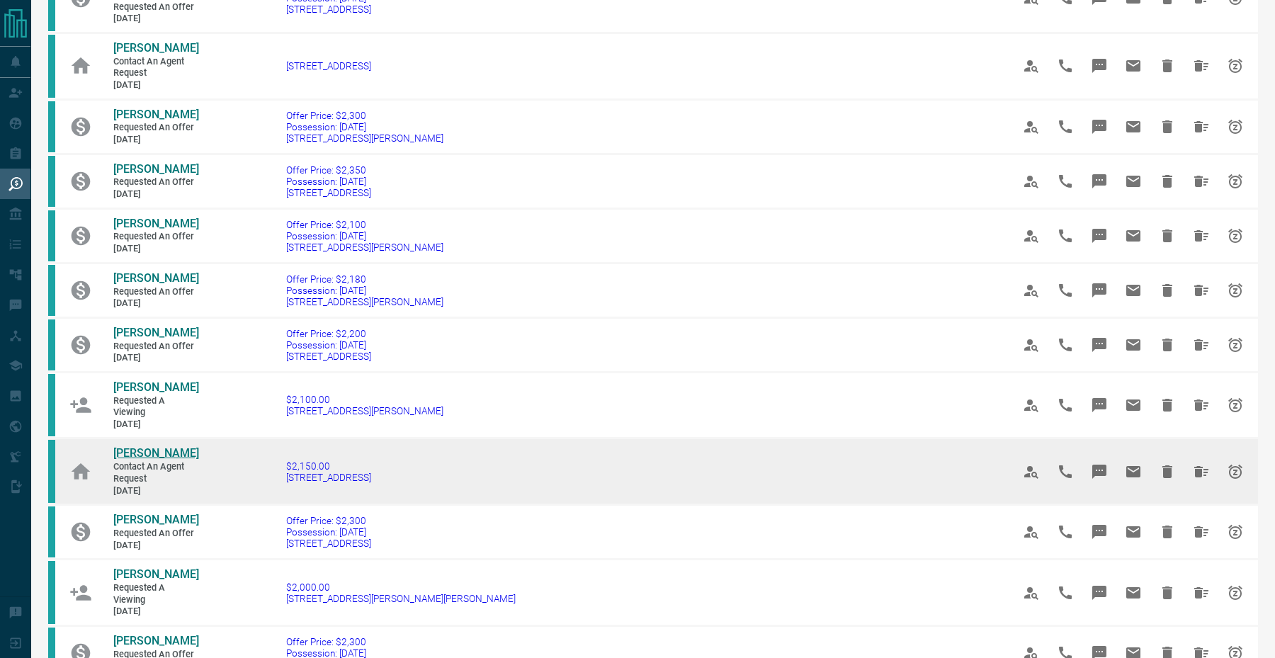
click at [124, 460] on span "[PERSON_NAME]" at bounding box center [156, 452] width 86 height 13
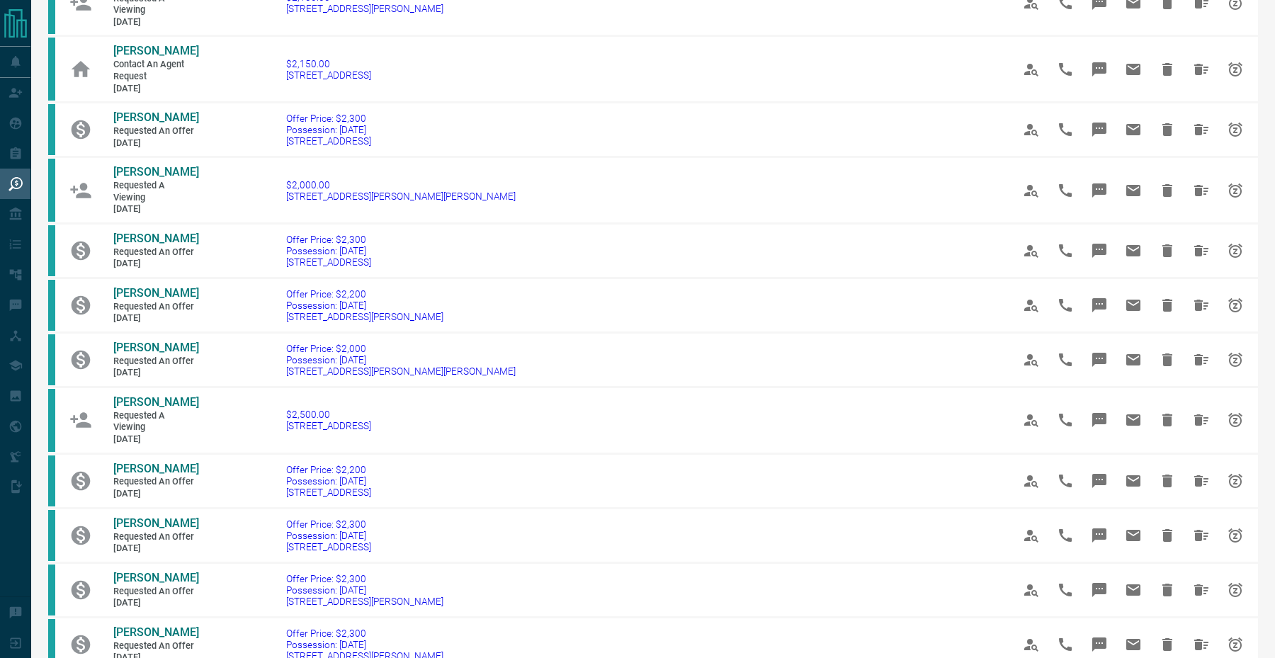
scroll to position [595, 0]
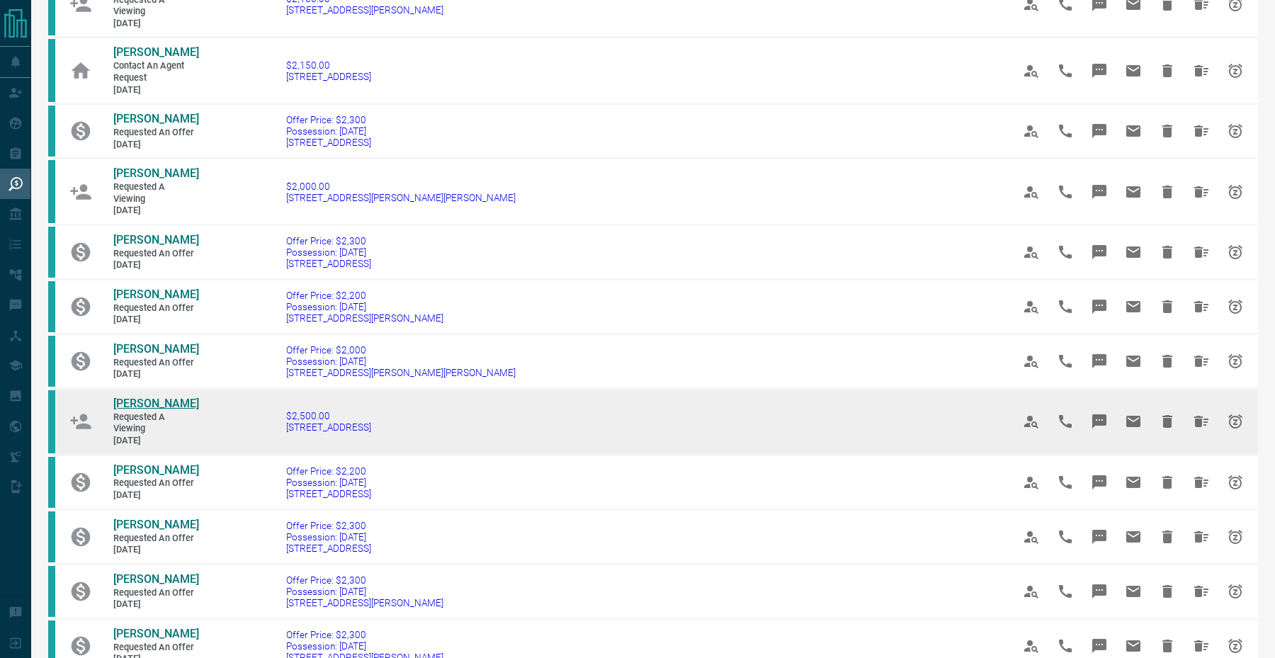
click at [152, 410] on span "[PERSON_NAME]" at bounding box center [156, 403] width 86 height 13
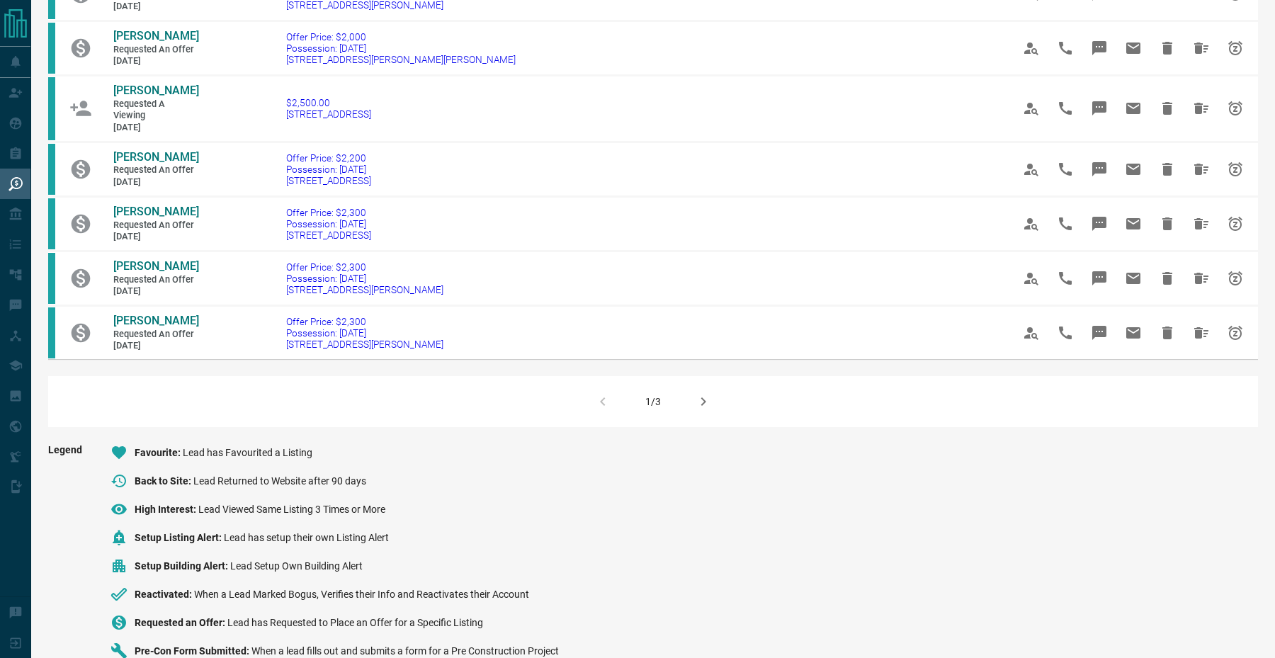
scroll to position [984, 0]
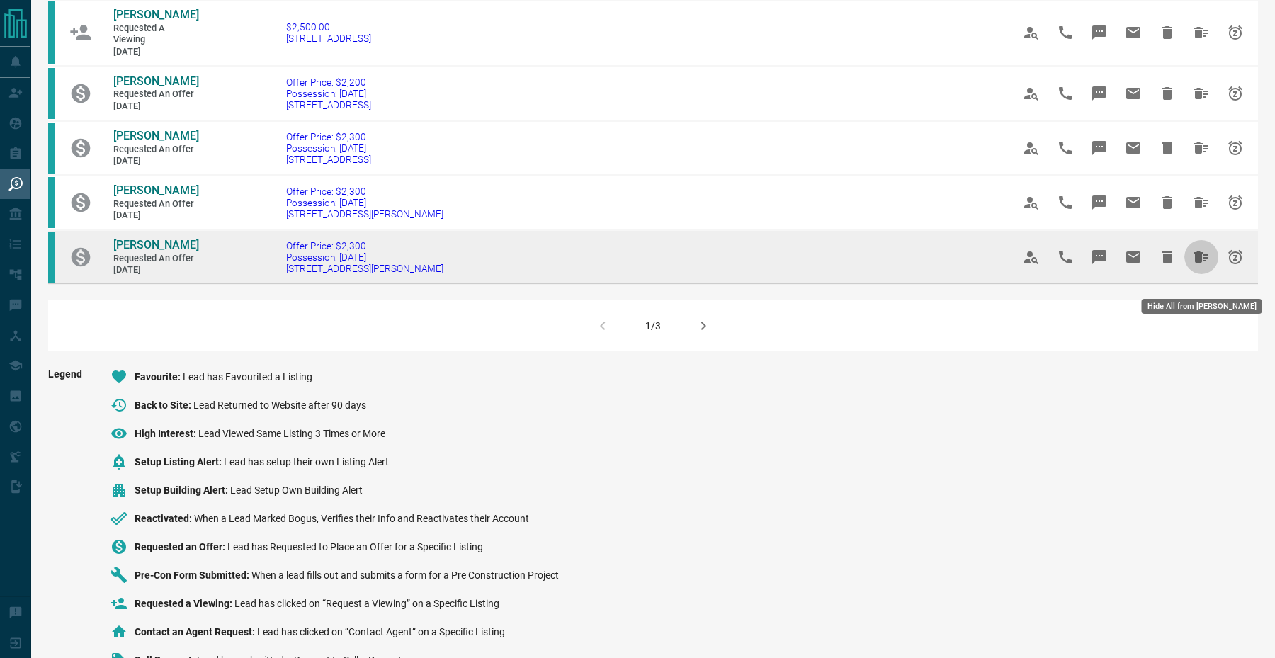
click at [1210, 272] on button "Hide All from Arnab Pradhan" at bounding box center [1202, 257] width 34 height 34
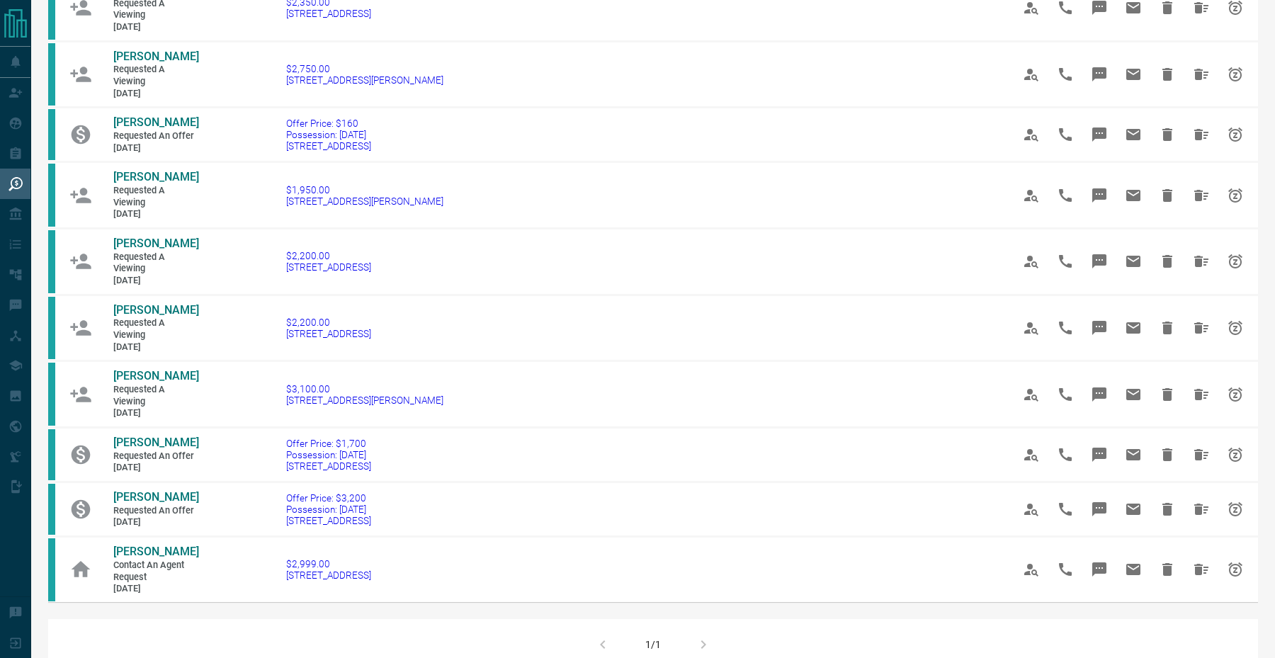
scroll to position [637, 0]
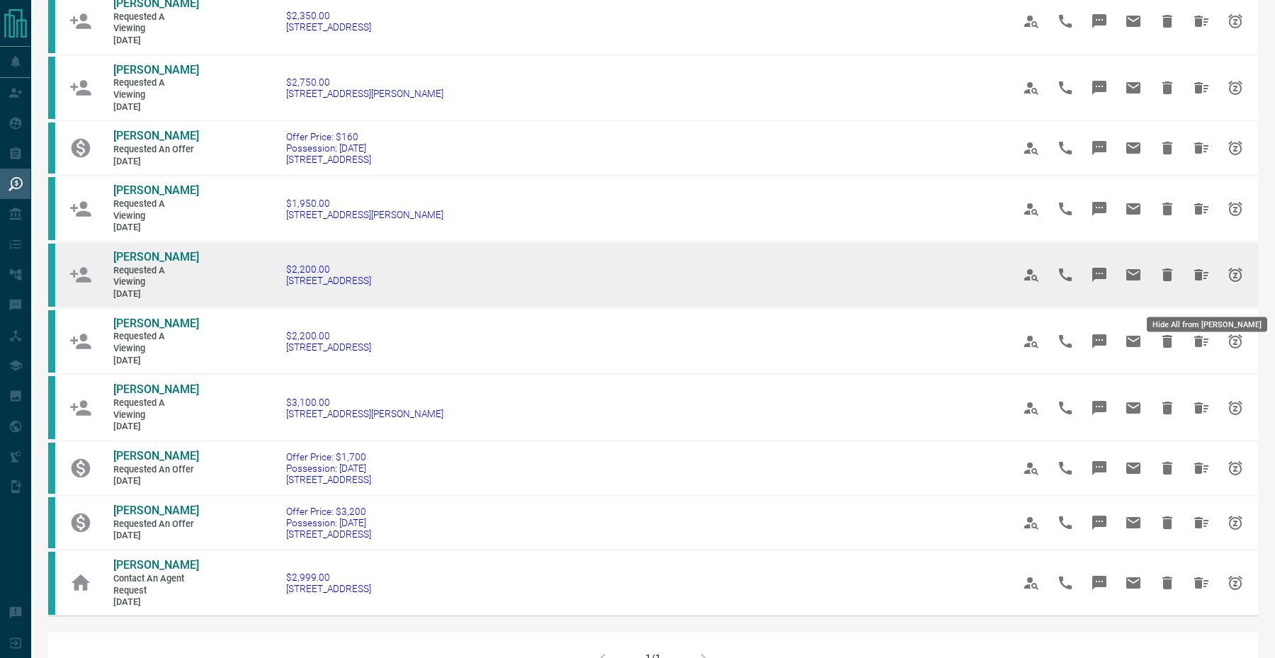
click at [1199, 281] on icon "Hide All from Jenny Chan" at bounding box center [1201, 274] width 14 height 11
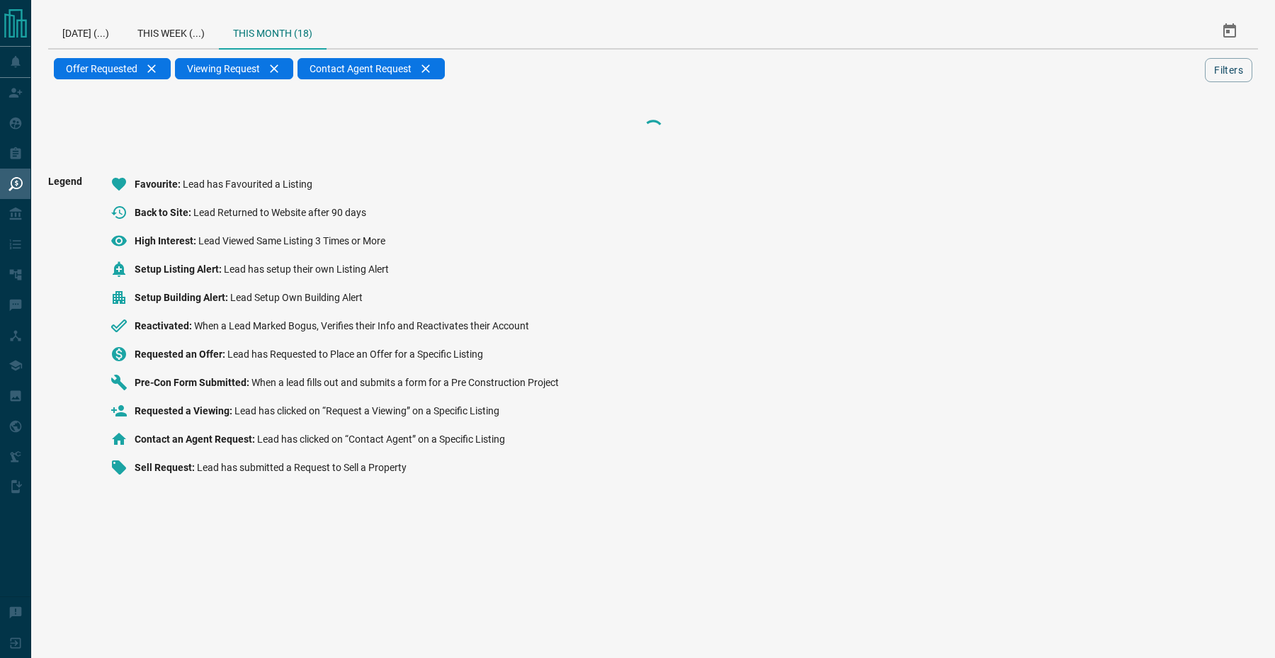
scroll to position [0, 0]
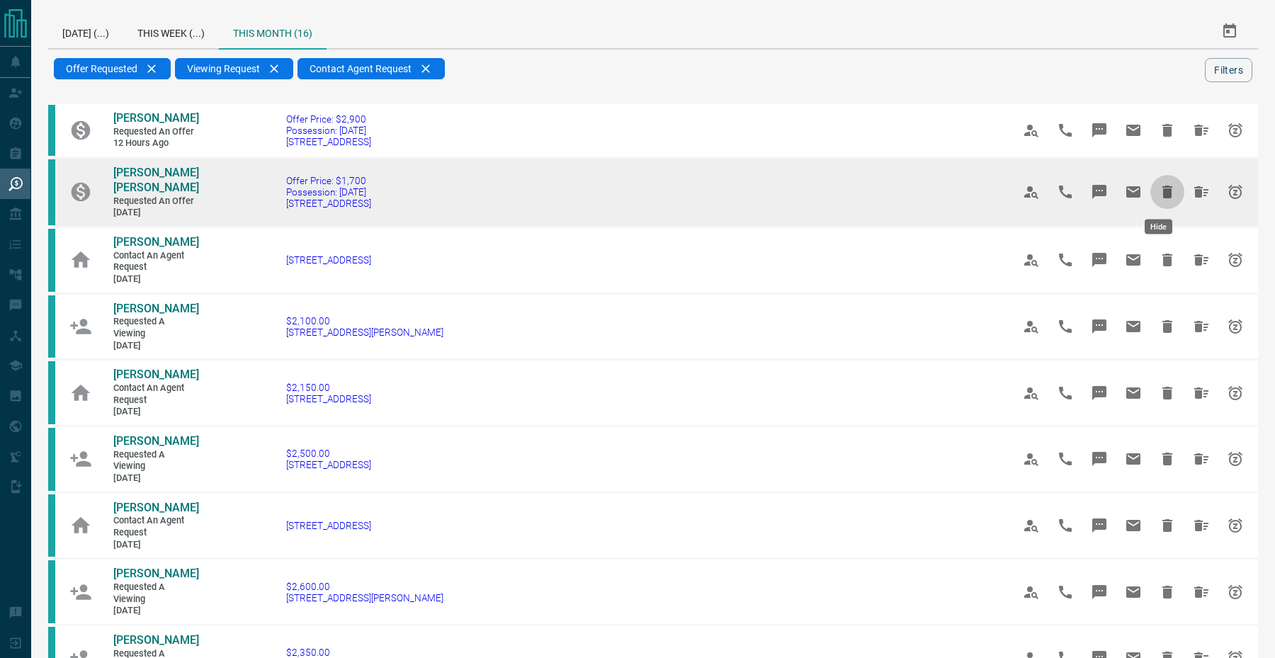
click at [1163, 195] on icon "Hide" at bounding box center [1168, 192] width 10 height 13
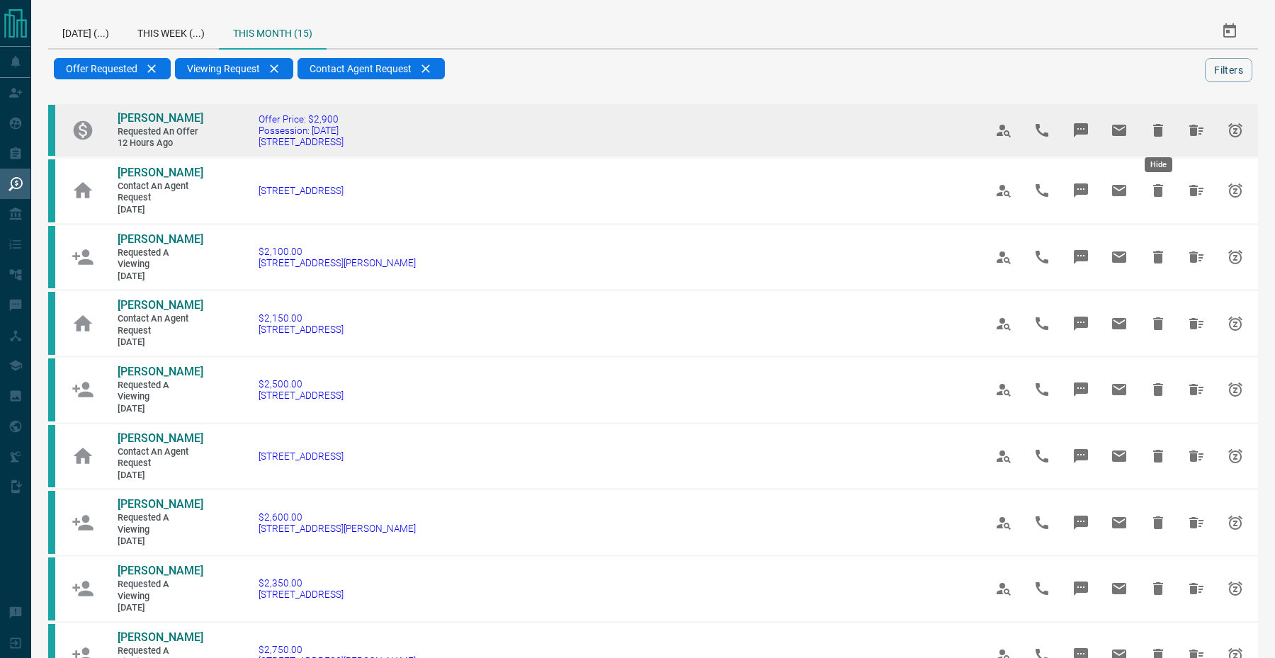
click at [1149, 138] on button "Hide" at bounding box center [1158, 130] width 34 height 34
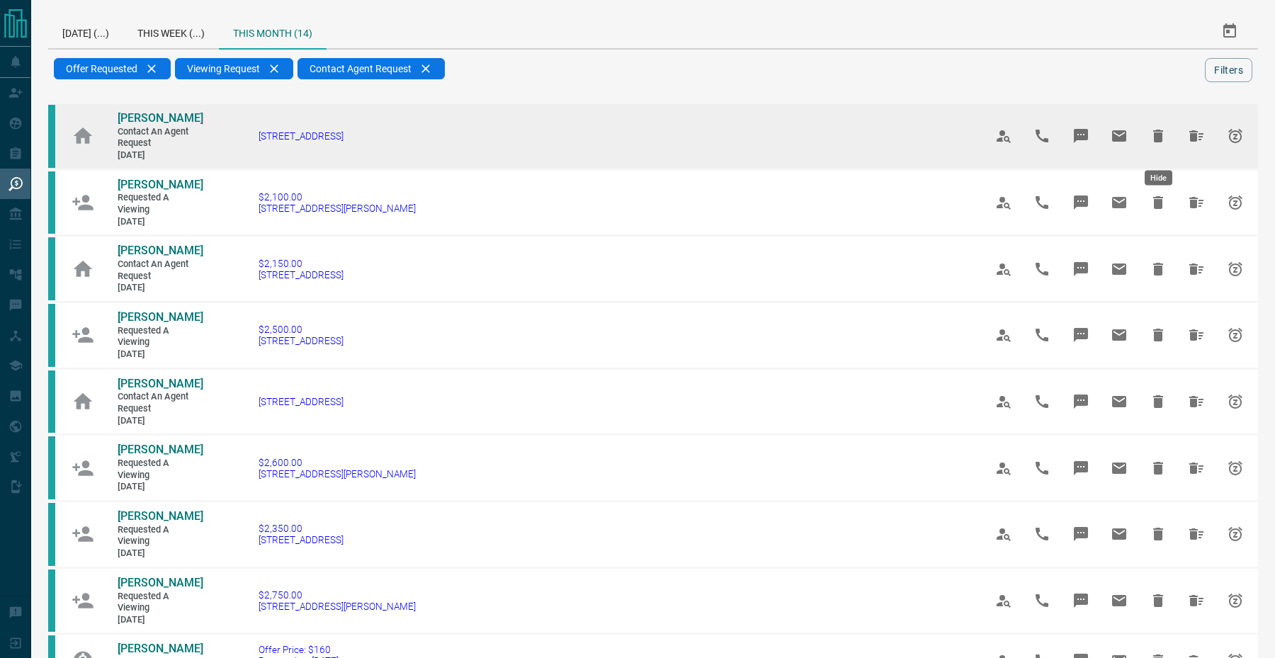
click at [1156, 145] on icon "Hide" at bounding box center [1158, 136] width 17 height 17
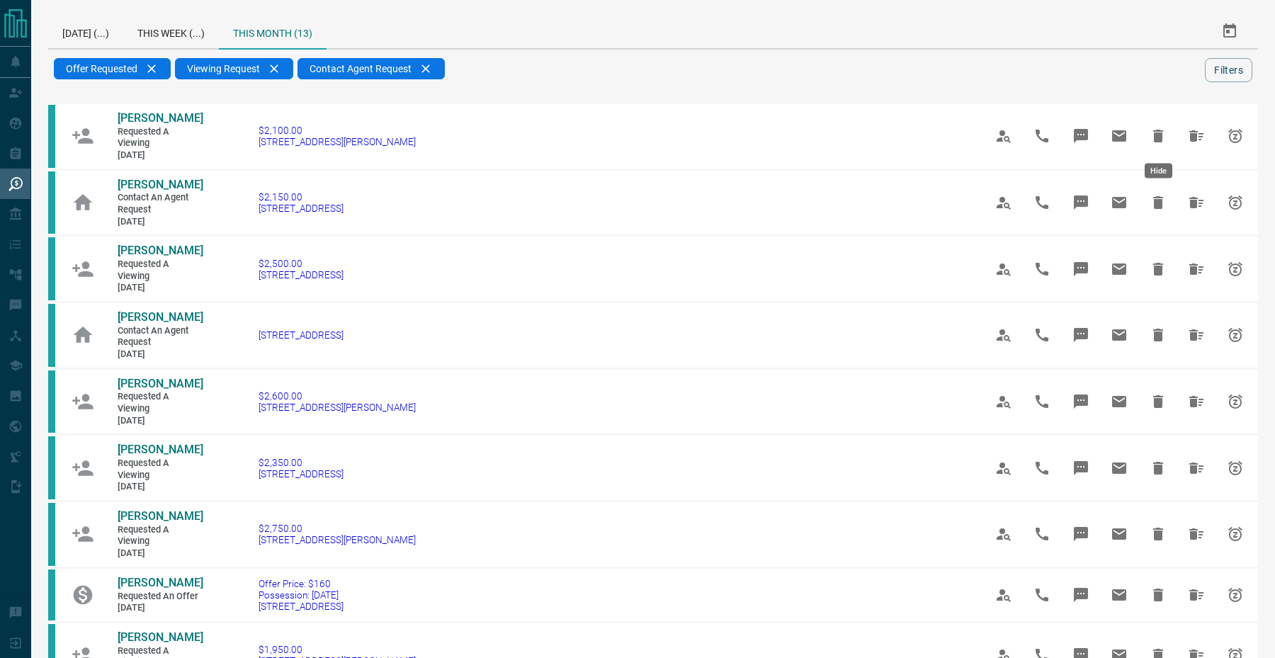
click at [1156, 152] on button "Hide" at bounding box center [1158, 136] width 34 height 34
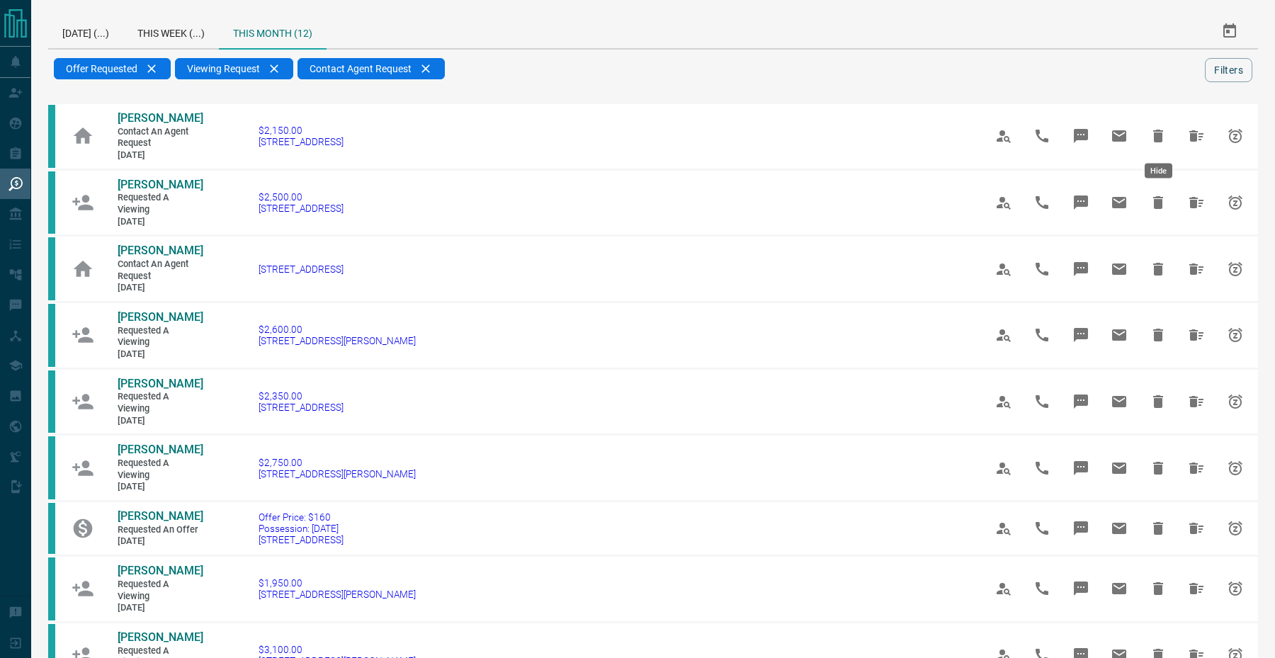
click at [1156, 152] on button "Hide" at bounding box center [1158, 136] width 34 height 34
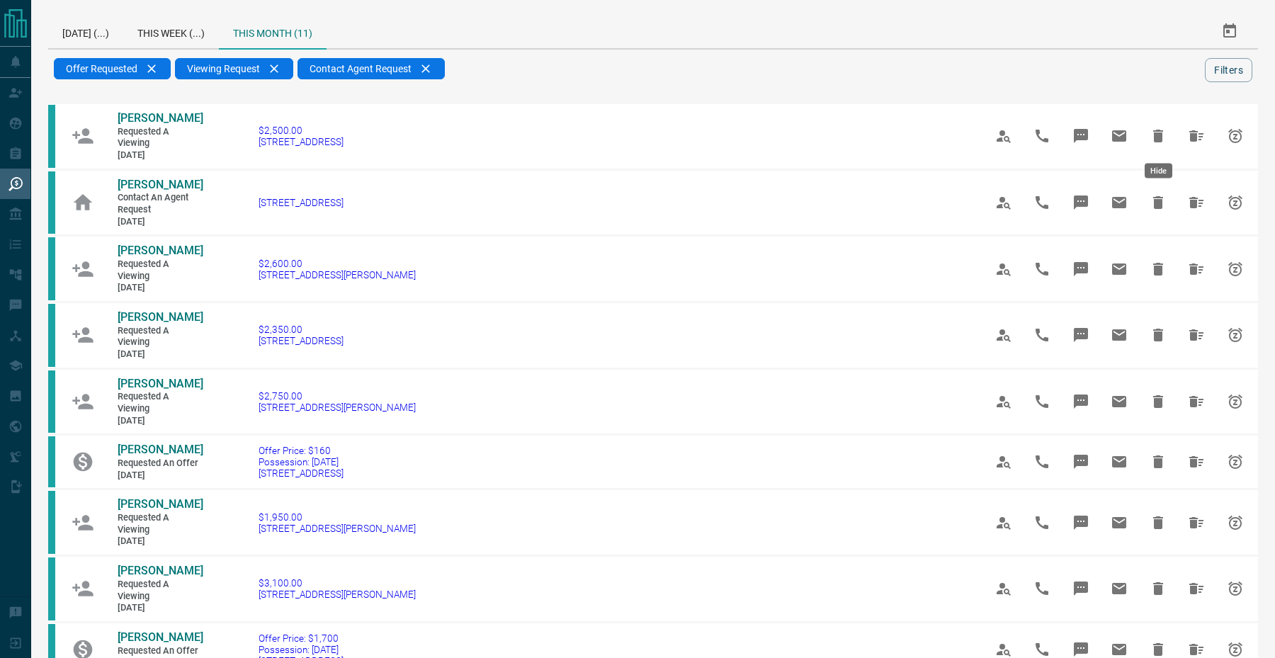
click at [1156, 152] on button "Hide" at bounding box center [1158, 136] width 34 height 34
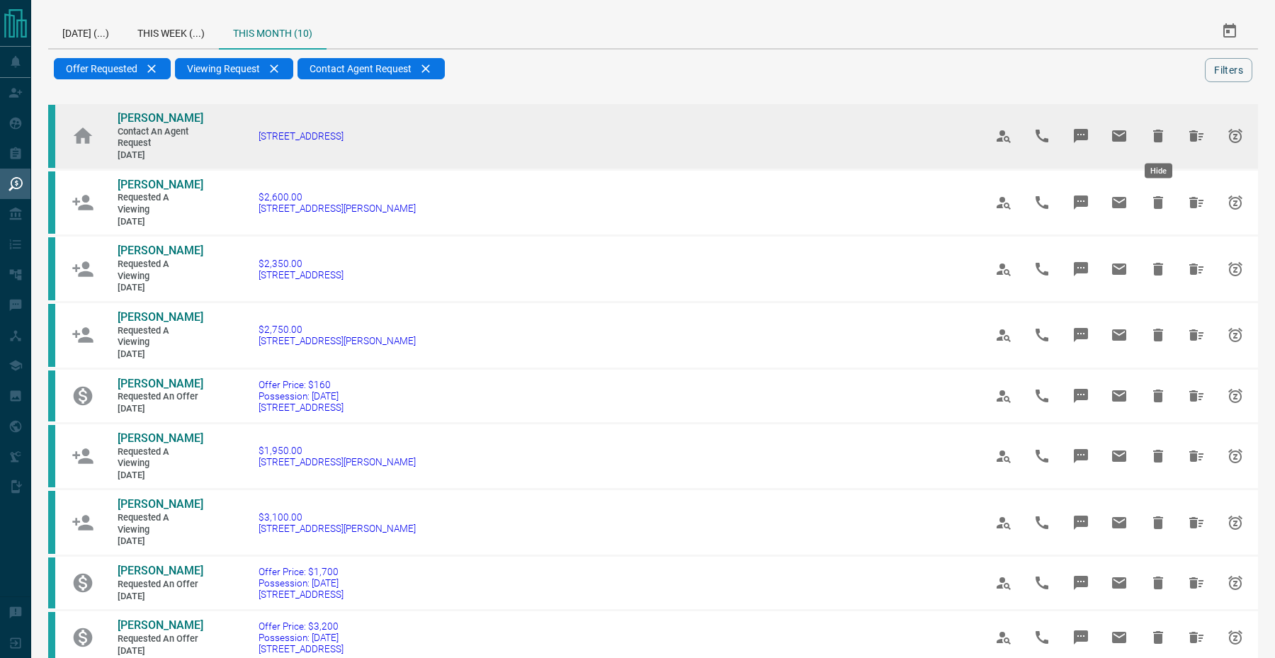
click at [1163, 132] on icon "Hide" at bounding box center [1158, 136] width 17 height 17
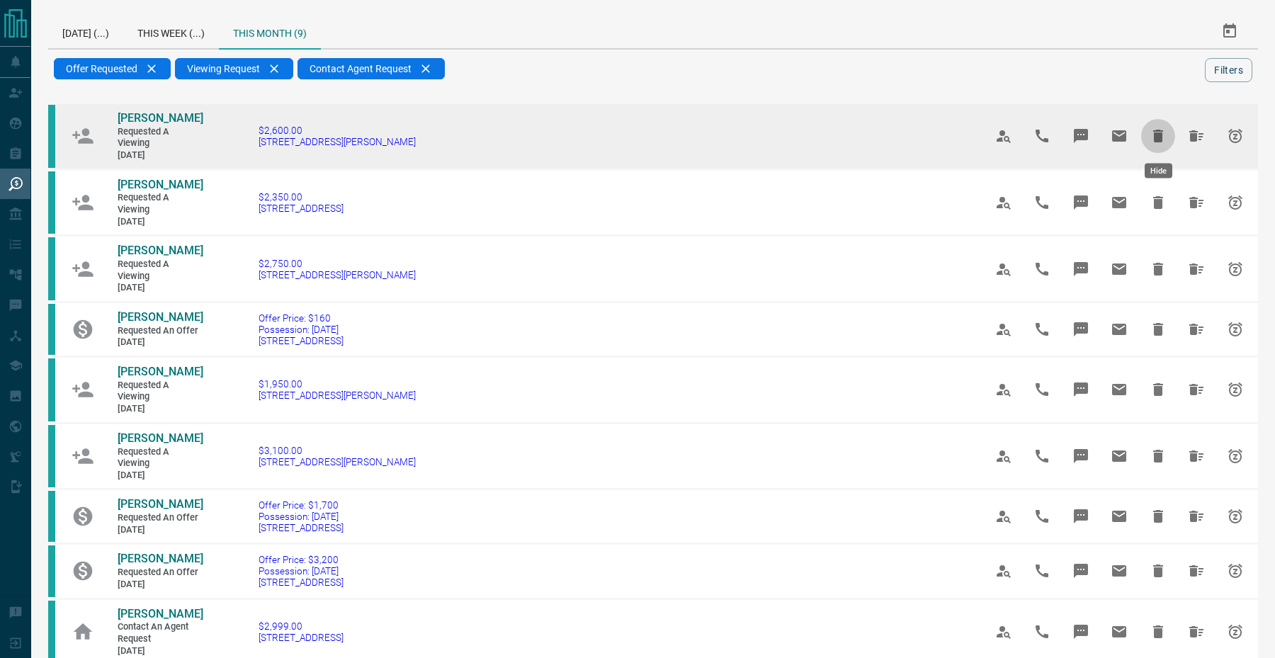
click at [1162, 135] on icon "Hide" at bounding box center [1158, 136] width 10 height 13
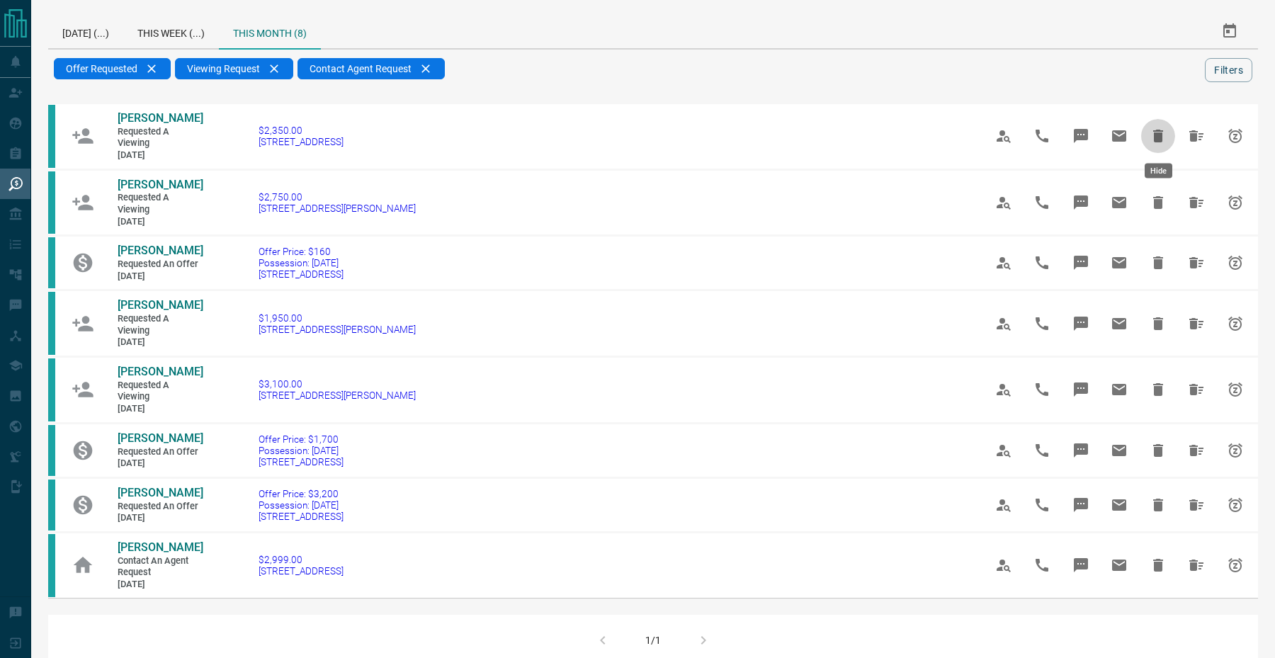
click at [1162, 135] on icon "Hide" at bounding box center [1158, 136] width 10 height 13
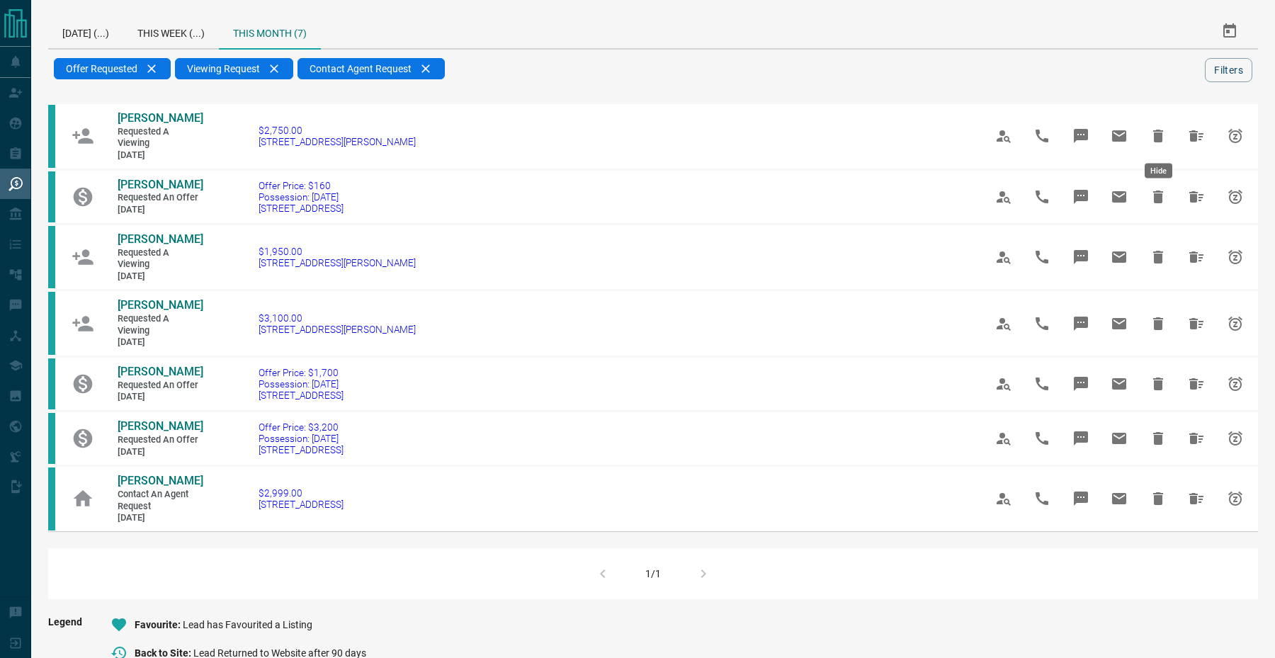
click at [1162, 135] on icon "Hide" at bounding box center [1158, 136] width 10 height 13
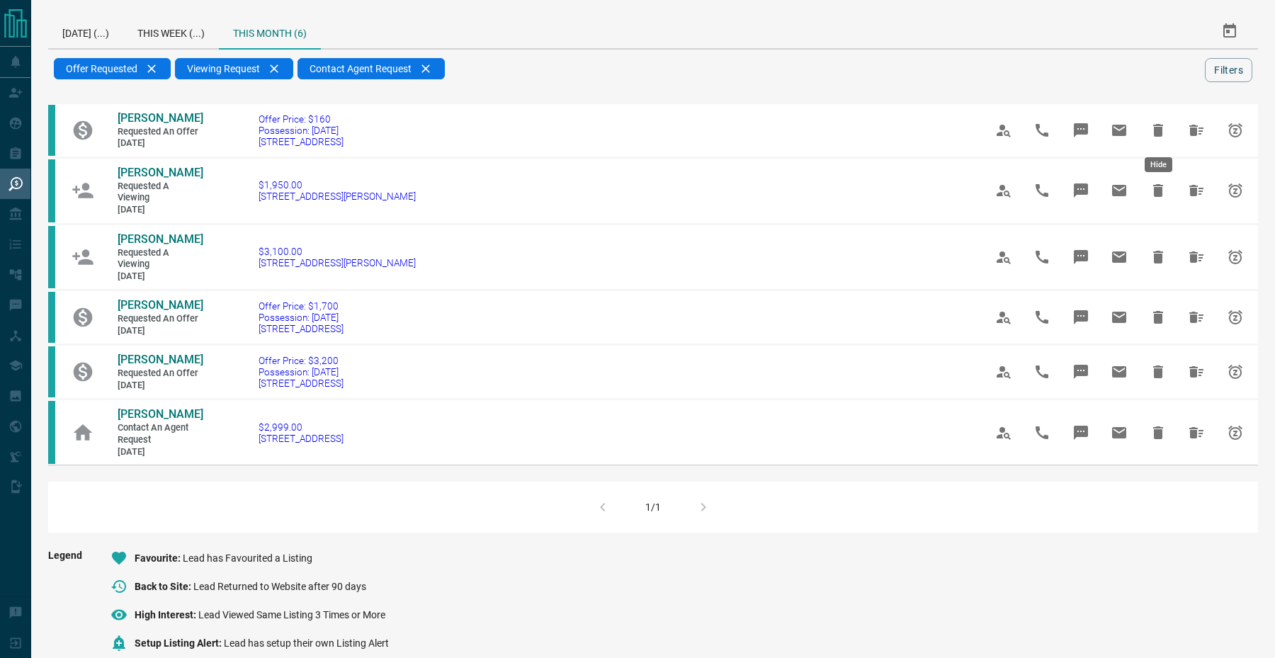
click at [1162, 135] on icon "Hide" at bounding box center [1158, 130] width 10 height 13
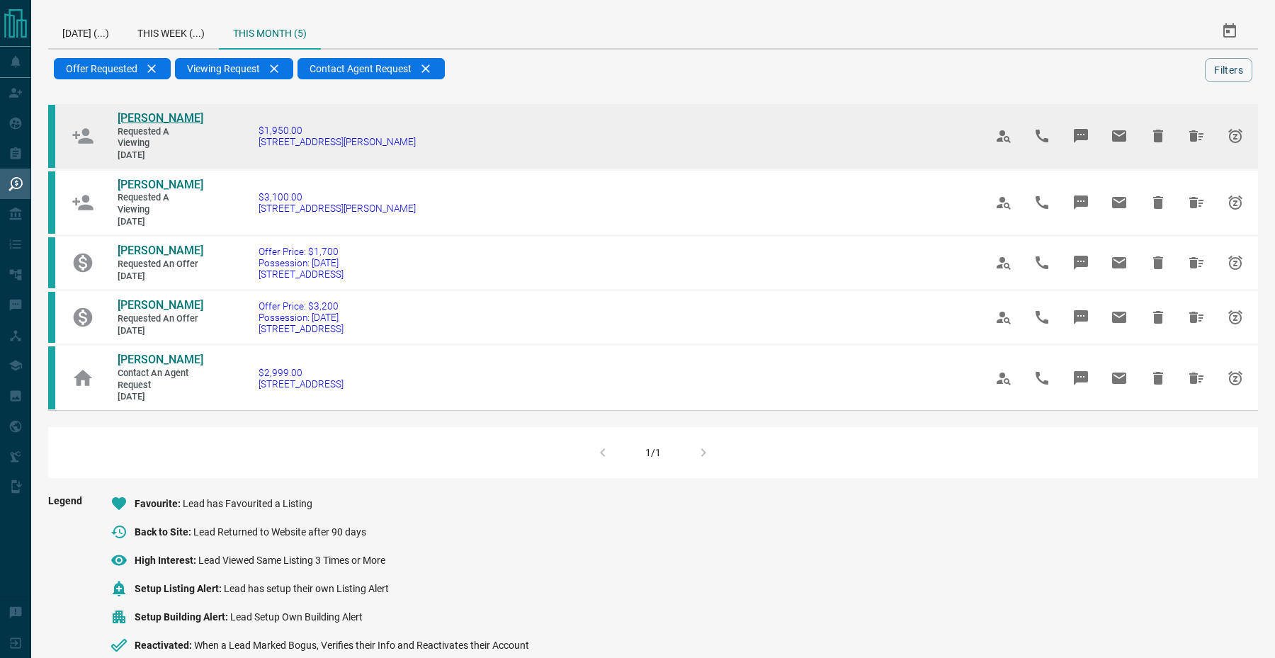
click at [145, 123] on span "[PERSON_NAME]" at bounding box center [161, 117] width 86 height 13
click at [1159, 132] on icon "Hide" at bounding box center [1158, 136] width 10 height 13
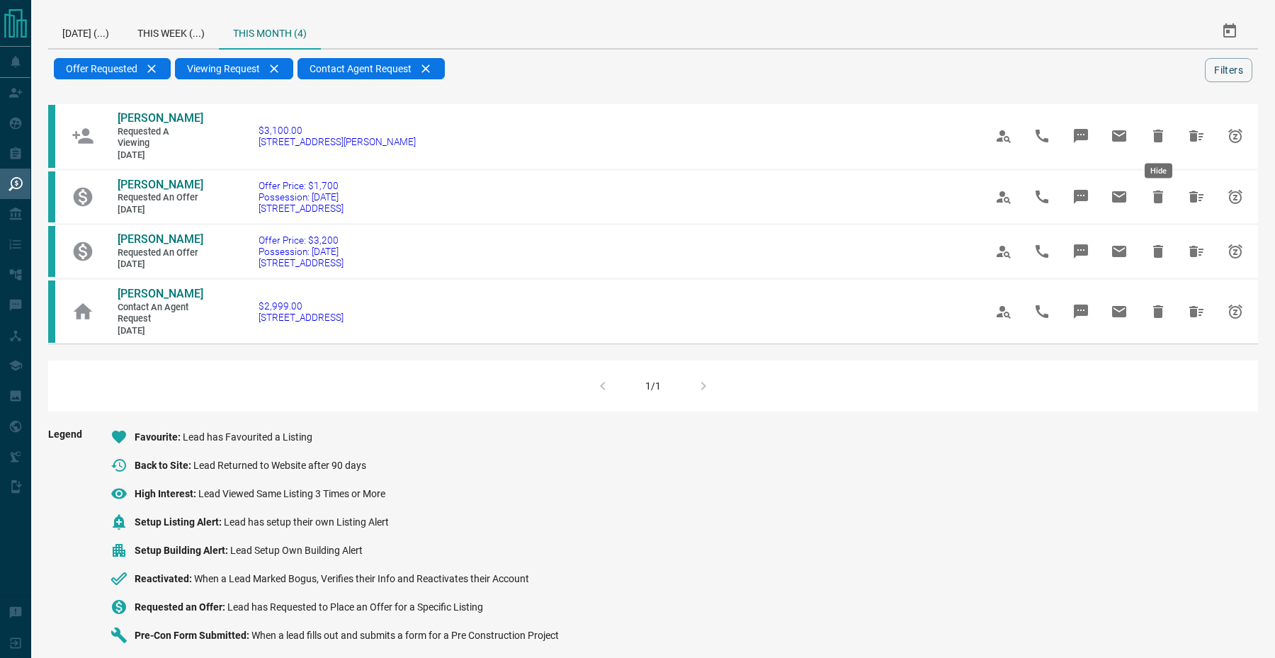
click at [1159, 132] on icon "Hide" at bounding box center [1158, 136] width 10 height 13
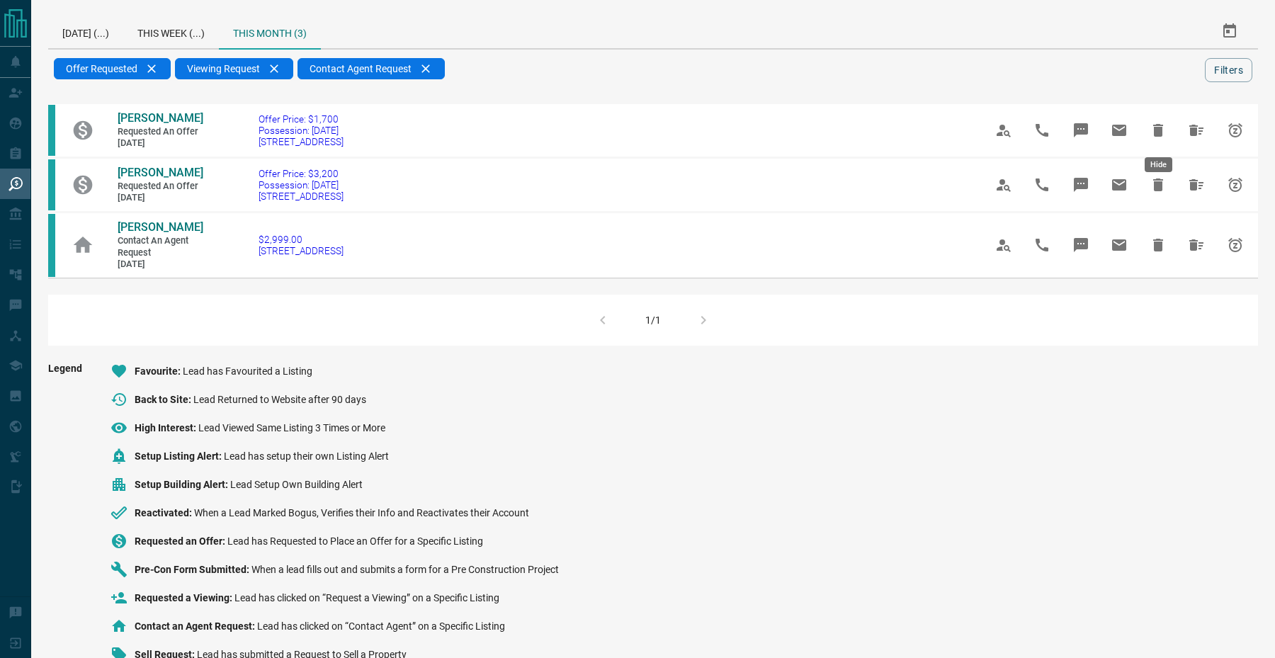
click at [1159, 132] on icon "Hide" at bounding box center [1158, 130] width 10 height 13
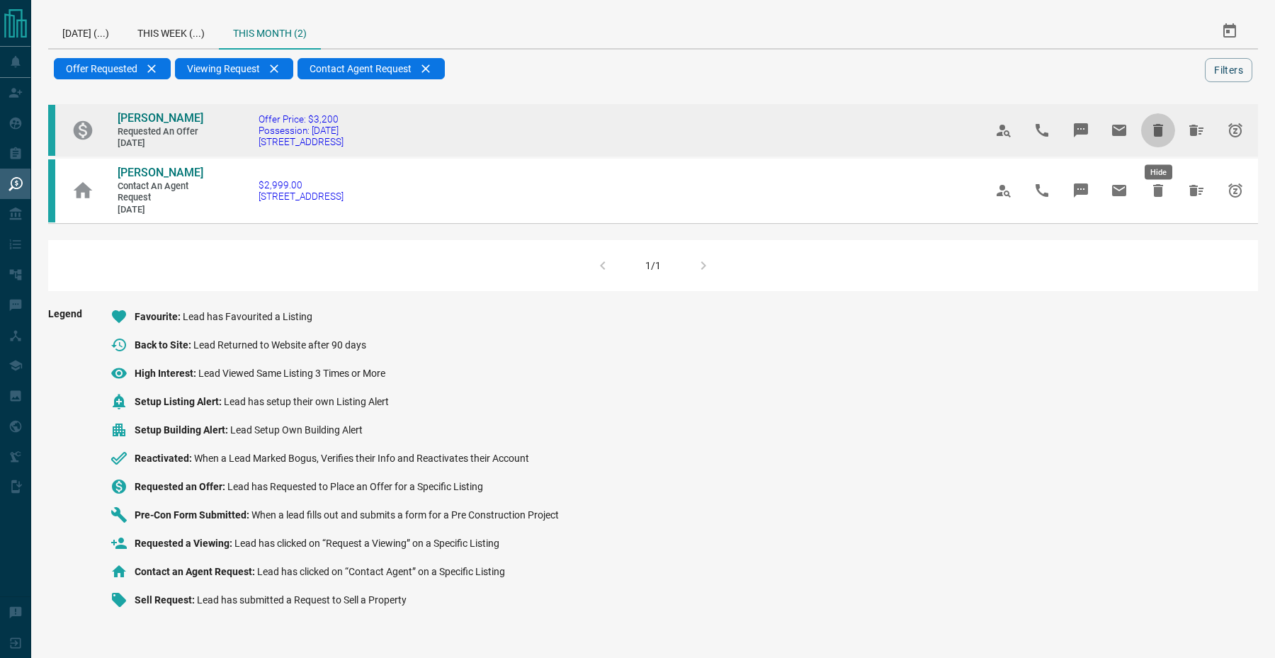
click at [1159, 132] on icon "Hide" at bounding box center [1158, 130] width 10 height 13
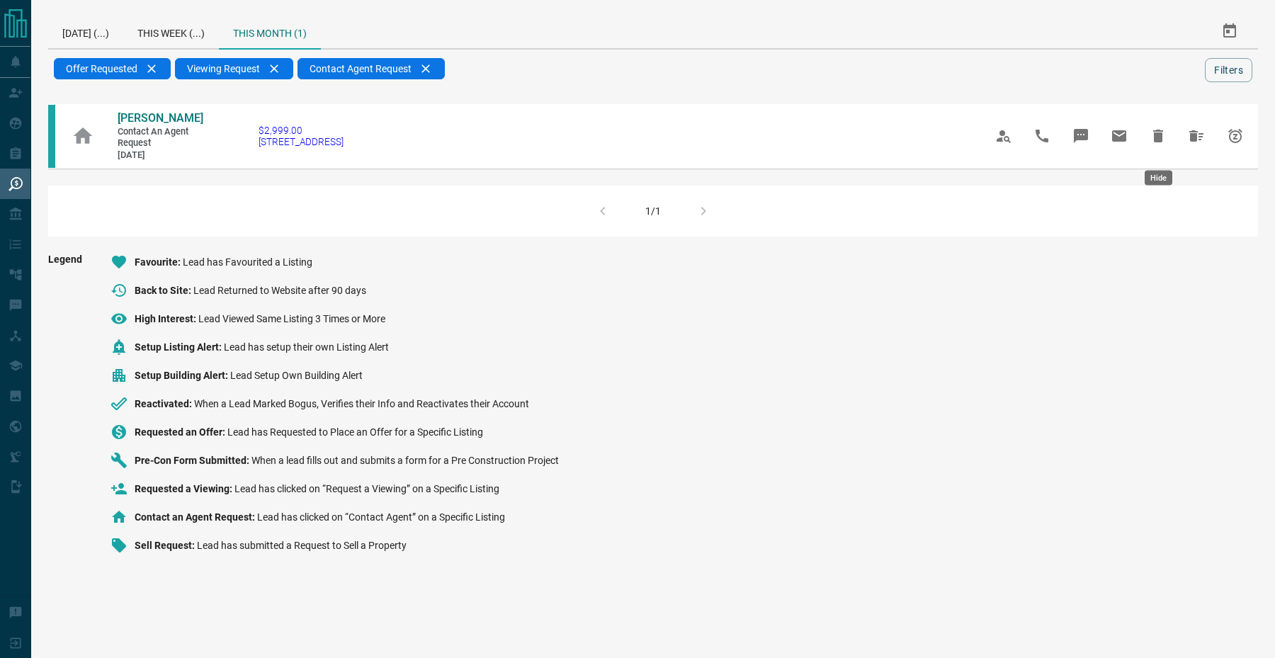
click at [1159, 132] on button "Hide" at bounding box center [1158, 136] width 34 height 34
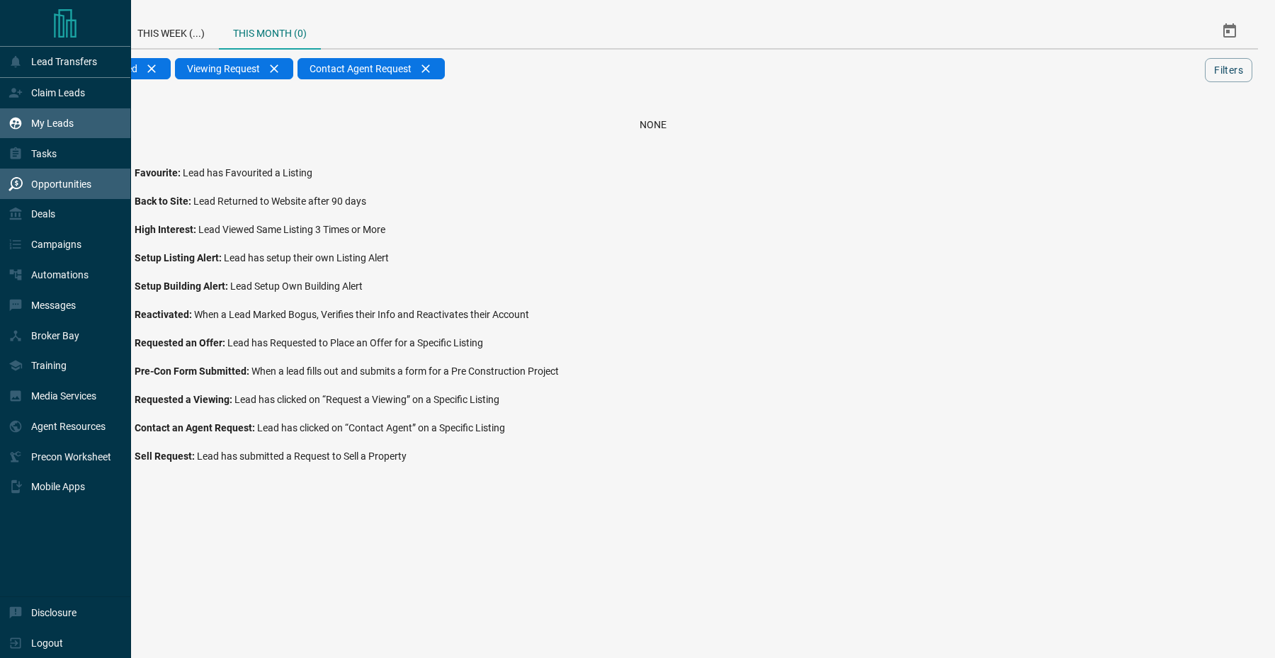
click at [15, 127] on icon at bounding box center [16, 123] width 14 height 14
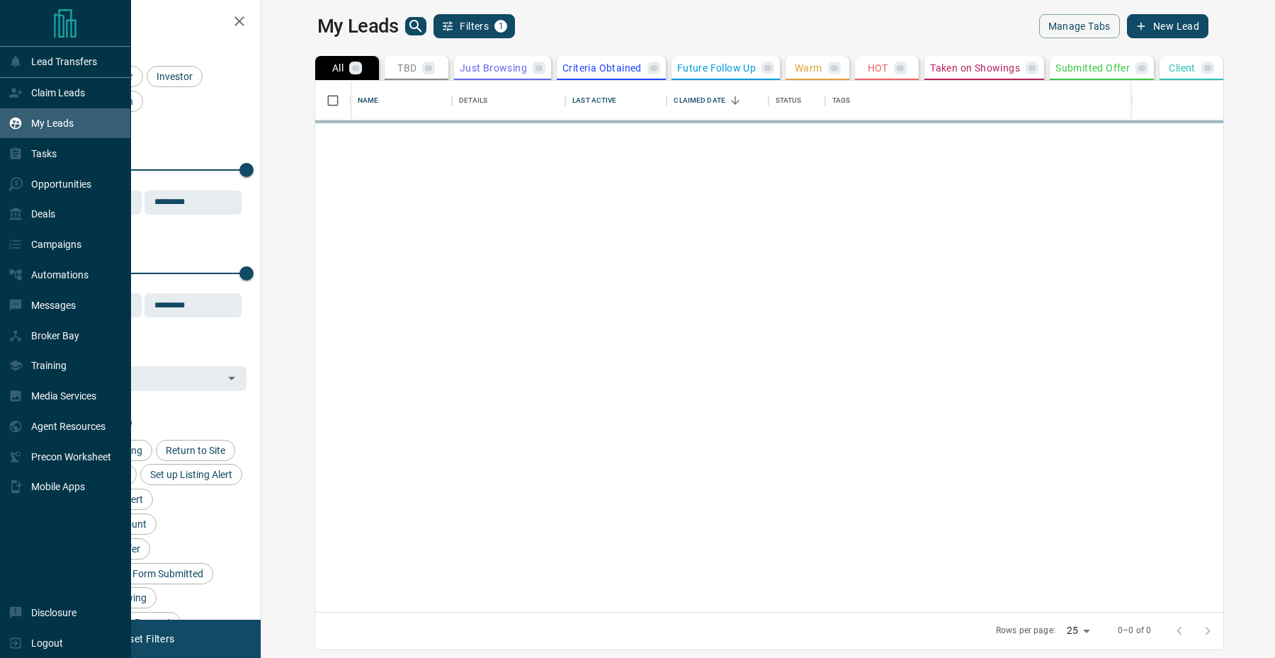
scroll to position [531, 1007]
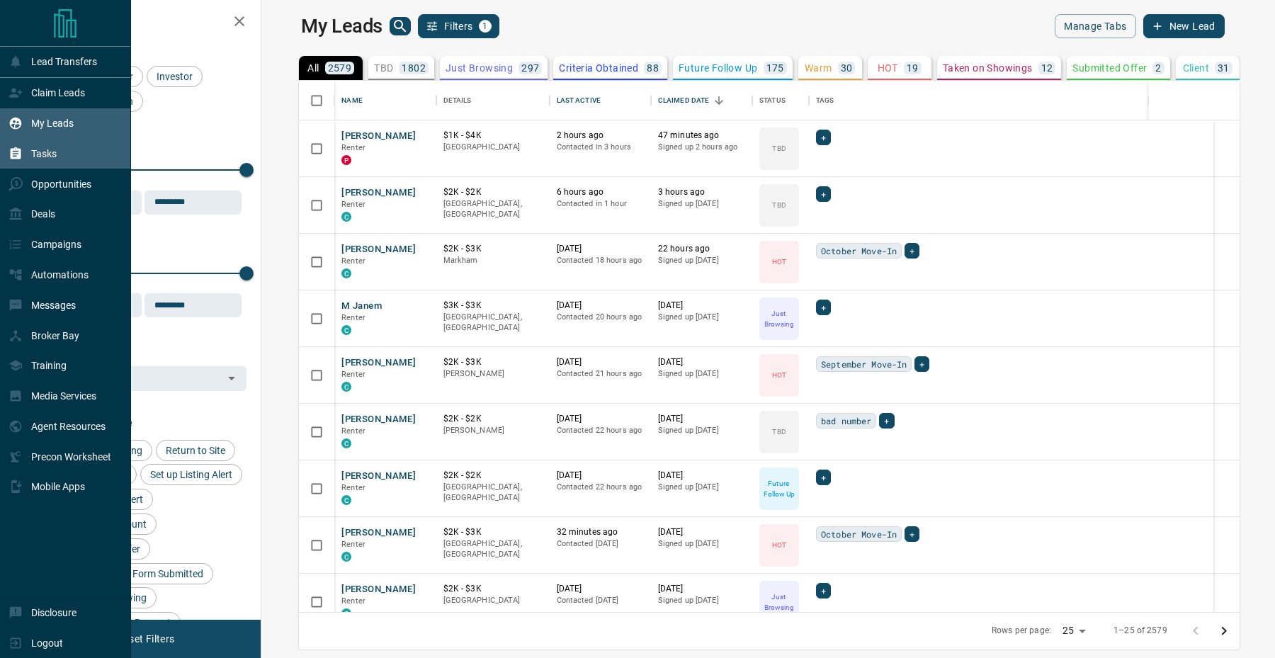
click at [45, 164] on div "Tasks" at bounding box center [33, 153] width 48 height 23
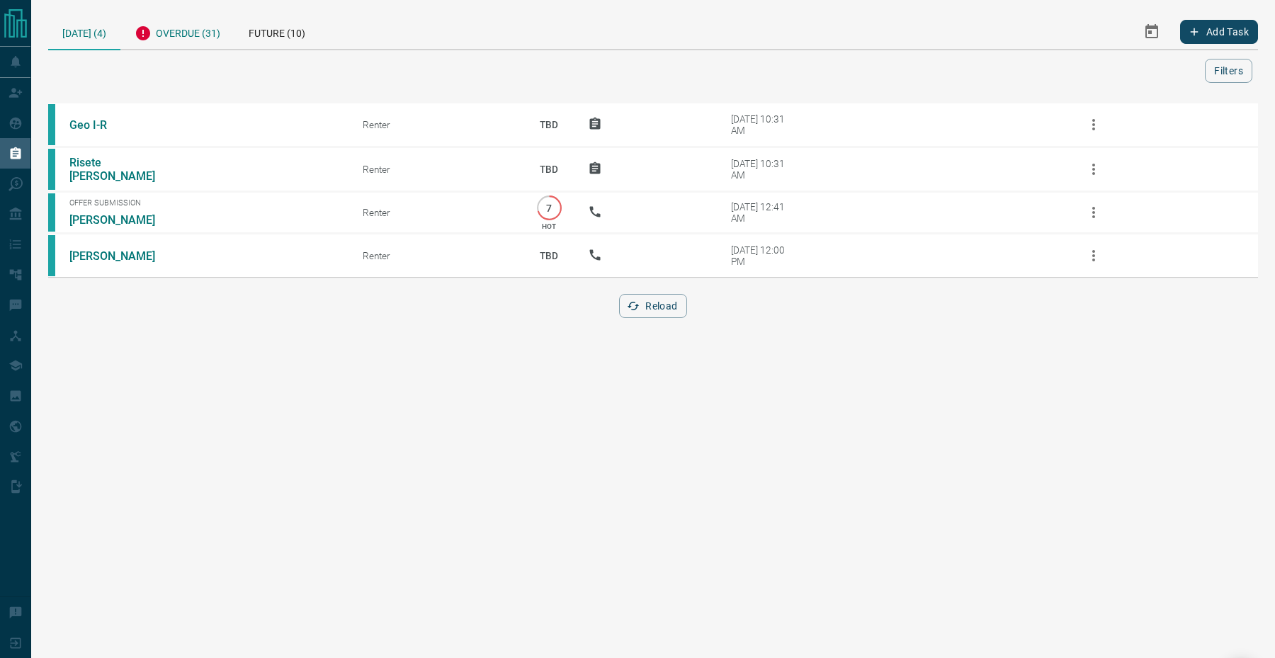
click at [195, 40] on div "Overdue (31)" at bounding box center [177, 31] width 114 height 35
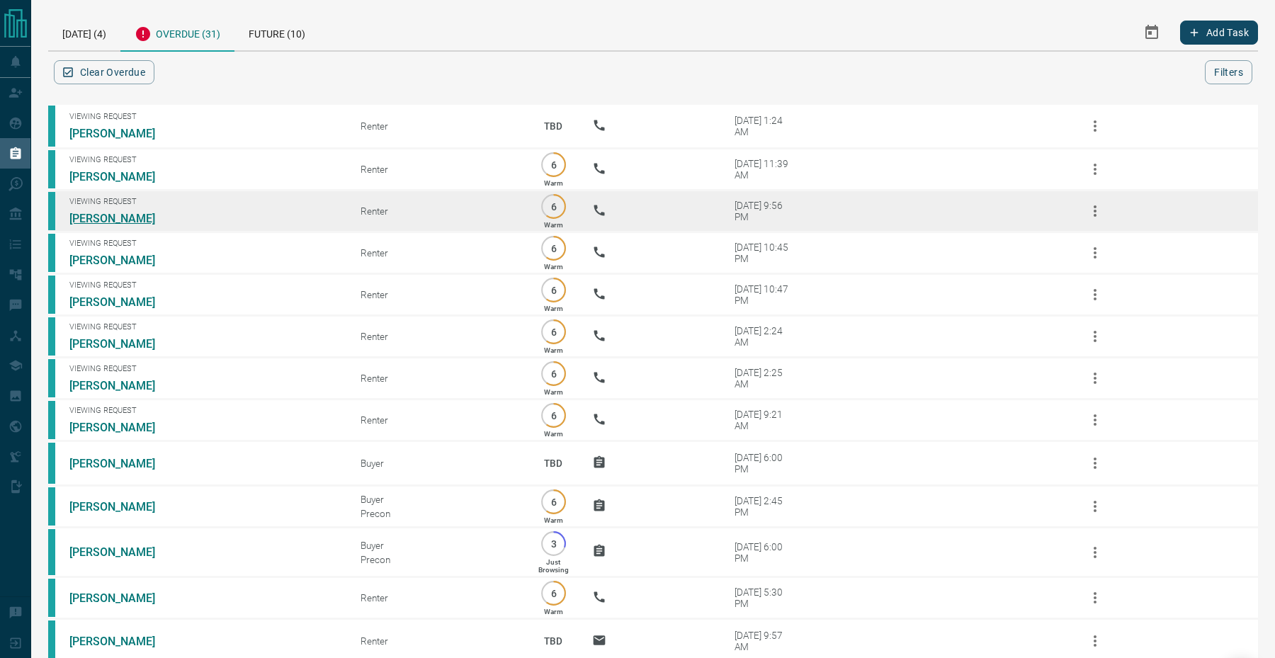
click at [111, 215] on link "[PERSON_NAME]" at bounding box center [122, 218] width 106 height 13
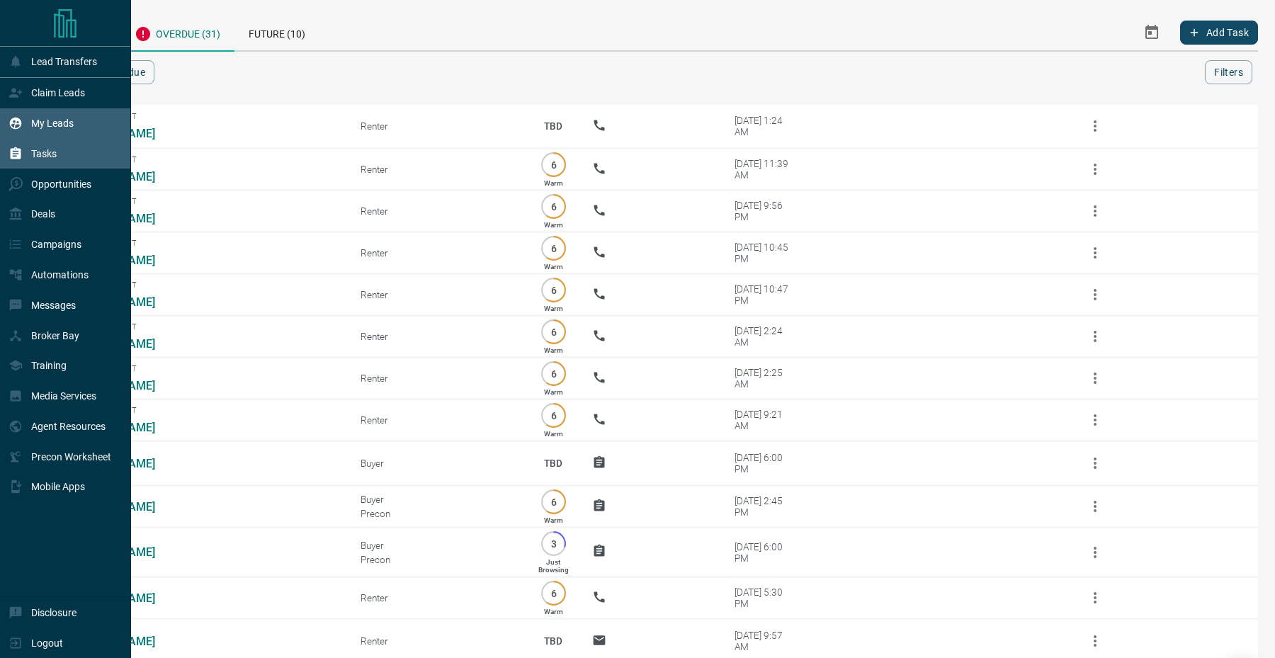
click at [33, 134] on div "My Leads" at bounding box center [41, 123] width 65 height 23
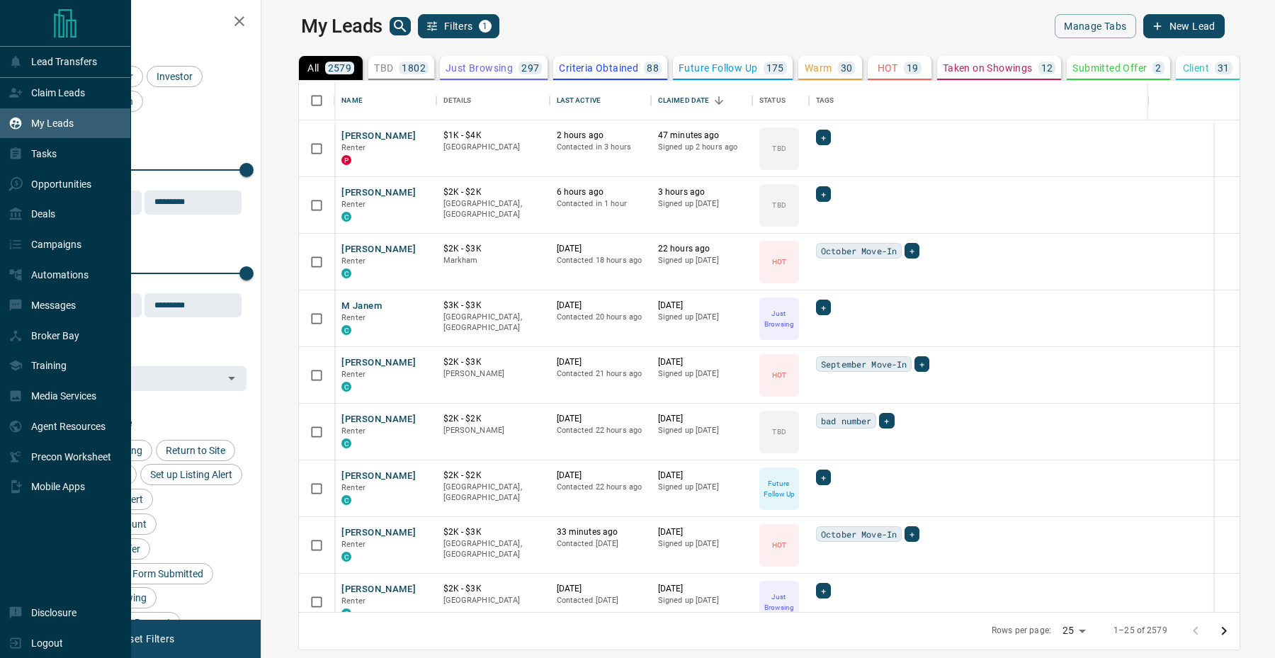
scroll to position [531, 1007]
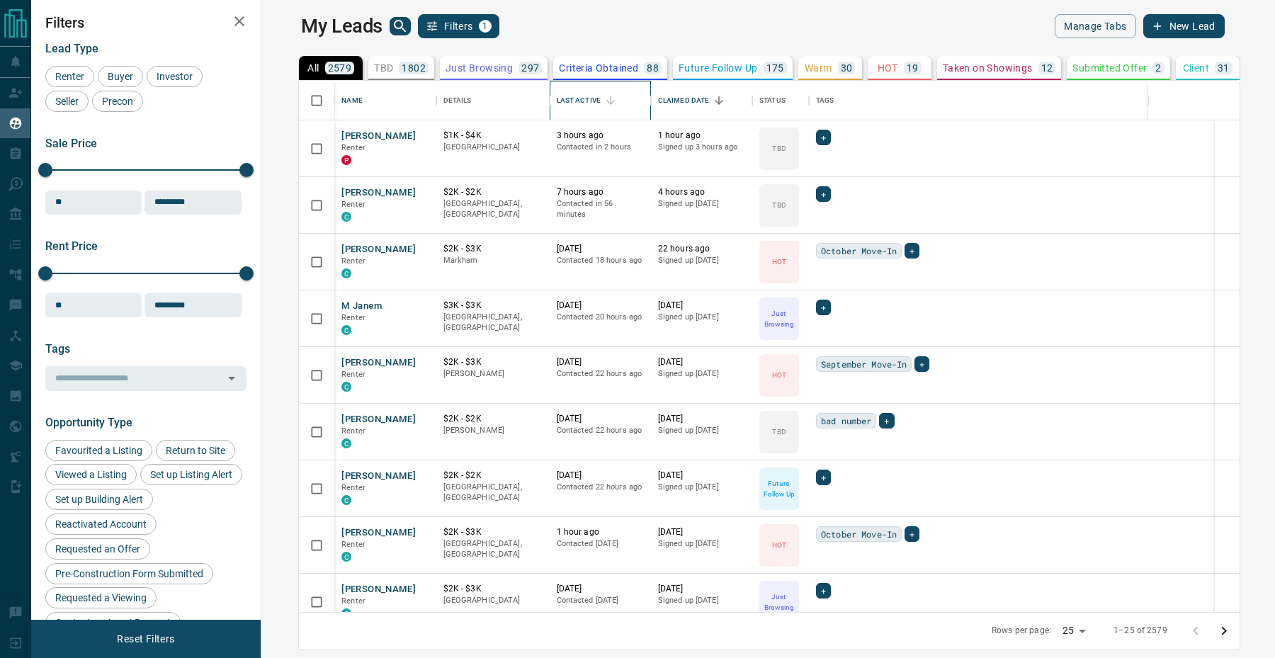
click at [601, 108] on div "Last Active" at bounding box center [611, 101] width 20 height 20
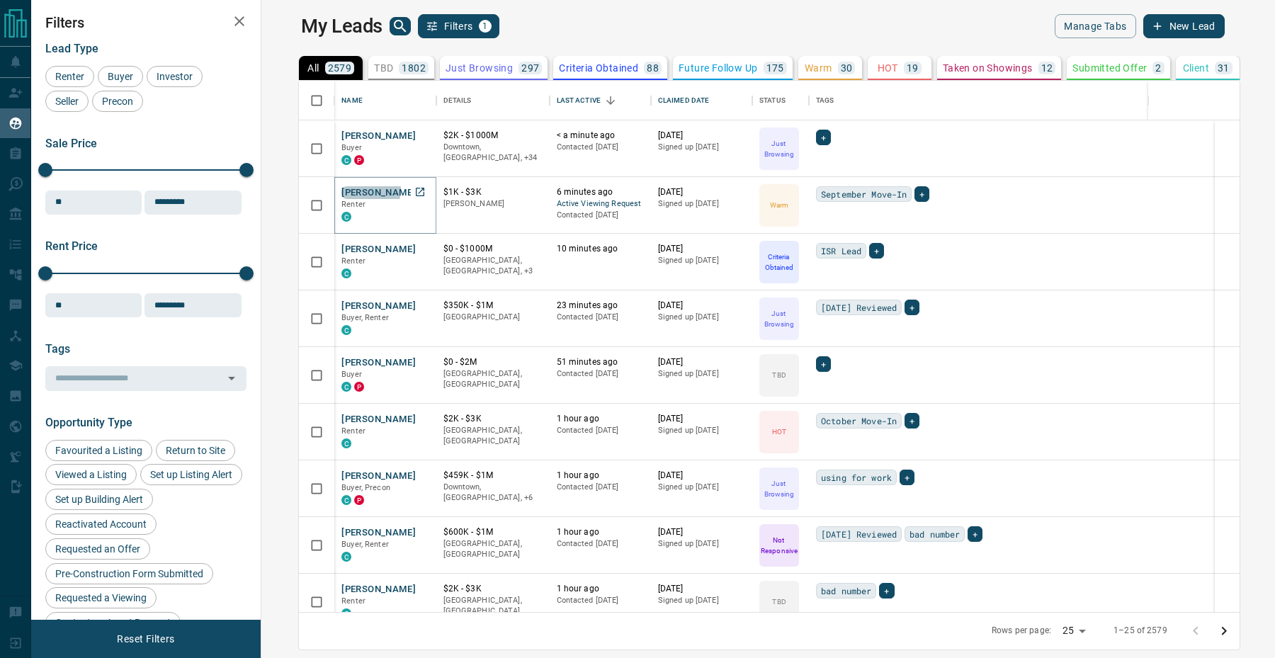
click at [341, 189] on button "[PERSON_NAME]" at bounding box center [378, 192] width 74 height 13
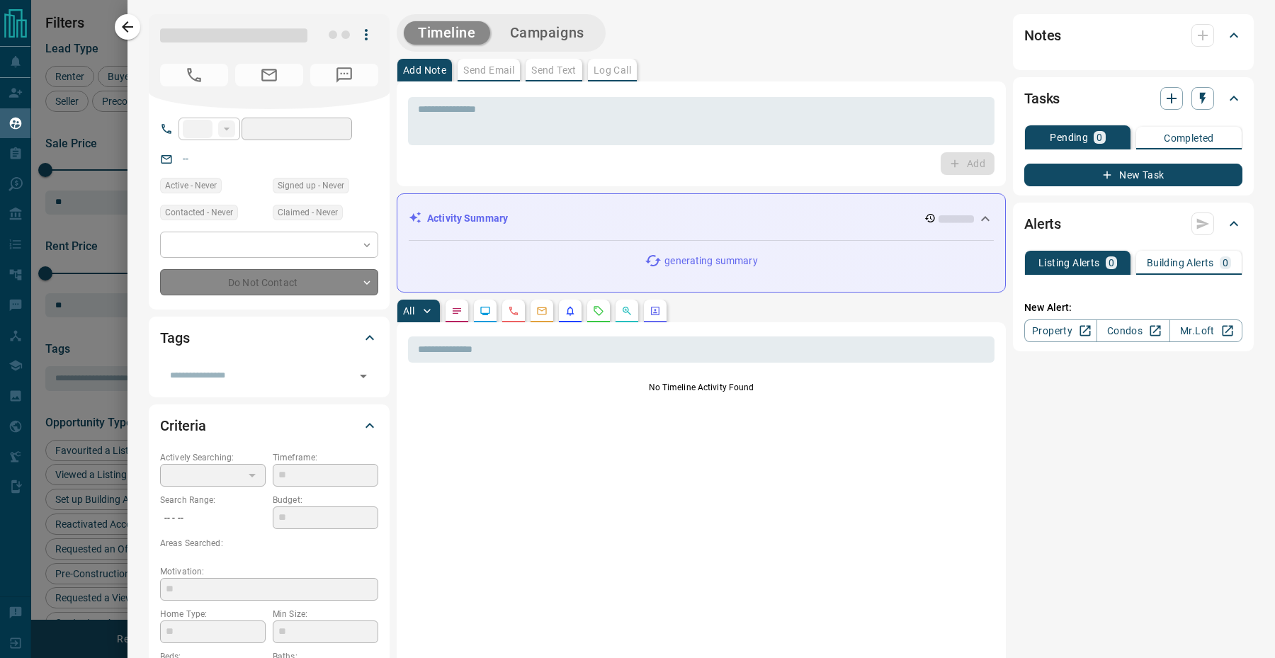
type input "**"
type input "**********"
type input "*"
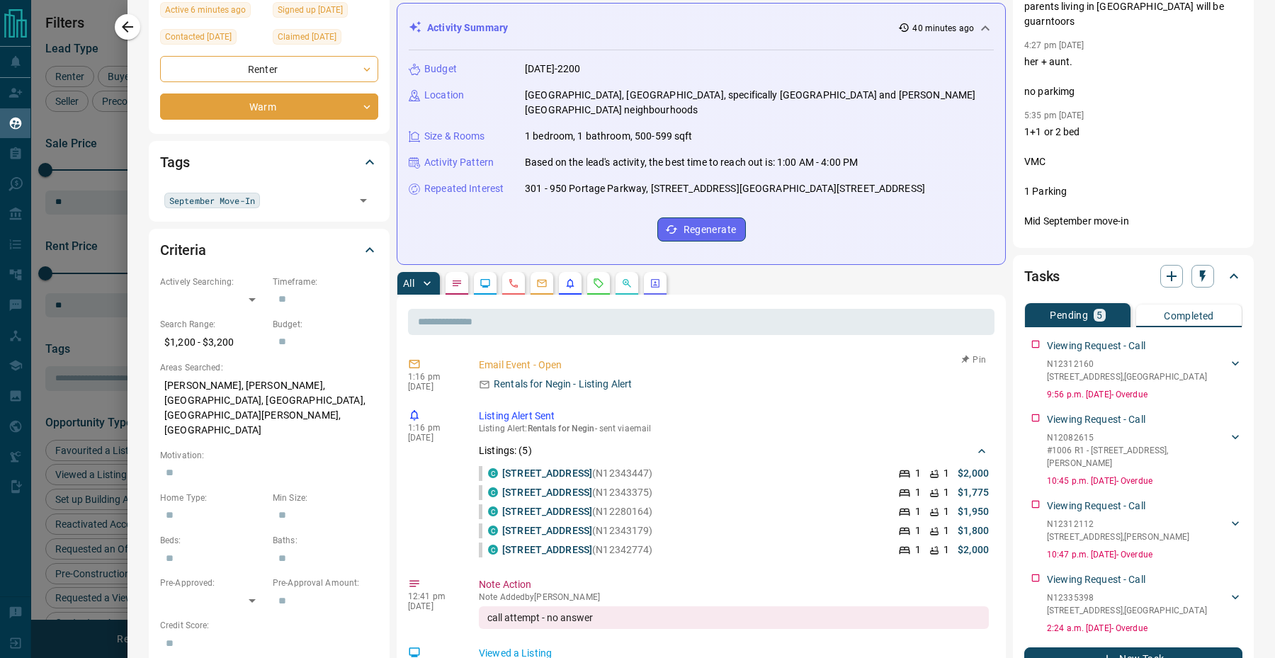
scroll to position [0, 0]
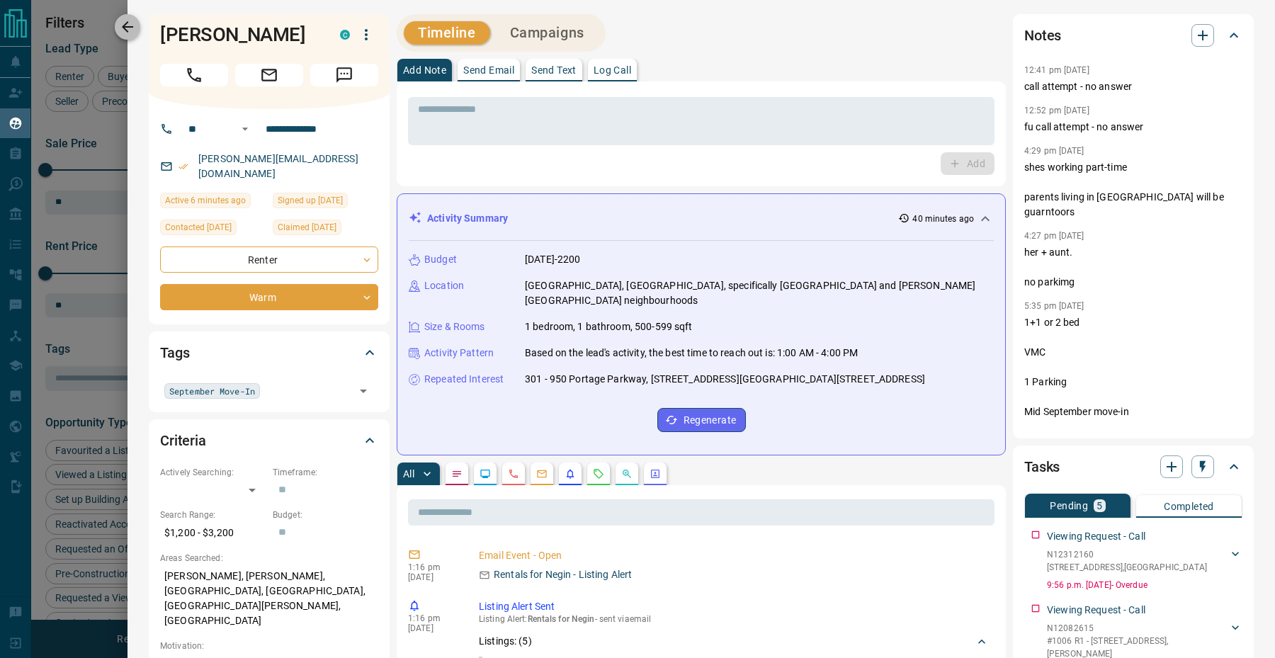
click at [132, 28] on icon "button" at bounding box center [127, 26] width 17 height 17
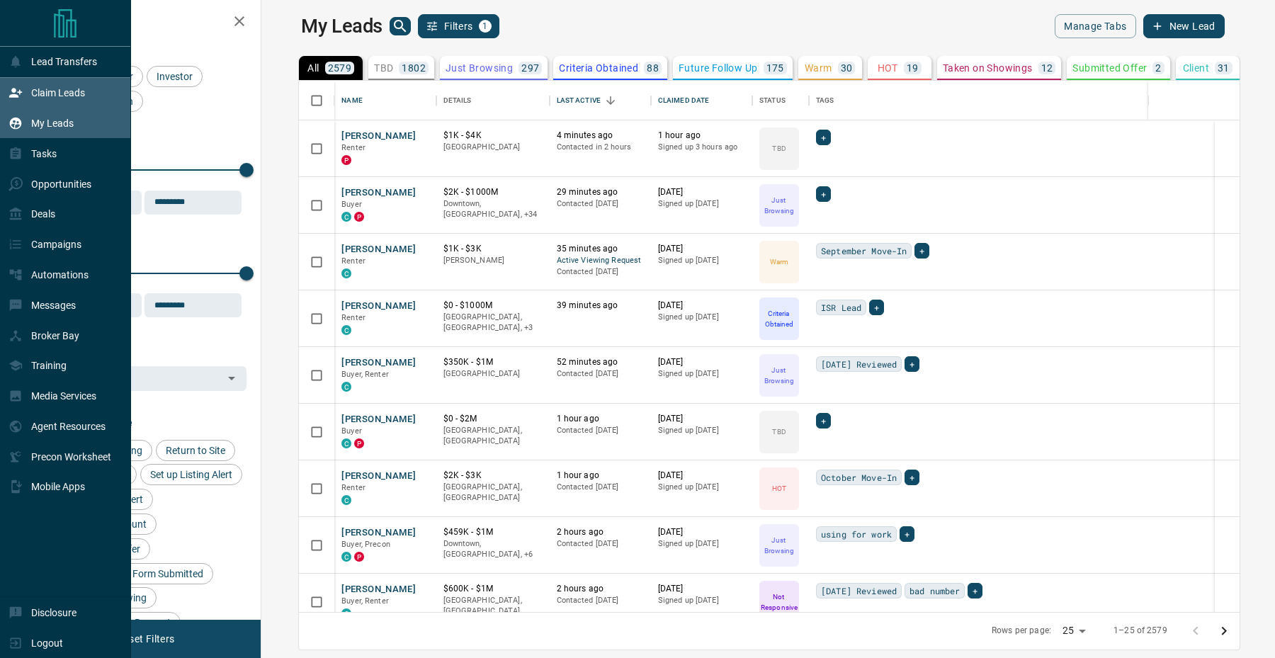
click at [4, 87] on div "Claim Leads" at bounding box center [65, 93] width 131 height 30
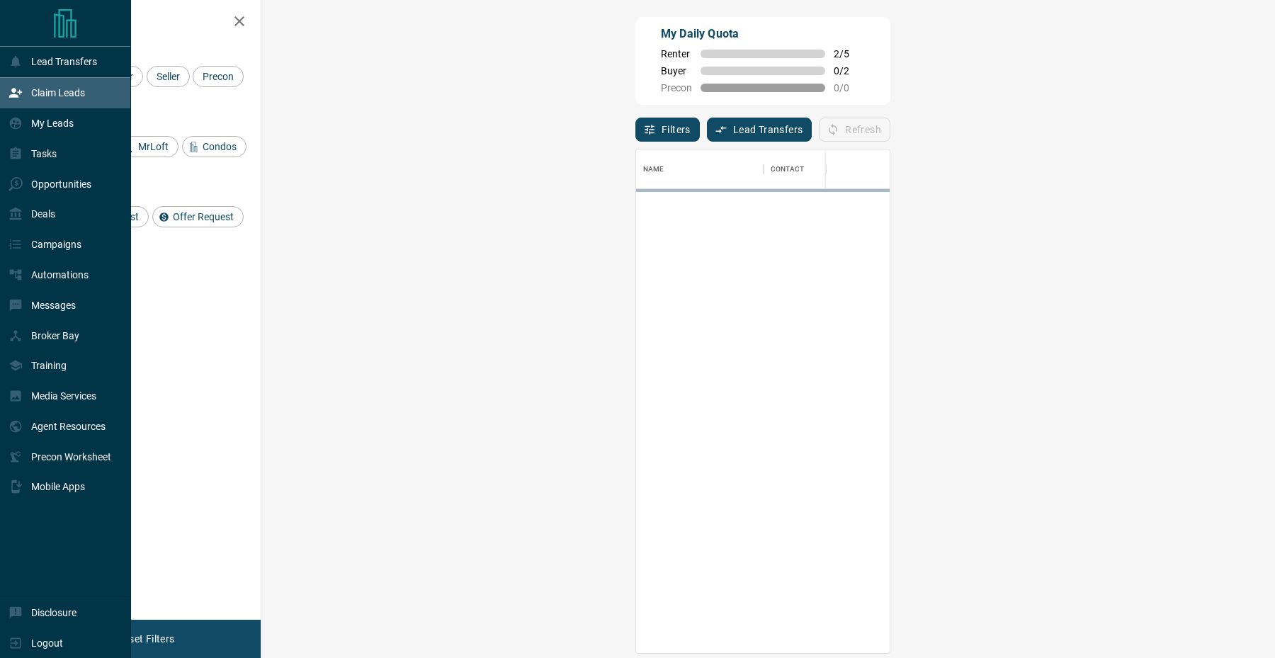
scroll to position [504, 983]
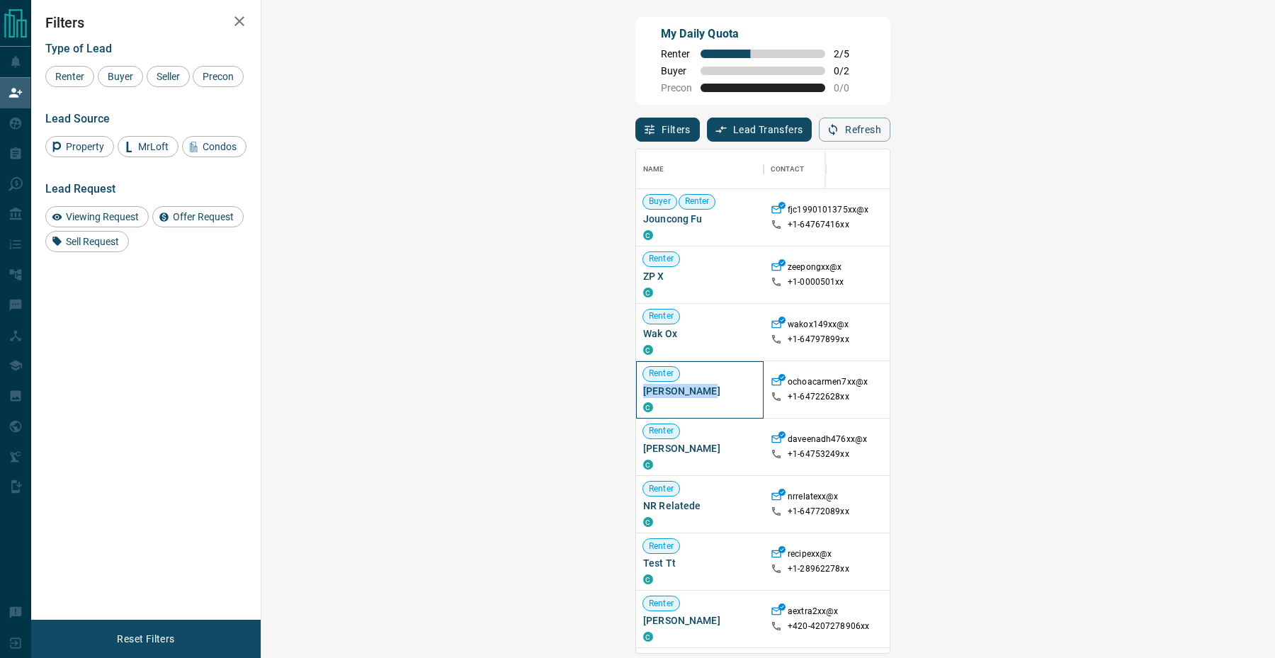
drag, startPoint x: 349, startPoint y: 395, endPoint x: 275, endPoint y: 393, distance: 73.7
click at [636, 393] on div "Renter [PERSON_NAME] C" at bounding box center [700, 389] width 128 height 57
copy span "[PERSON_NAME]"
click at [840, 134] on icon "button" at bounding box center [833, 129] width 13 height 13
click at [837, 132] on icon "button" at bounding box center [833, 130] width 9 height 12
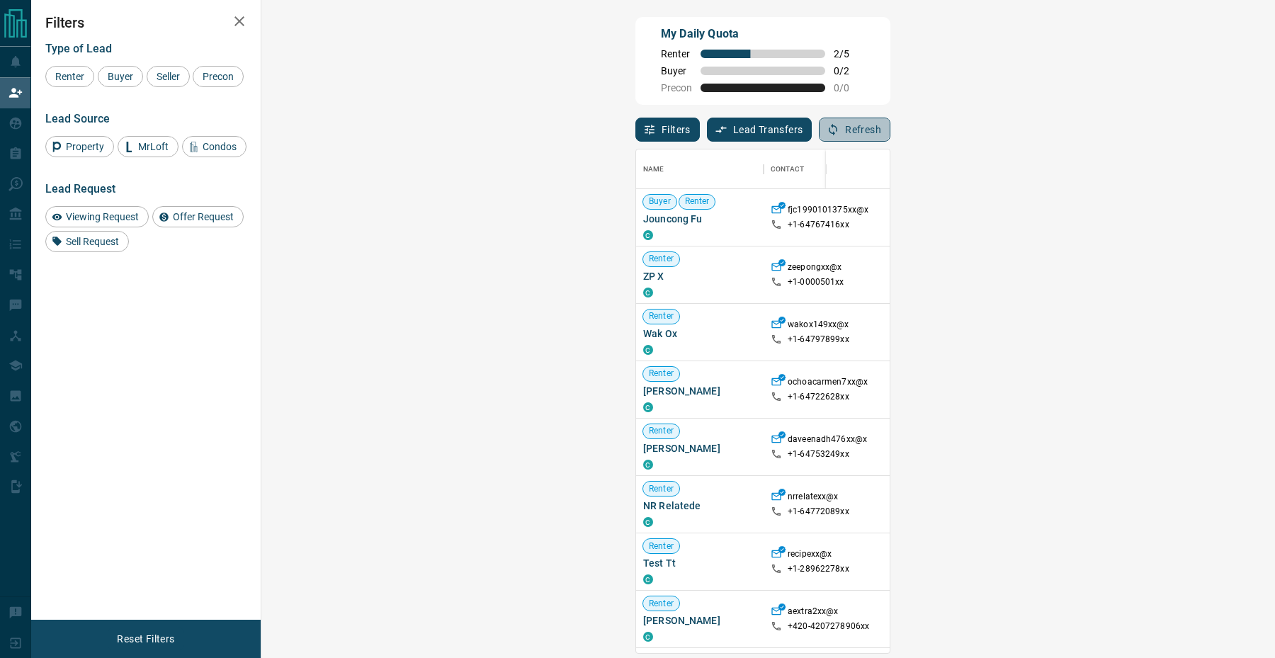
click at [837, 132] on icon "button" at bounding box center [833, 130] width 9 height 12
drag, startPoint x: 358, startPoint y: 449, endPoint x: 273, endPoint y: 451, distance: 85.7
click at [636, 451] on div "Renter [PERSON_NAME] C" at bounding box center [700, 447] width 128 height 57
copy span "[PERSON_NAME]"
click at [891, 126] on button "Refresh" at bounding box center [855, 130] width 72 height 24
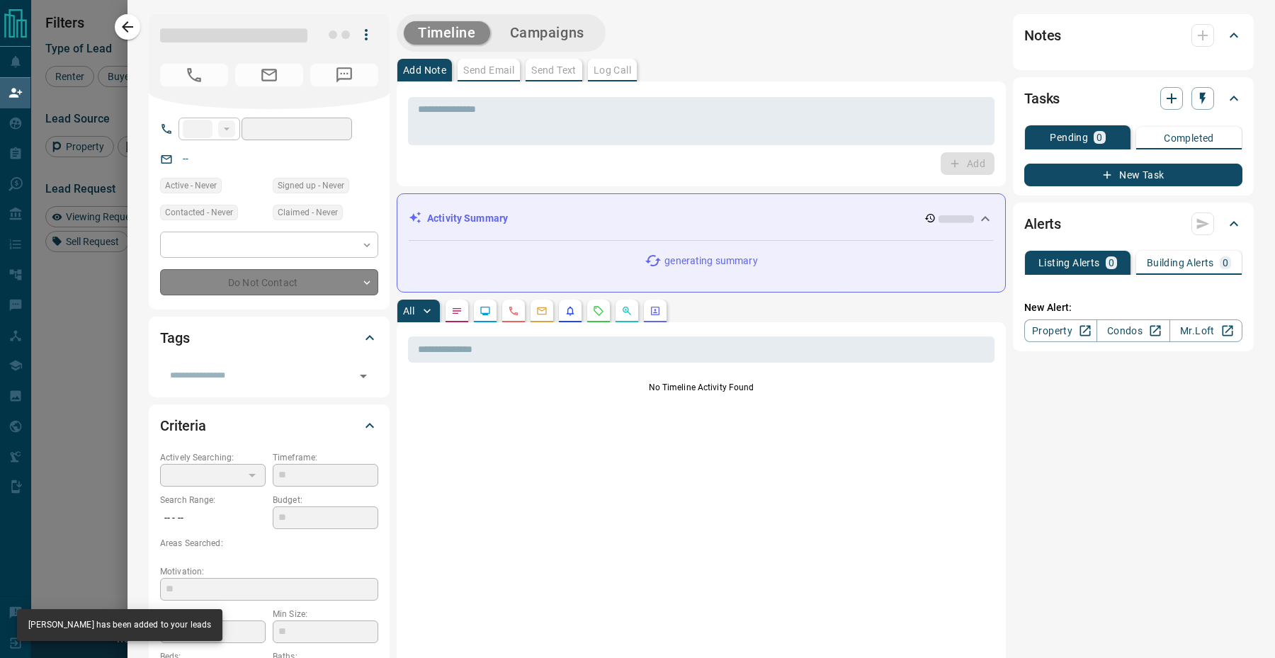
type input "**"
type input "**********"
type input "**"
type input "*"
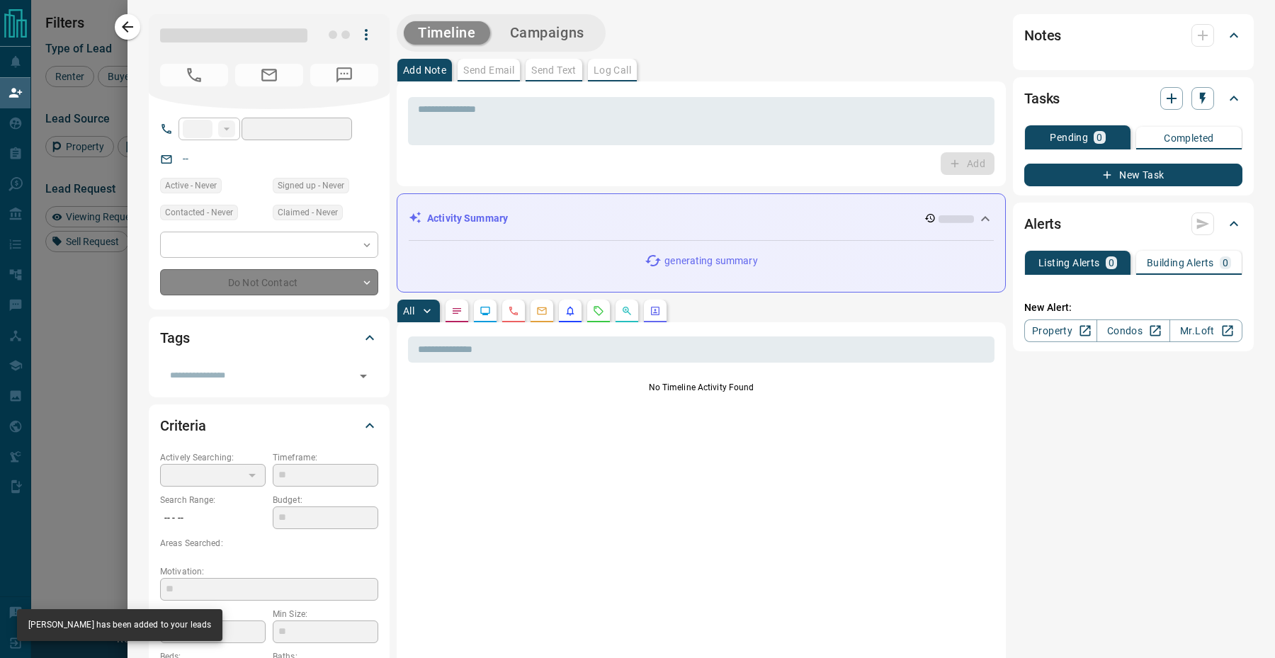
type input "**********"
type input "*******"
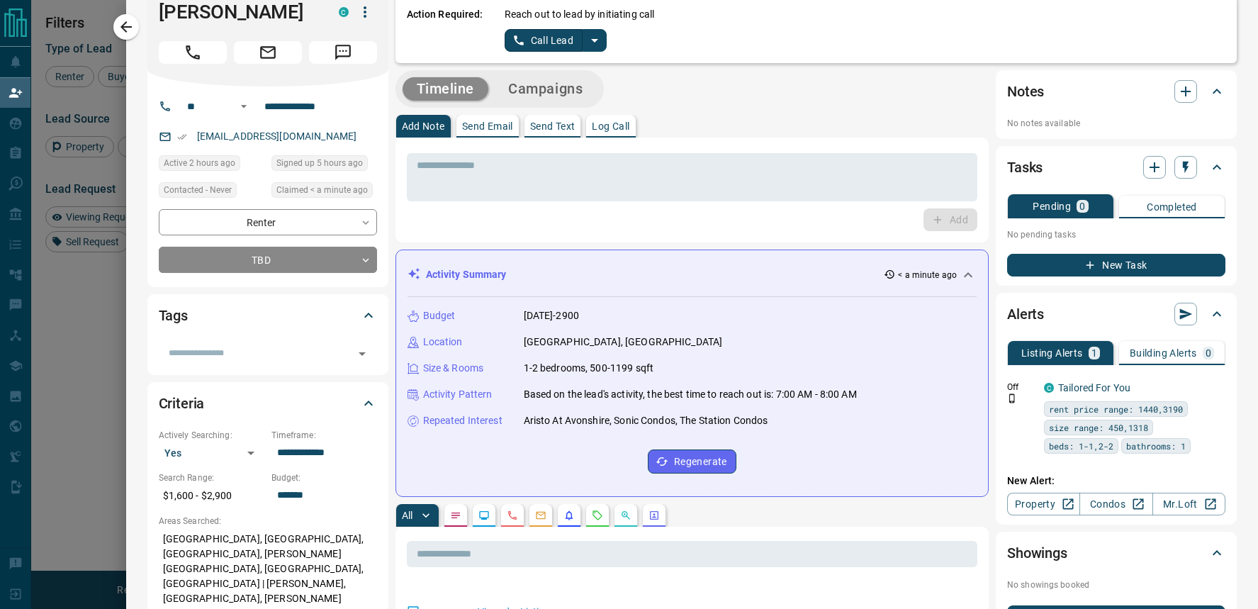
scroll to position [0, 0]
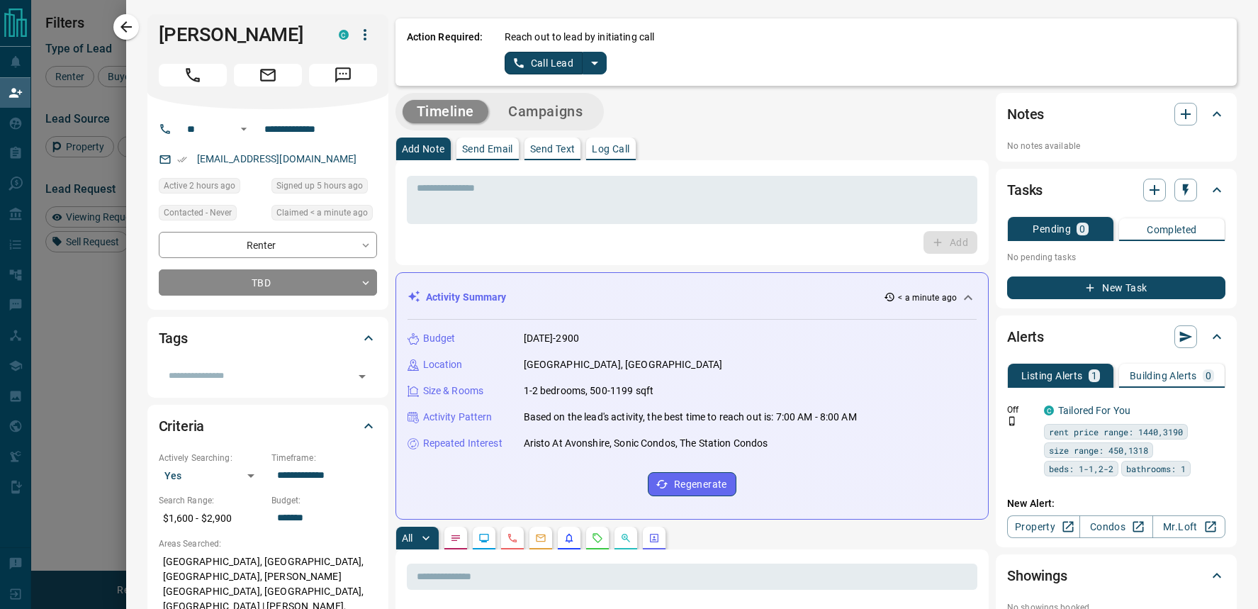
click at [587, 67] on icon "split button" at bounding box center [594, 63] width 17 height 17
click at [570, 116] on li "Log Manual Call" at bounding box center [555, 111] width 86 height 21
click at [555, 60] on button "Log Manual Call" at bounding box center [551, 63] width 94 height 23
click at [538, 60] on button "No" at bounding box center [544, 63] width 25 height 22
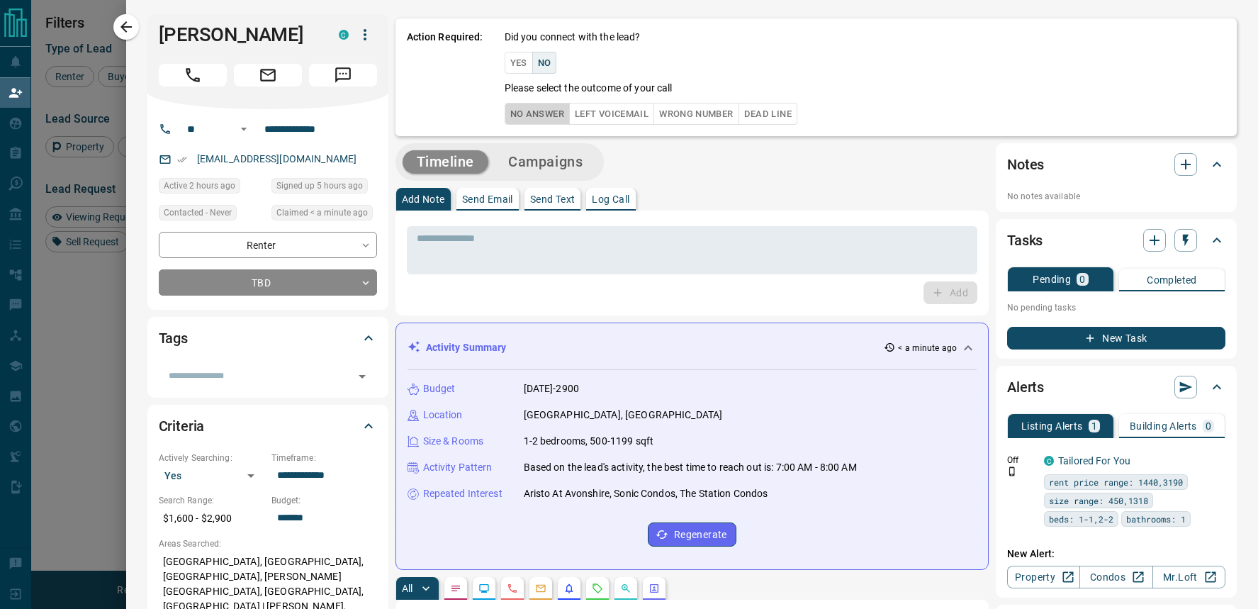
click at [538, 118] on button "No Answer" at bounding box center [536, 114] width 65 height 22
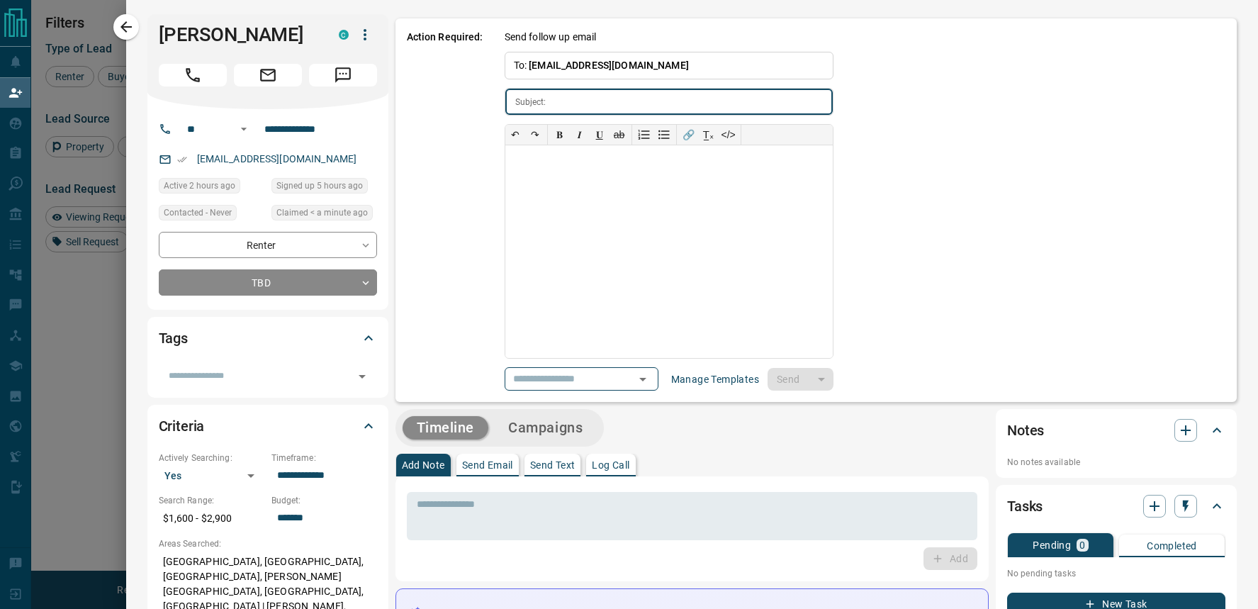
type input "**********"
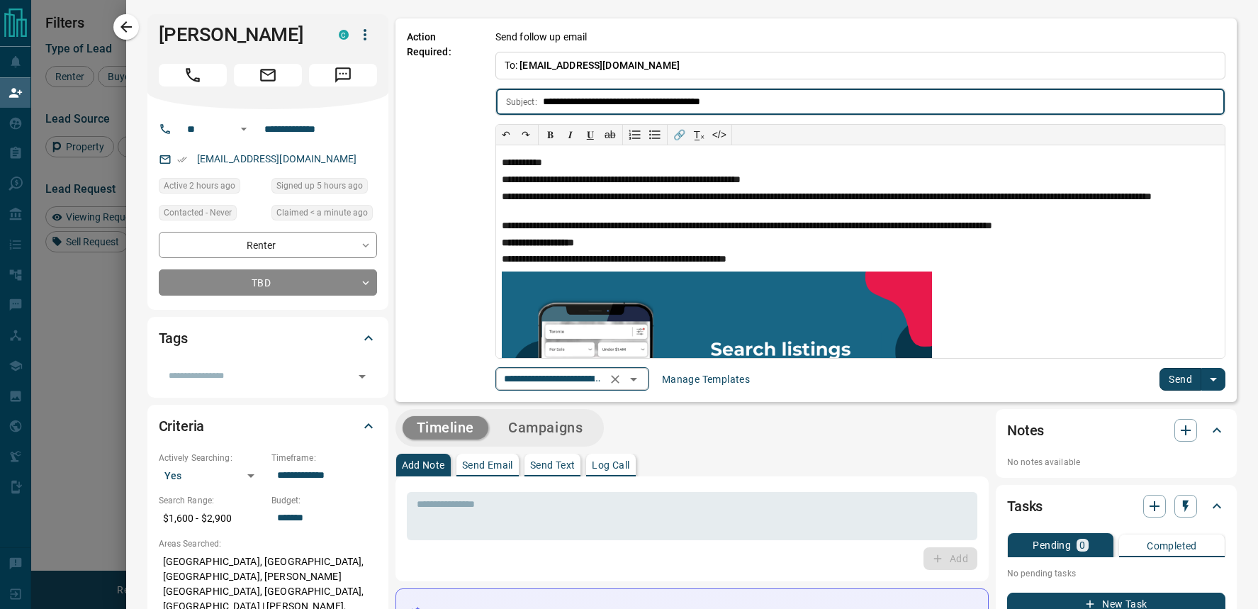
click at [640, 384] on icon "Open" at bounding box center [633, 379] width 17 height 17
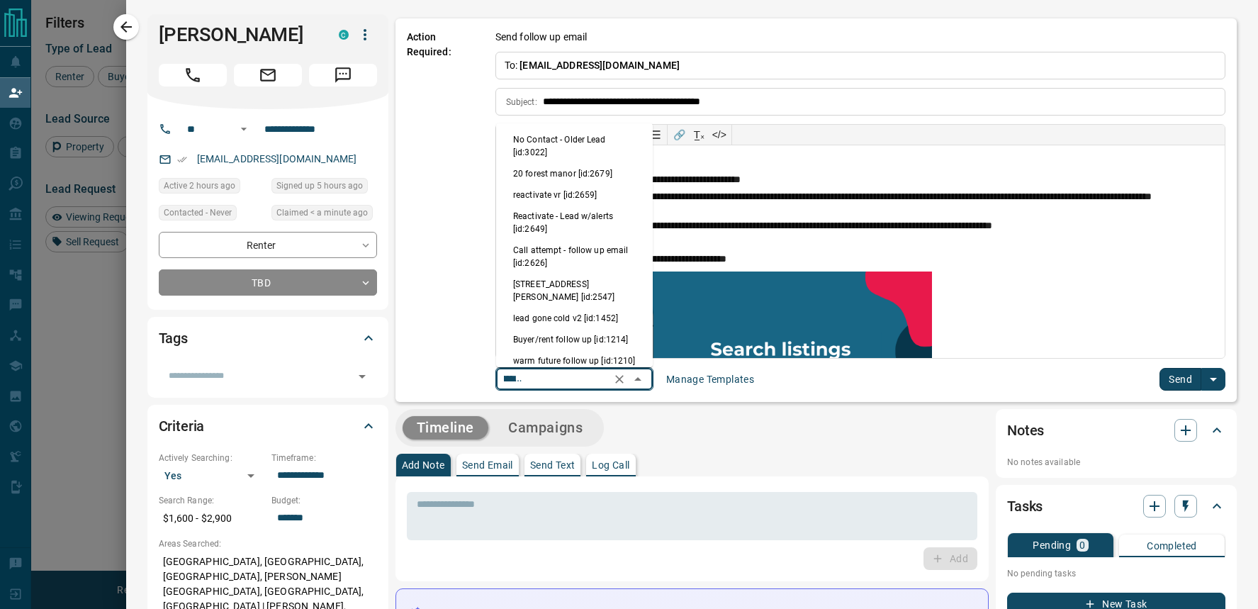
scroll to position [89, 0]
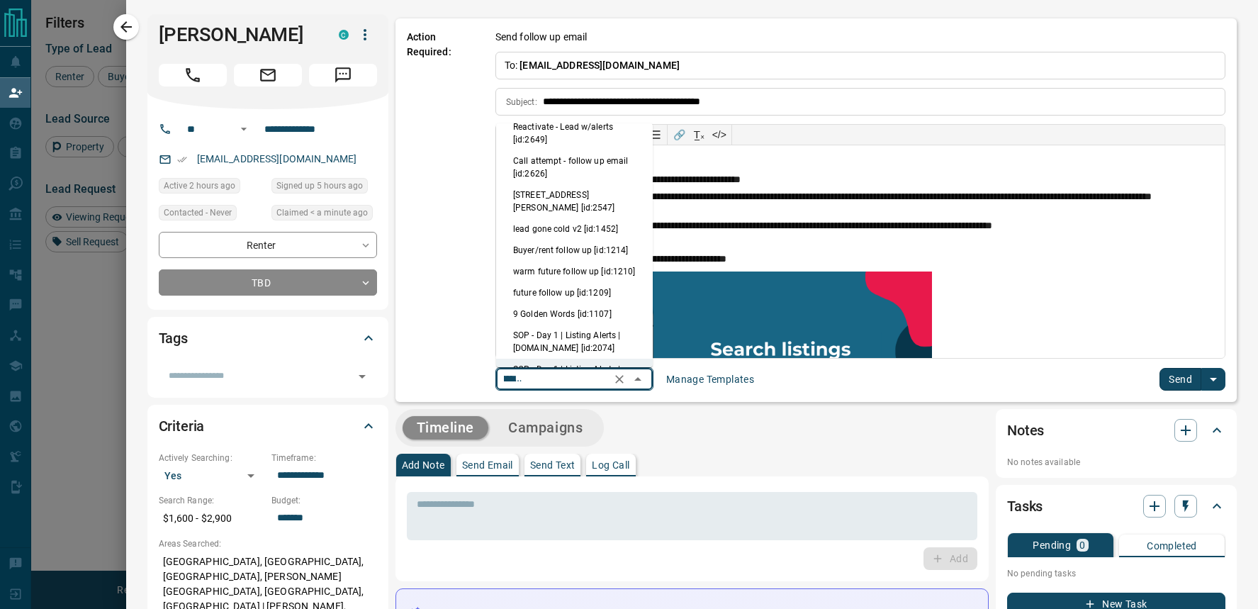
click at [560, 324] on li "SOP - Day 1 | Listing Alerts | [DOMAIN_NAME] [id:2074]" at bounding box center [574, 341] width 157 height 34
type input "**********"
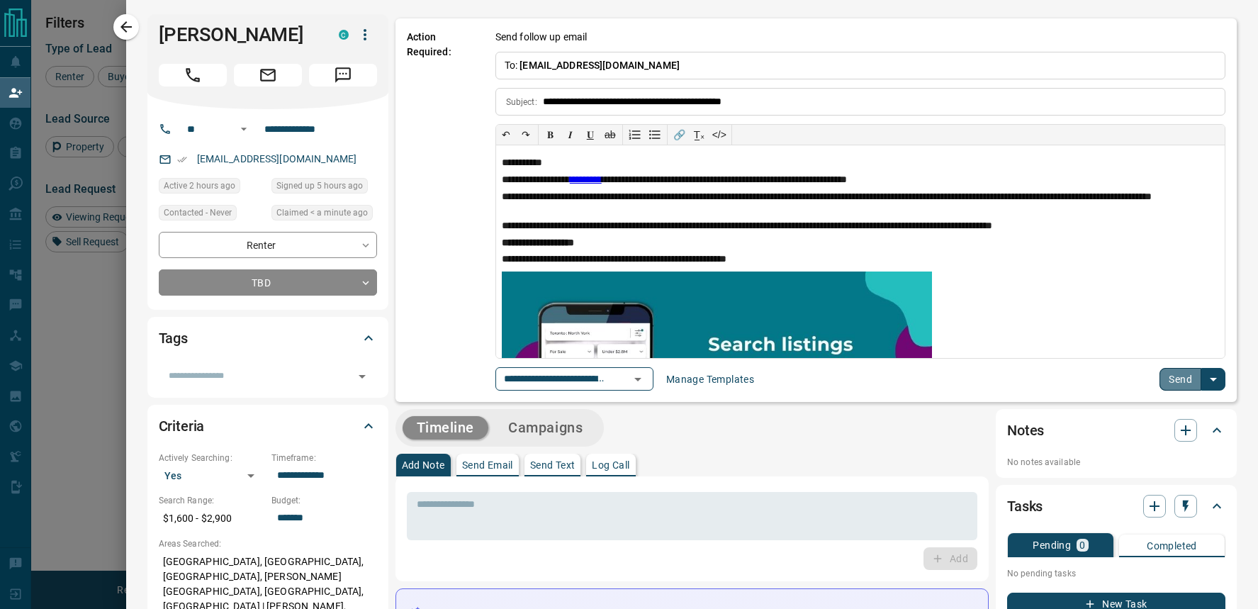
click at [1184, 378] on button "Send" at bounding box center [1180, 379] width 42 height 23
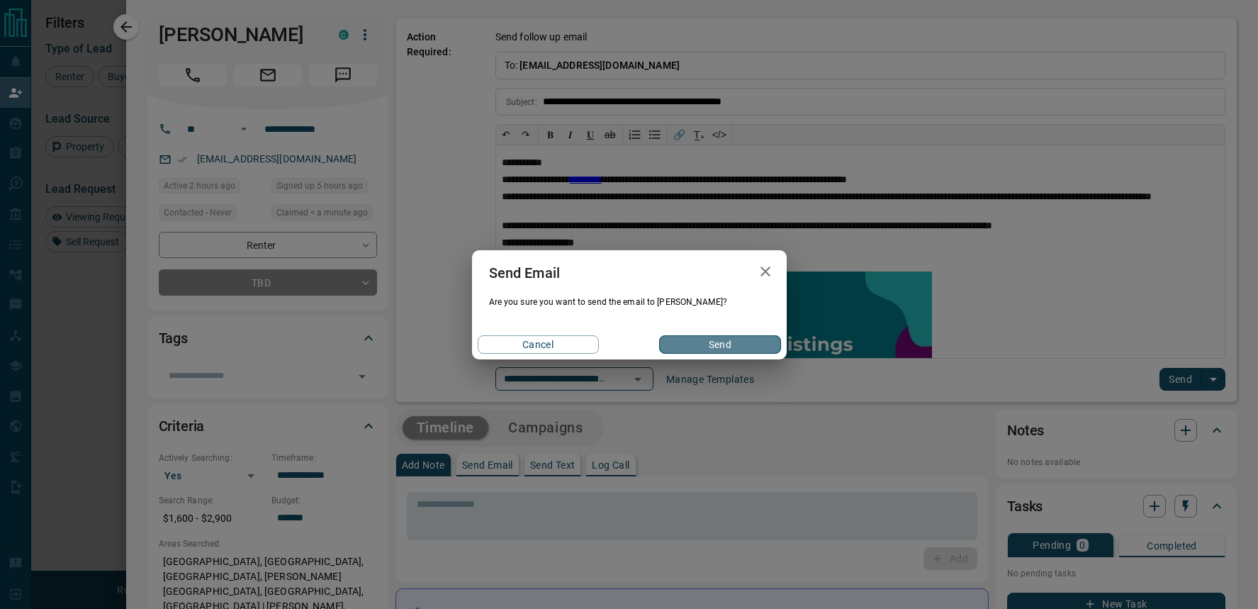
click at [689, 341] on button "Send" at bounding box center [719, 344] width 121 height 18
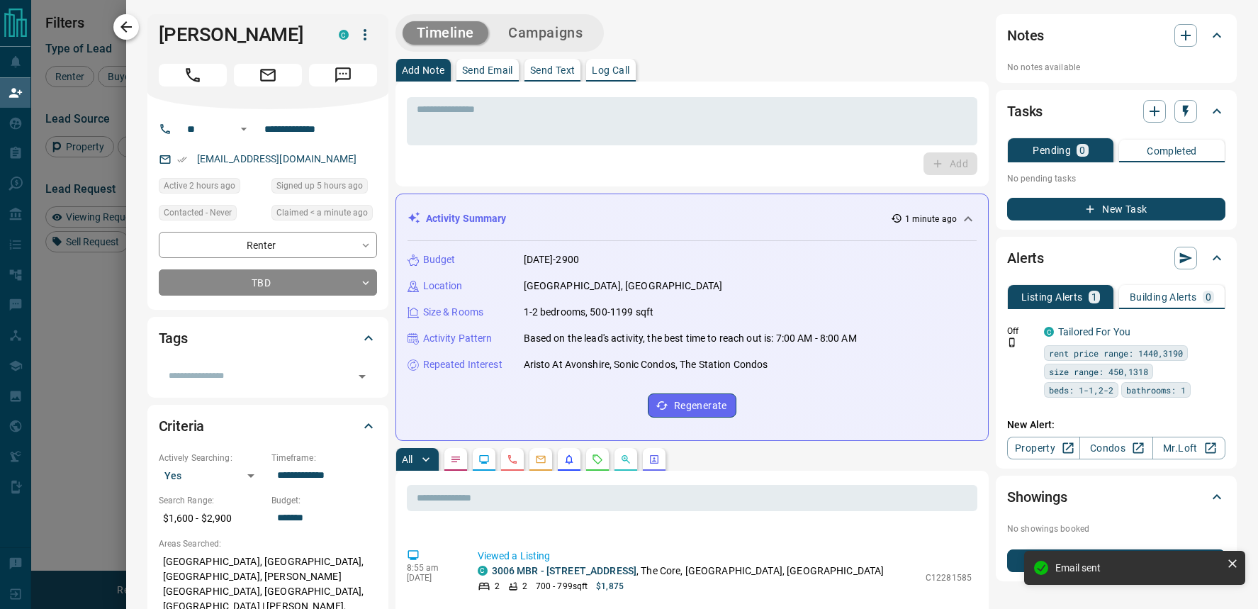
click at [132, 21] on icon "button" at bounding box center [126, 26] width 17 height 17
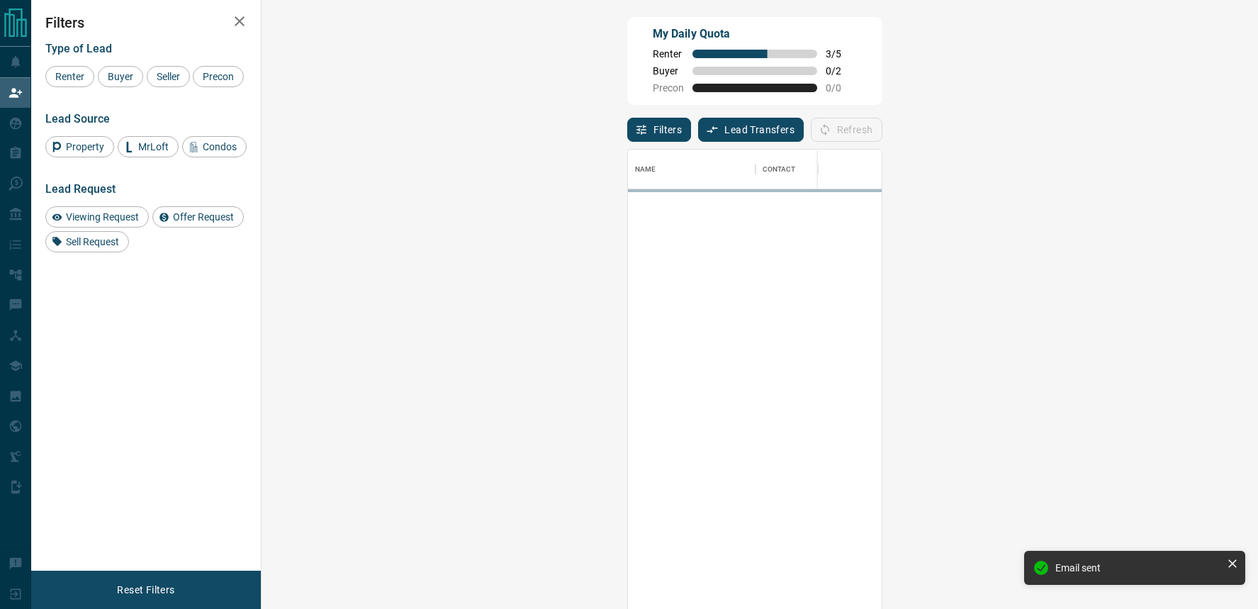
scroll to position [464, 966]
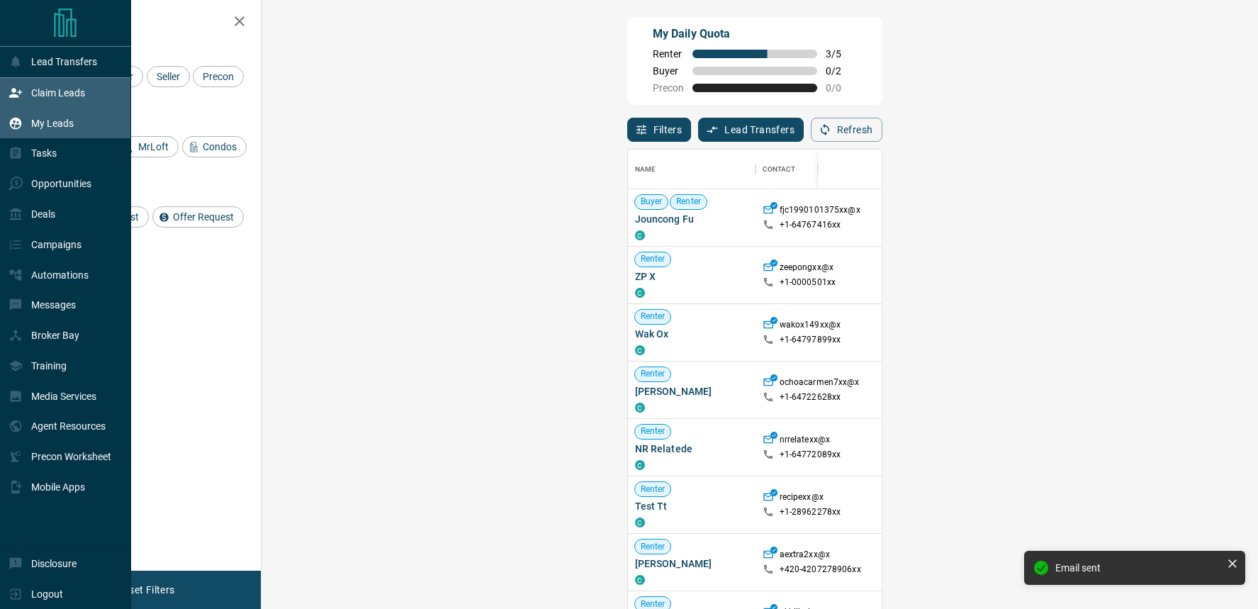
click at [13, 112] on div "My Leads" at bounding box center [41, 122] width 65 height 23
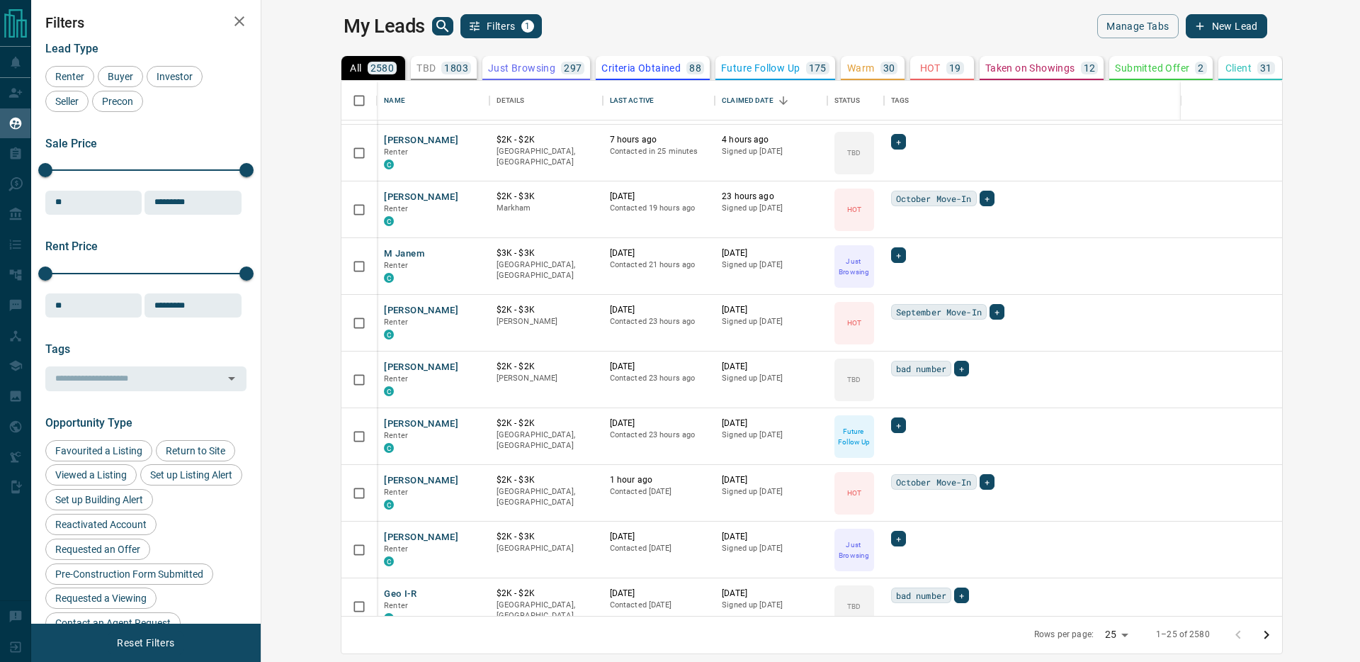
scroll to position [113, 0]
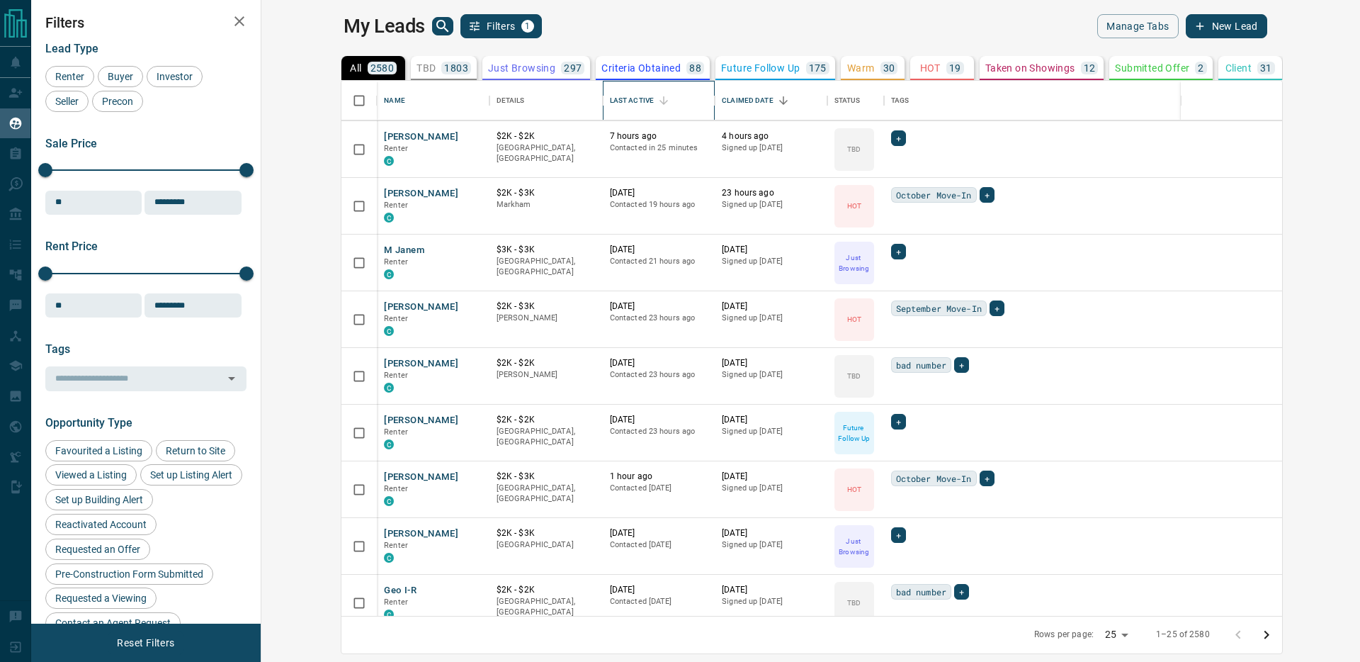
click at [610, 101] on div "Last Active" at bounding box center [632, 101] width 44 height 40
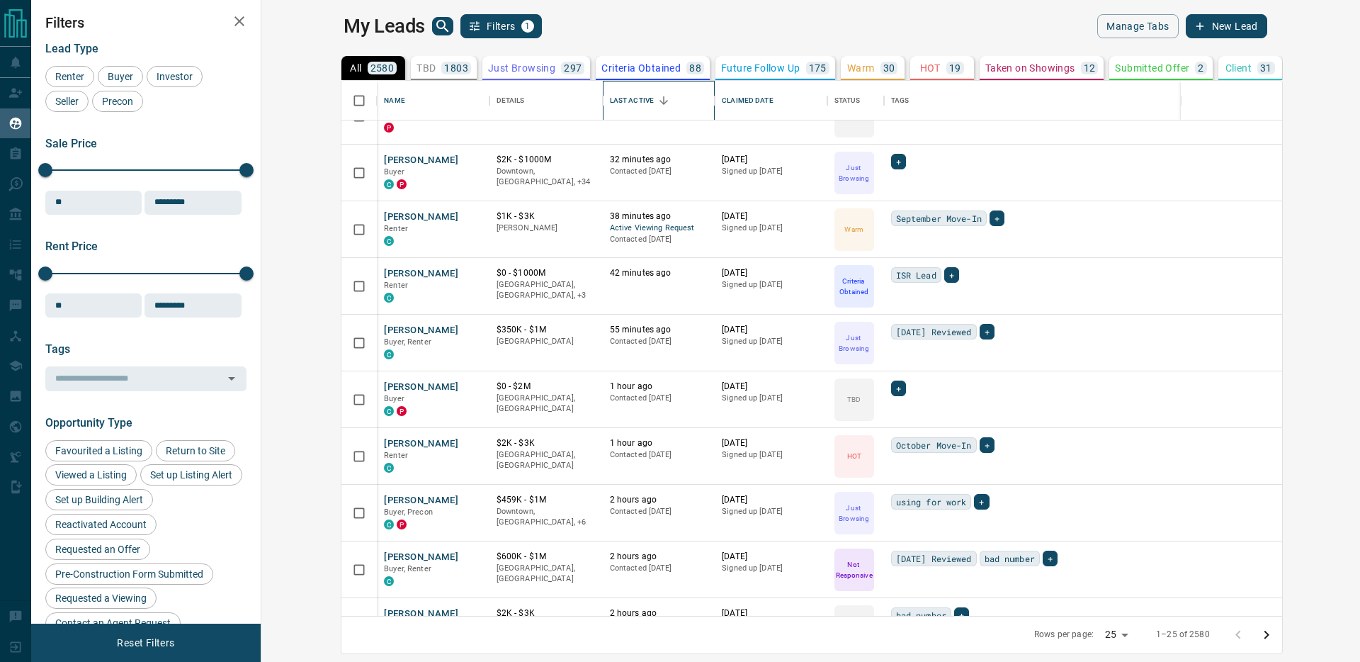
scroll to position [0, 0]
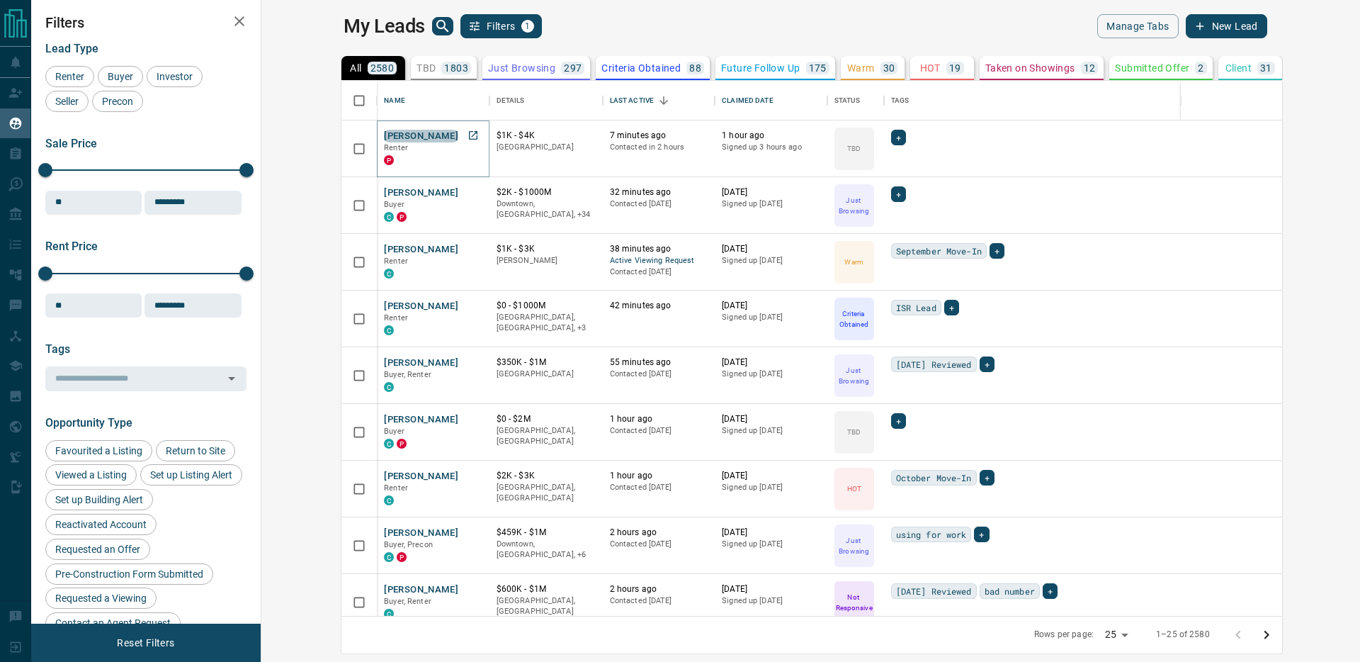
click at [384, 134] on button "[PERSON_NAME]" at bounding box center [421, 136] width 74 height 13
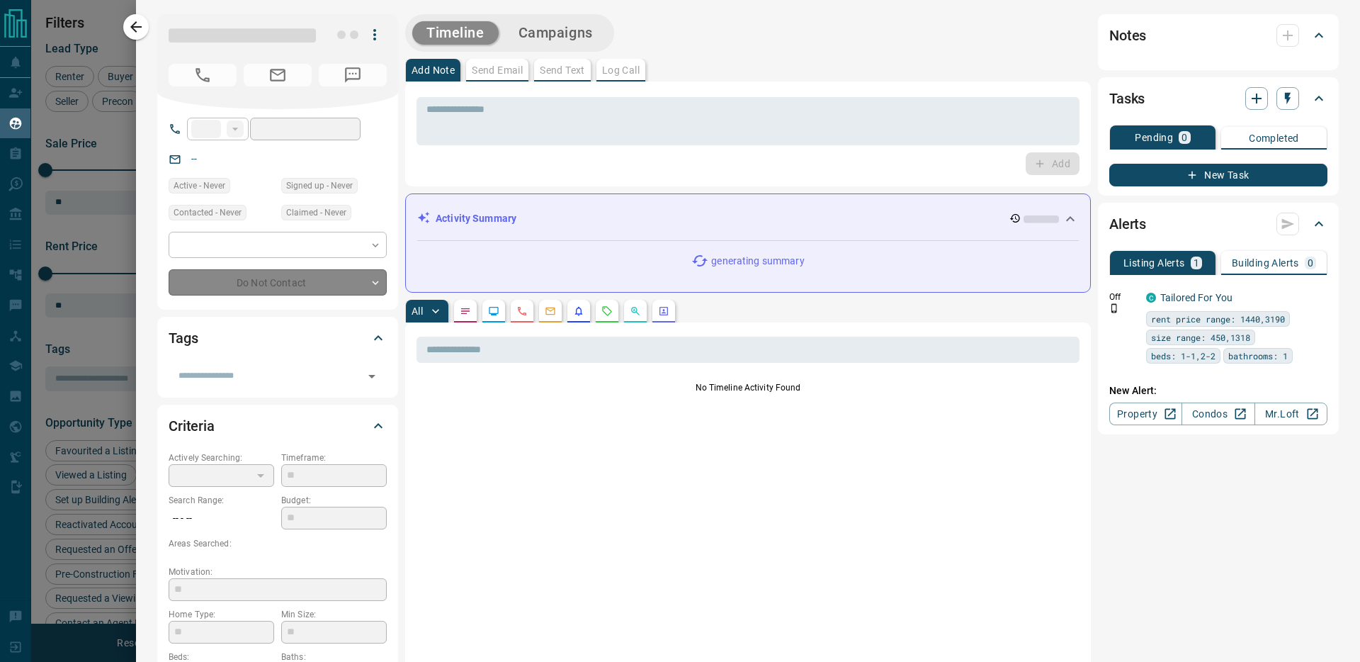
type input "**"
type input "**********"
type input "**"
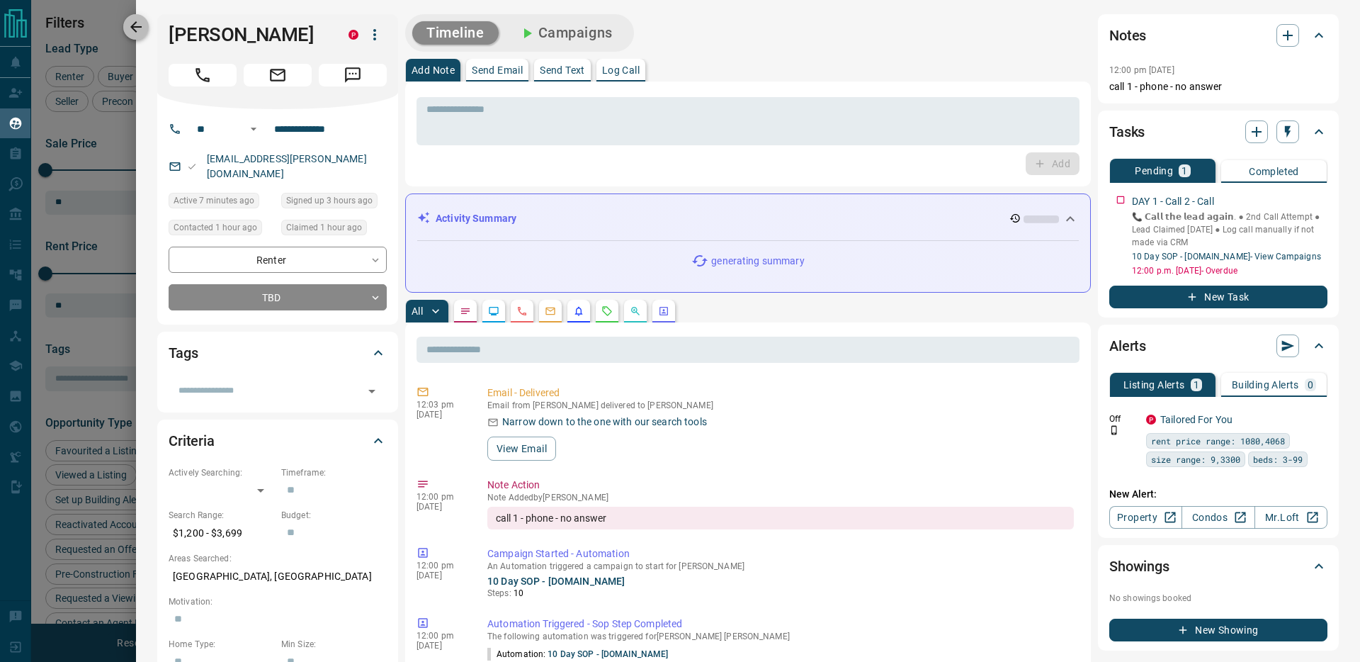
click at [124, 23] on button "button" at bounding box center [136, 27] width 26 height 26
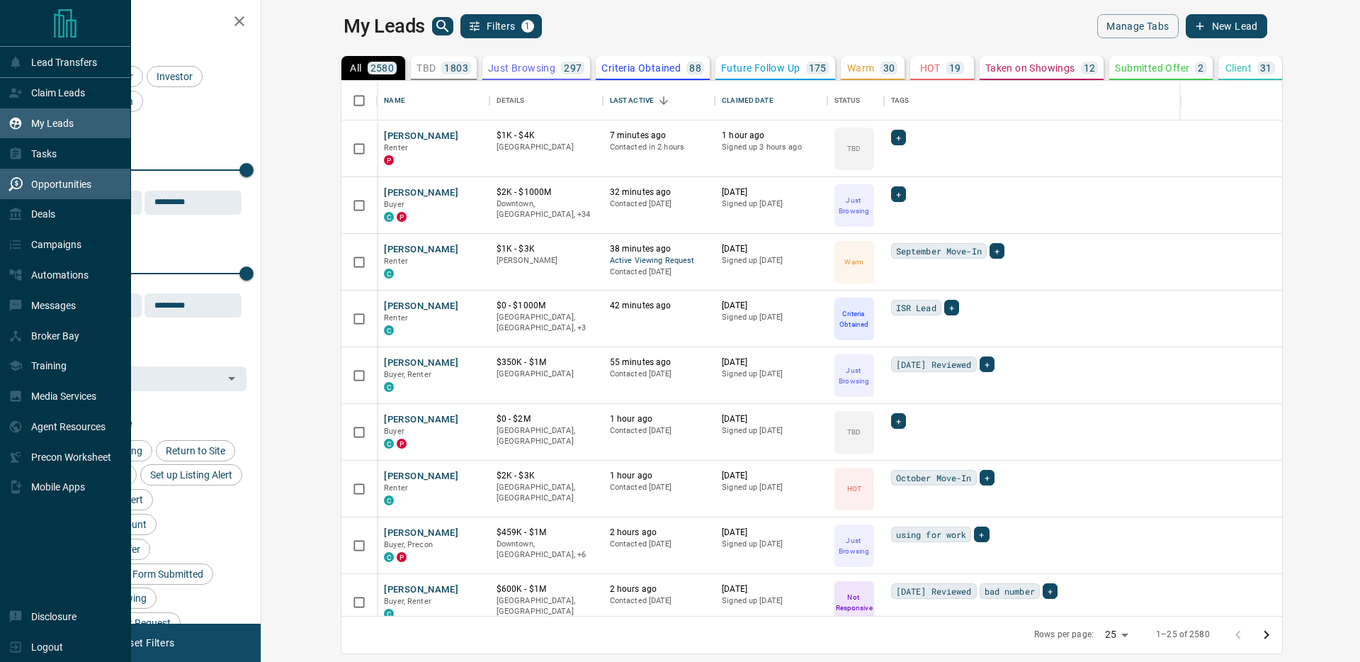
click at [19, 175] on div "Opportunities" at bounding box center [50, 183] width 83 height 23
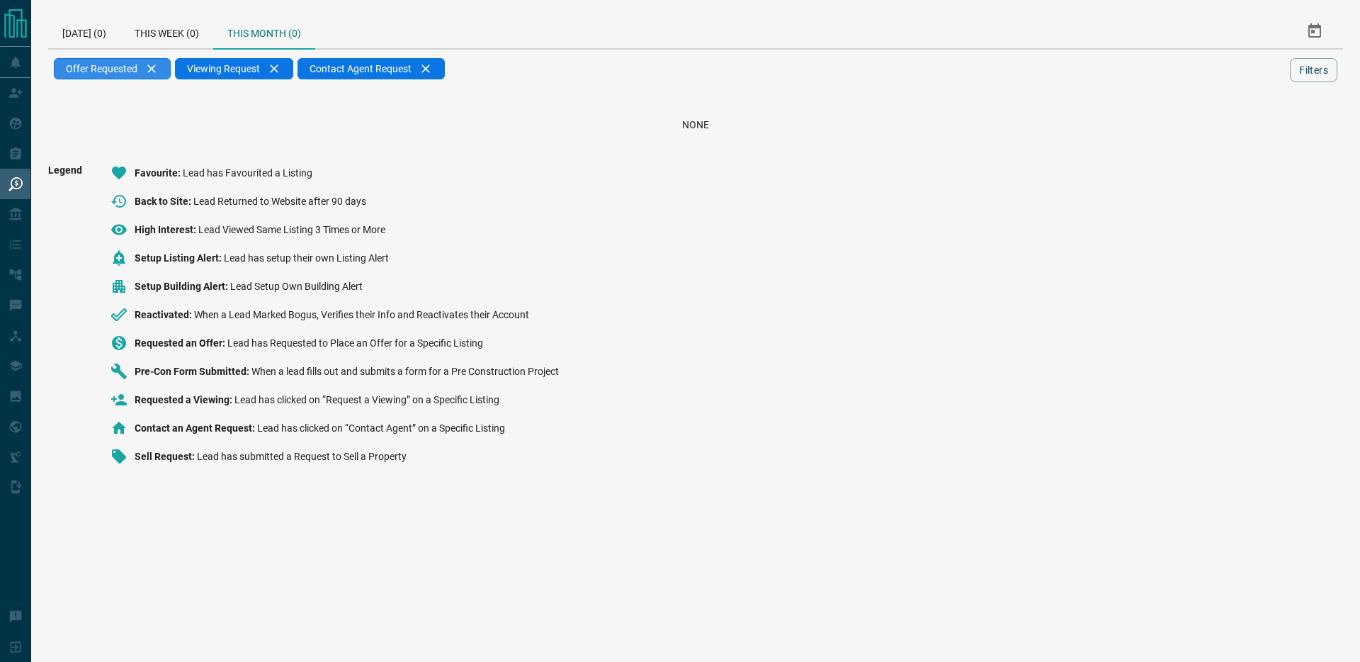
click at [152, 64] on div "Offer Requested" at bounding box center [112, 68] width 117 height 21
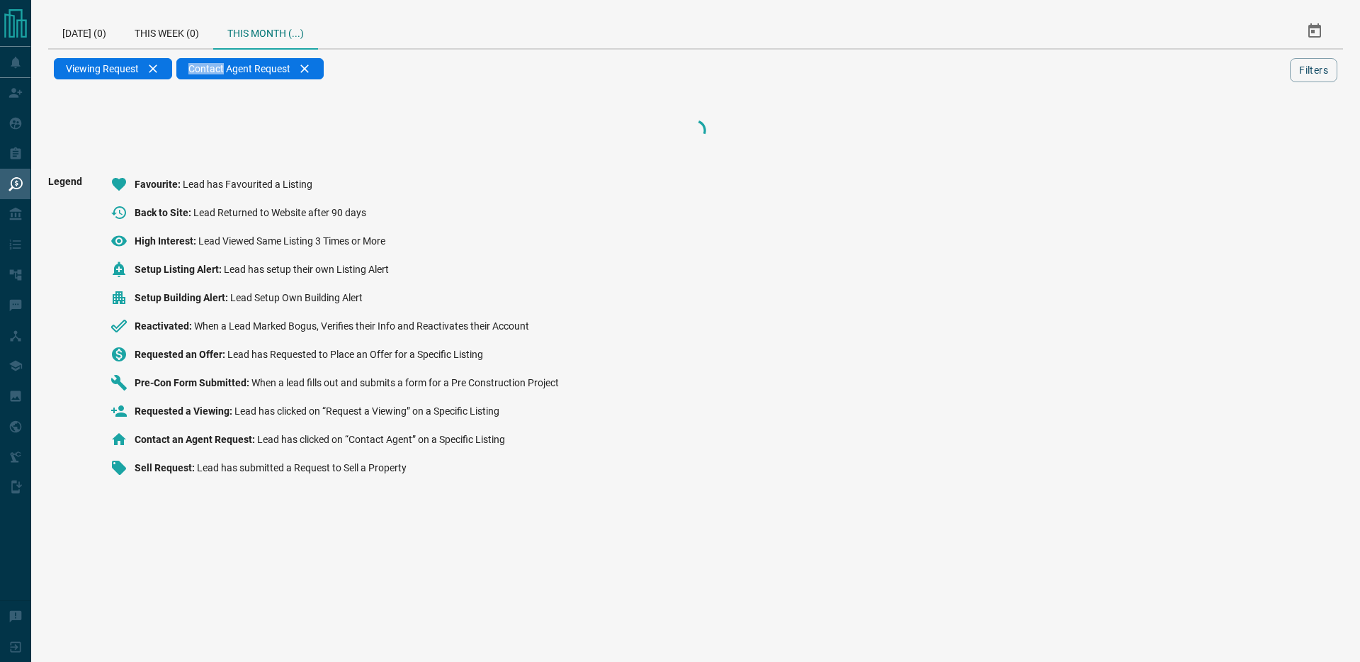
click at [152, 64] on div "Viewing Request" at bounding box center [113, 68] width 118 height 21
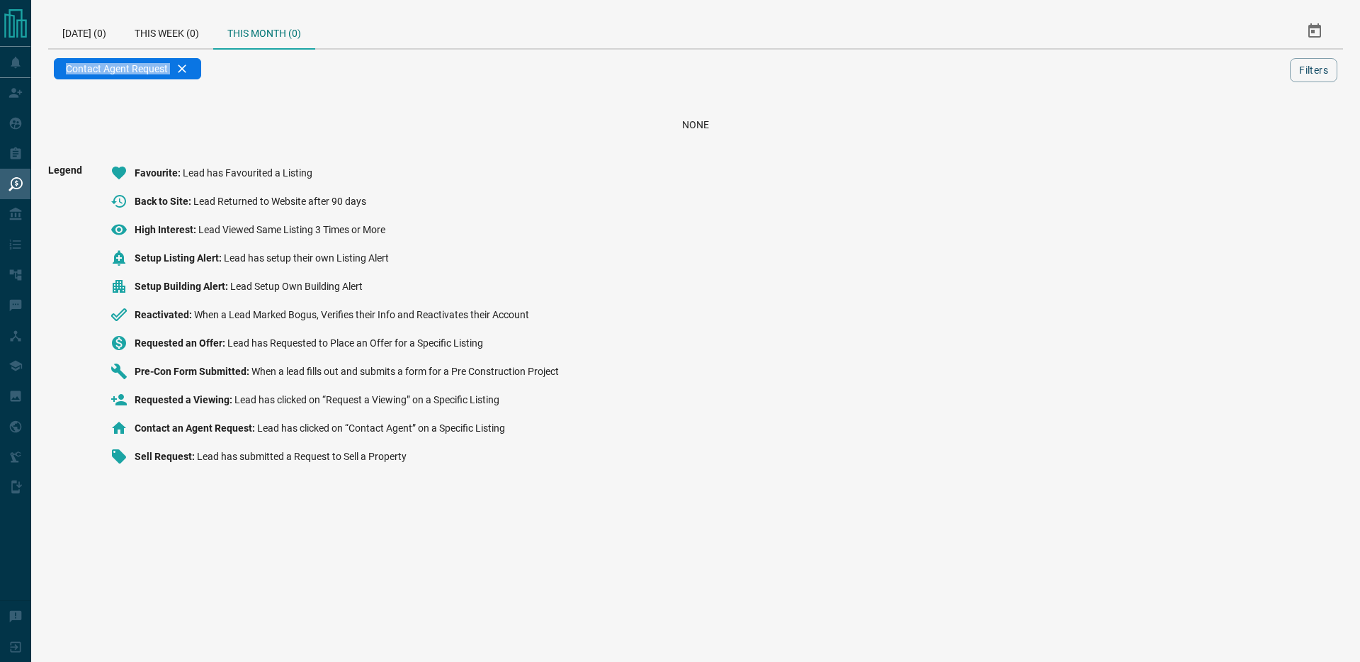
click at [152, 64] on span "Contact Agent Request" at bounding box center [117, 68] width 102 height 11
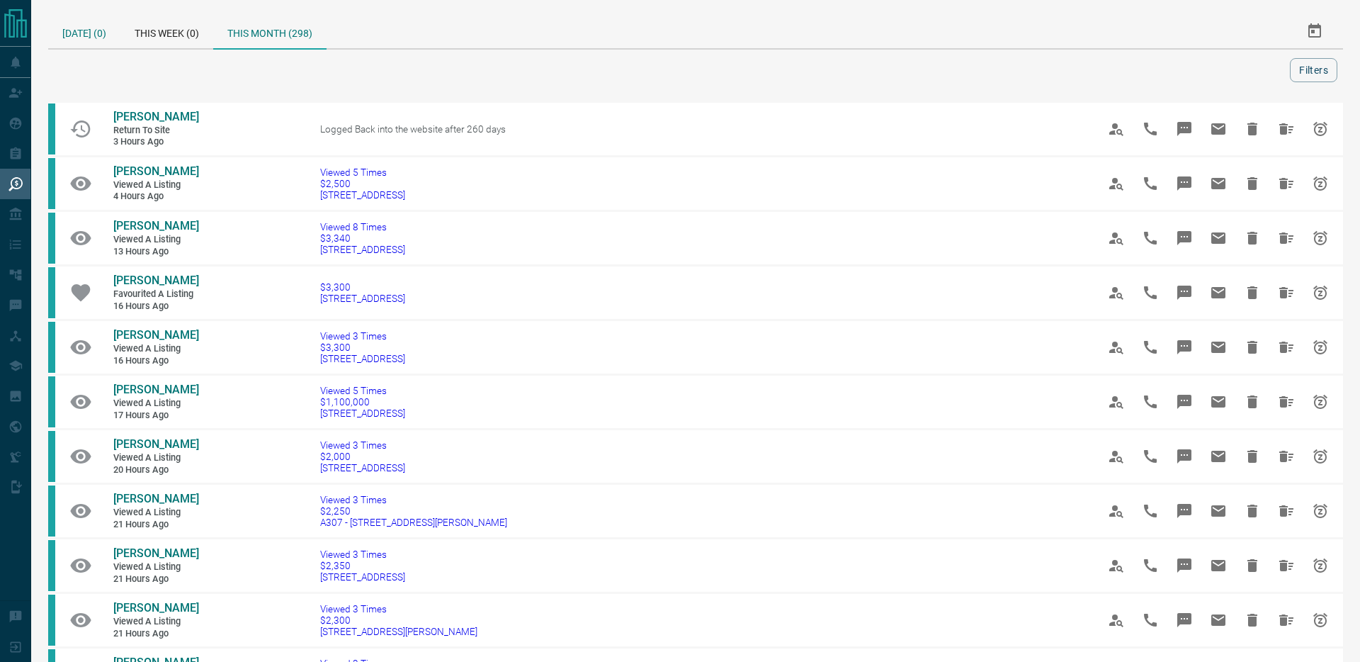
click at [86, 30] on div "[DATE] (0)" at bounding box center [84, 31] width 72 height 34
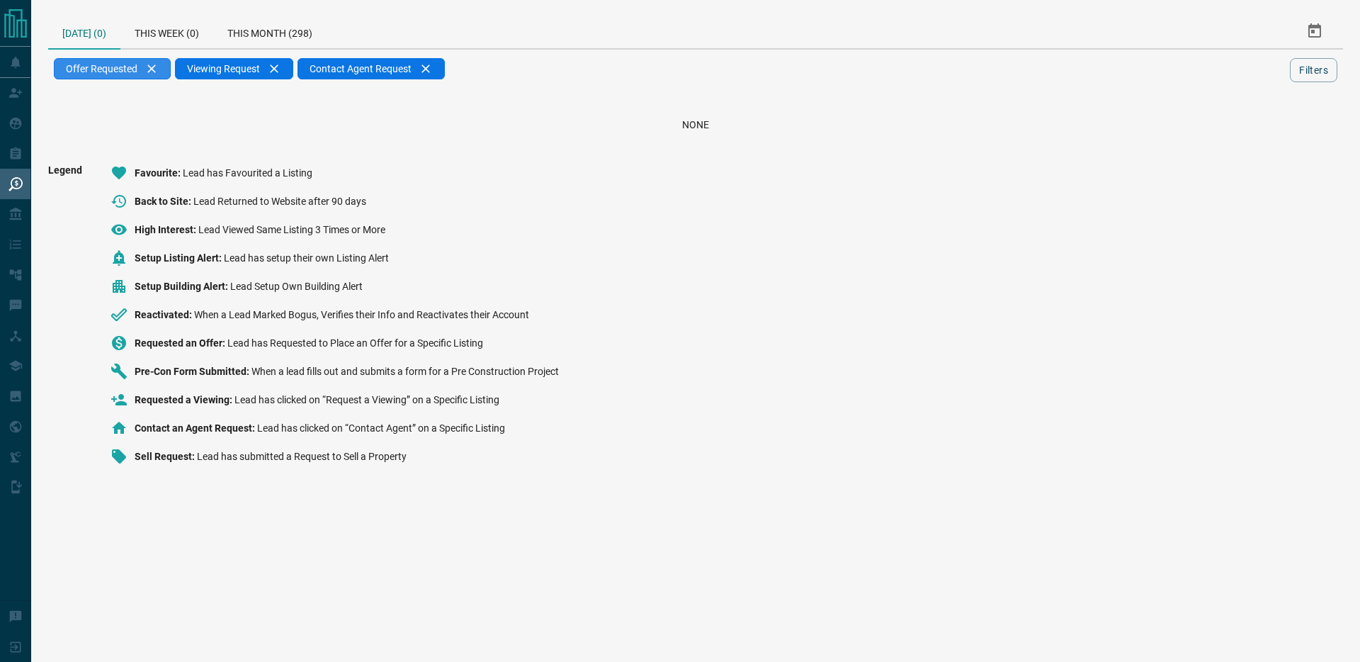
click at [154, 72] on div "Offer Requested" at bounding box center [112, 68] width 117 height 21
click at [154, 72] on div "Viewing Request" at bounding box center [113, 68] width 118 height 21
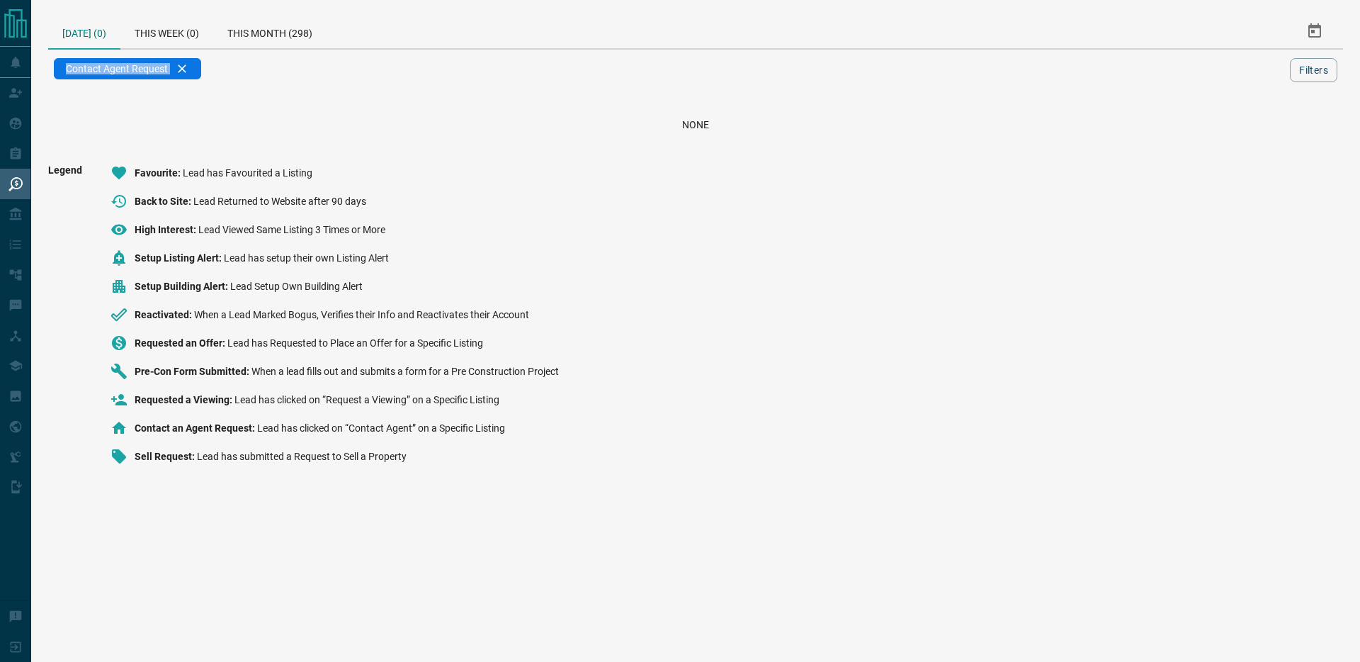
click at [154, 72] on span "Contact Agent Request" at bounding box center [117, 68] width 102 height 11
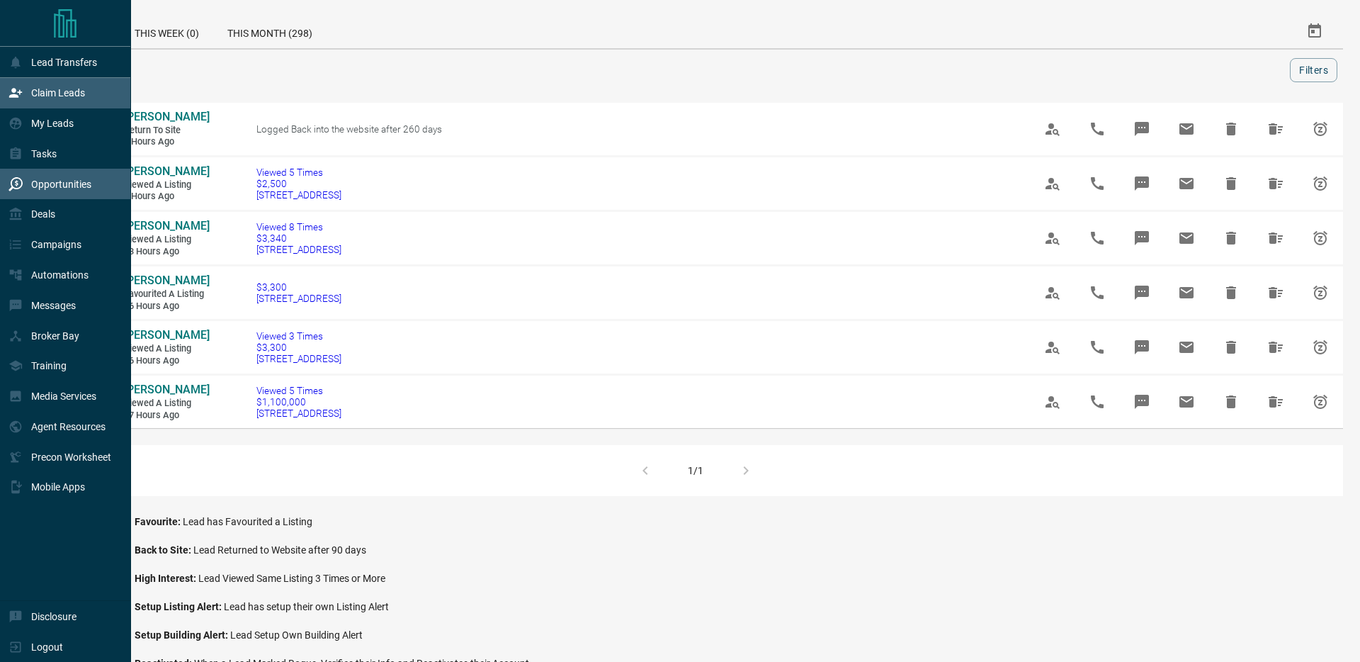
click at [4, 84] on div "Claim Leads" at bounding box center [65, 93] width 131 height 30
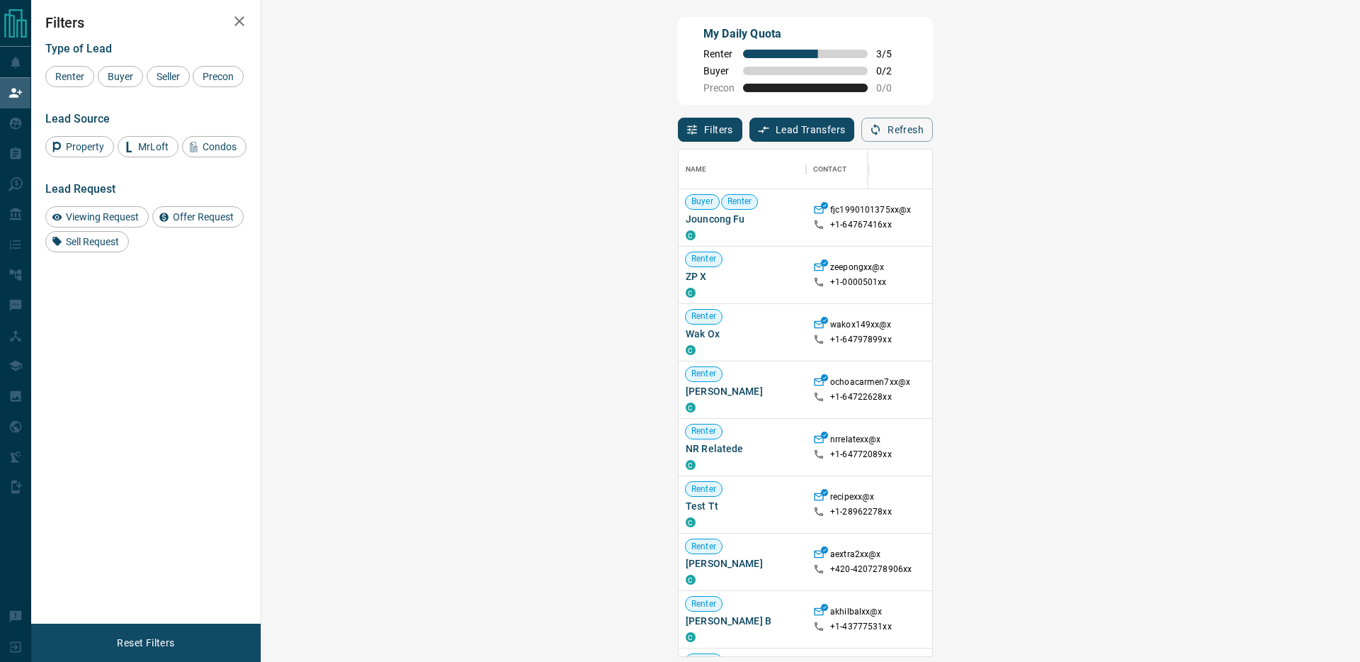
scroll to position [507, 1068]
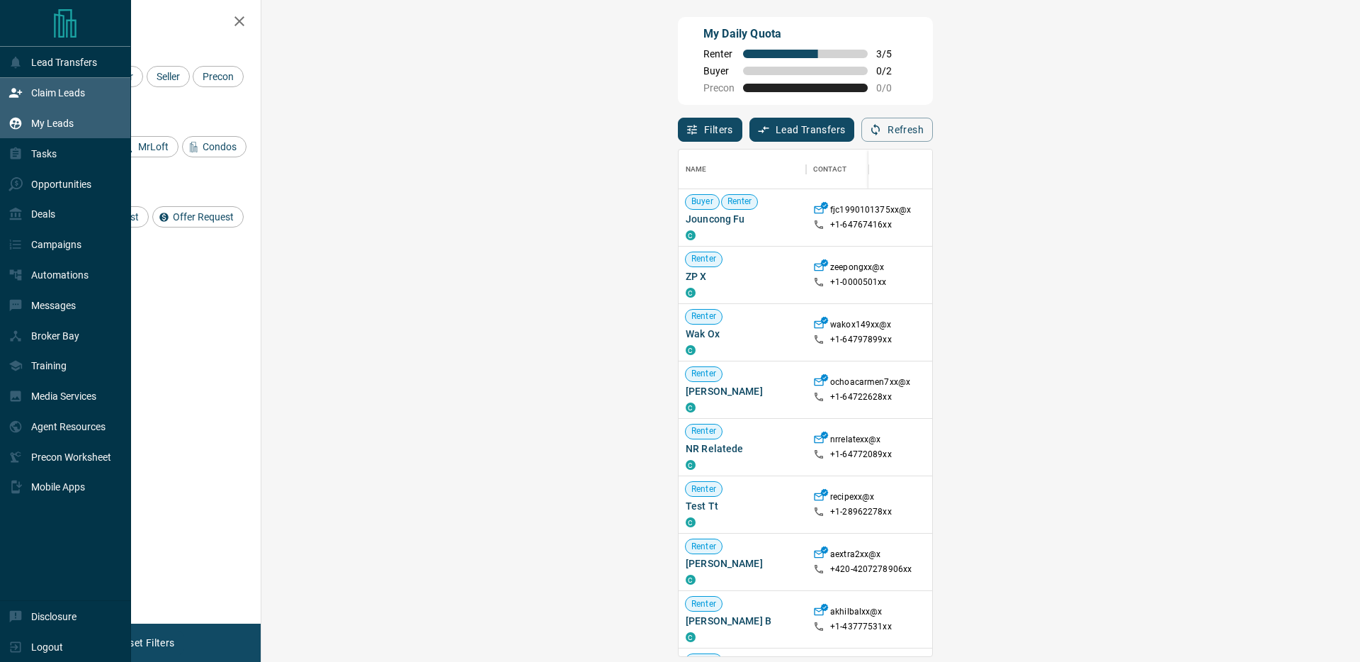
click at [13, 128] on icon at bounding box center [16, 124] width 12 height 12
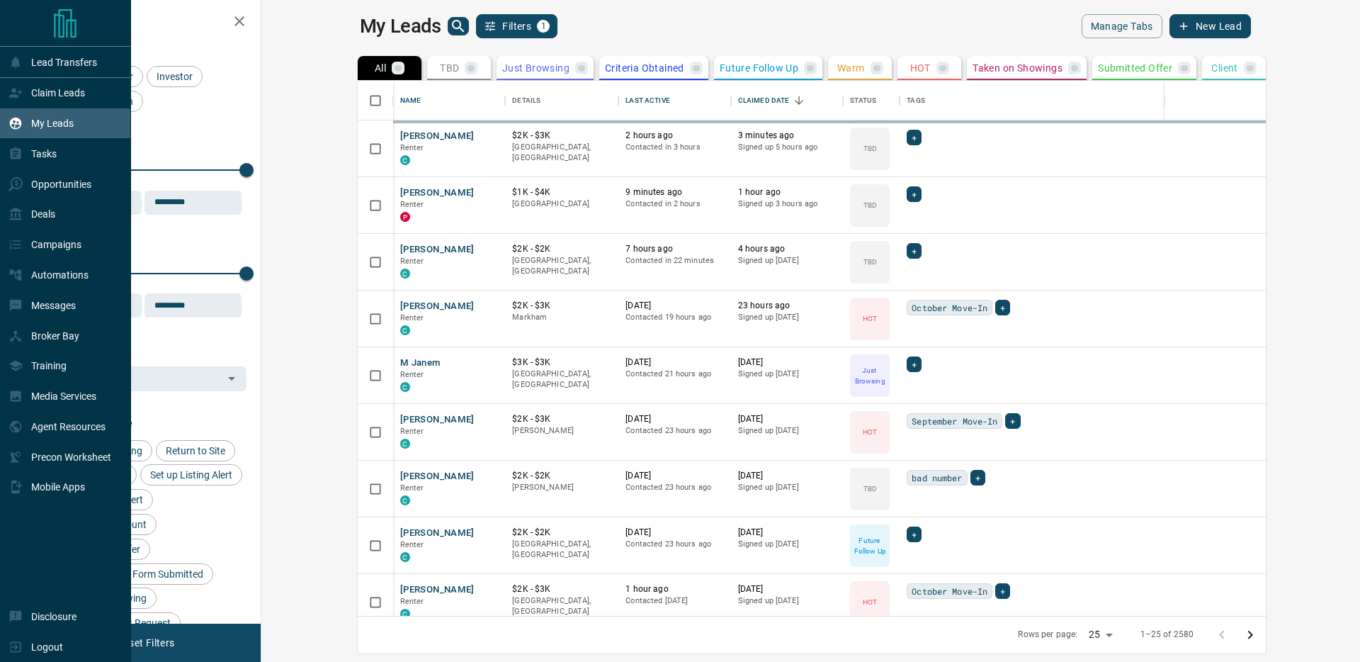
scroll to position [535, 1092]
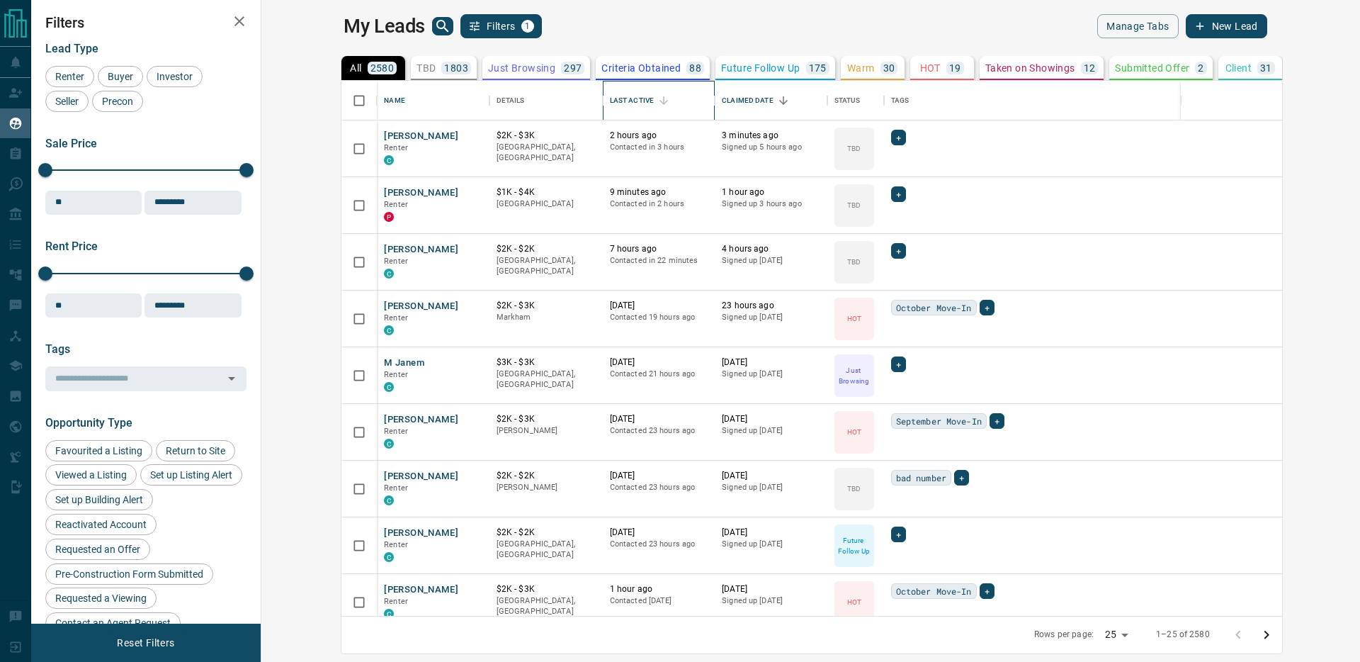
click at [610, 102] on div "Last Active" at bounding box center [632, 101] width 44 height 40
